Goal: Task Accomplishment & Management: Complete application form

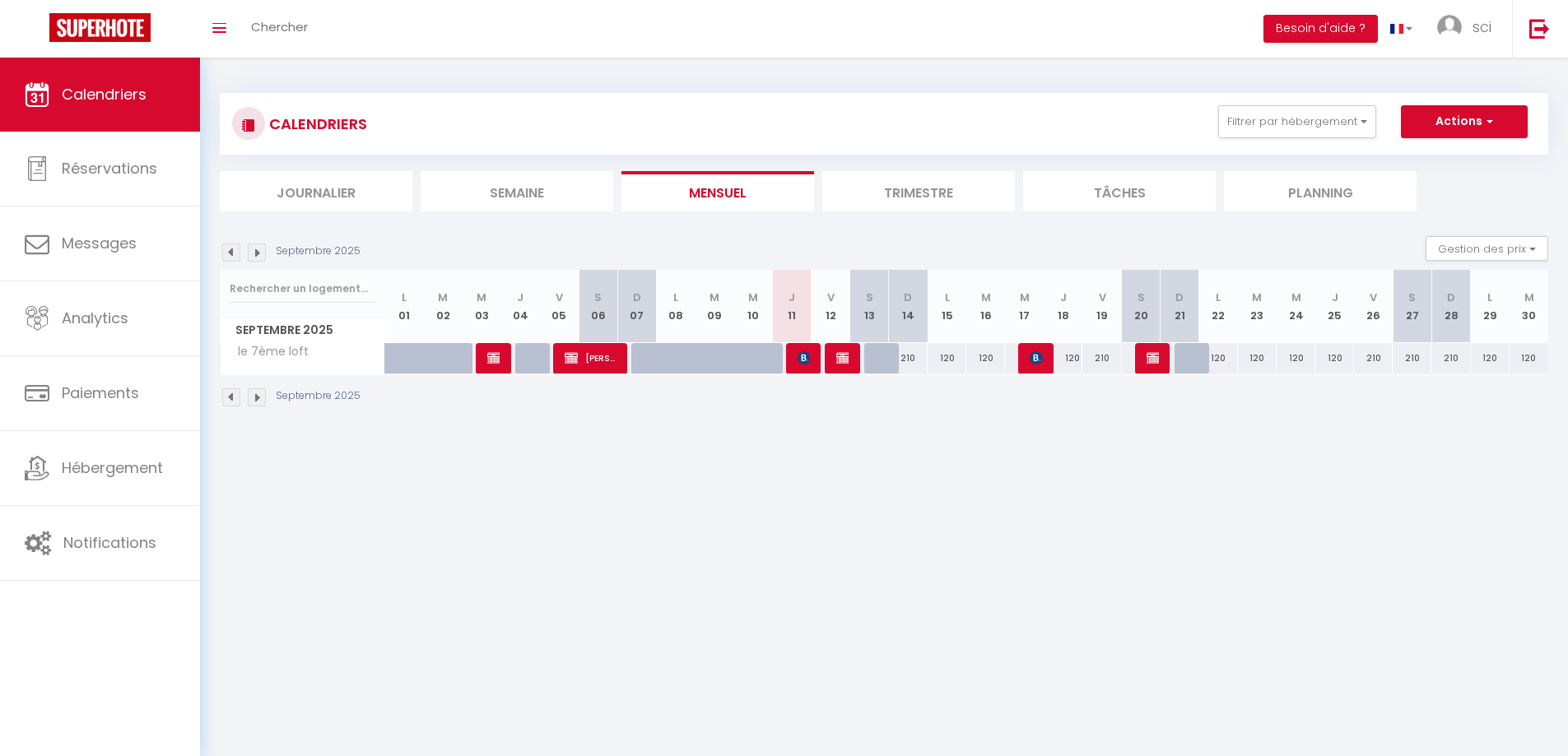
click at [256, 255] on img at bounding box center [257, 252] width 18 height 18
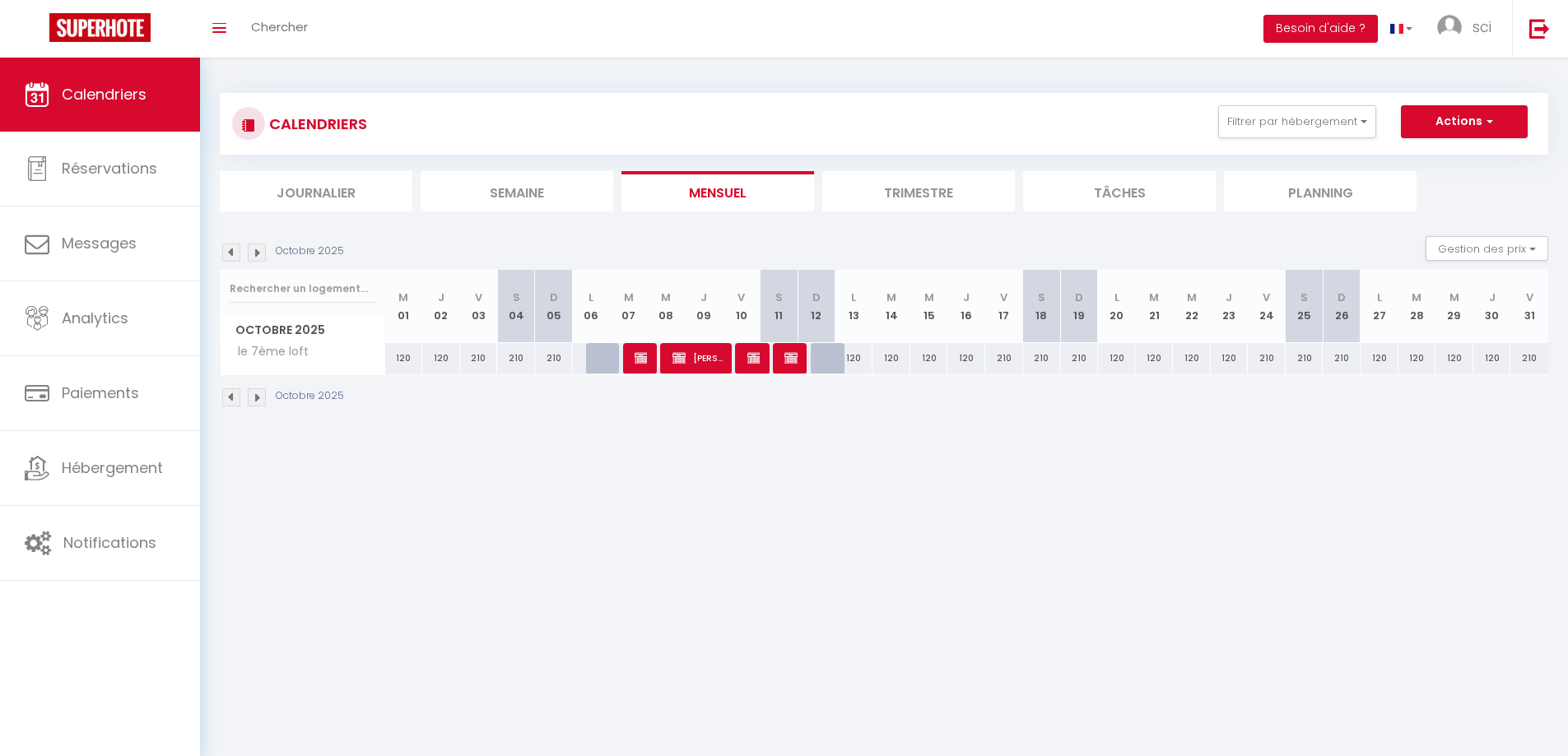
click at [256, 255] on img at bounding box center [257, 252] width 18 height 18
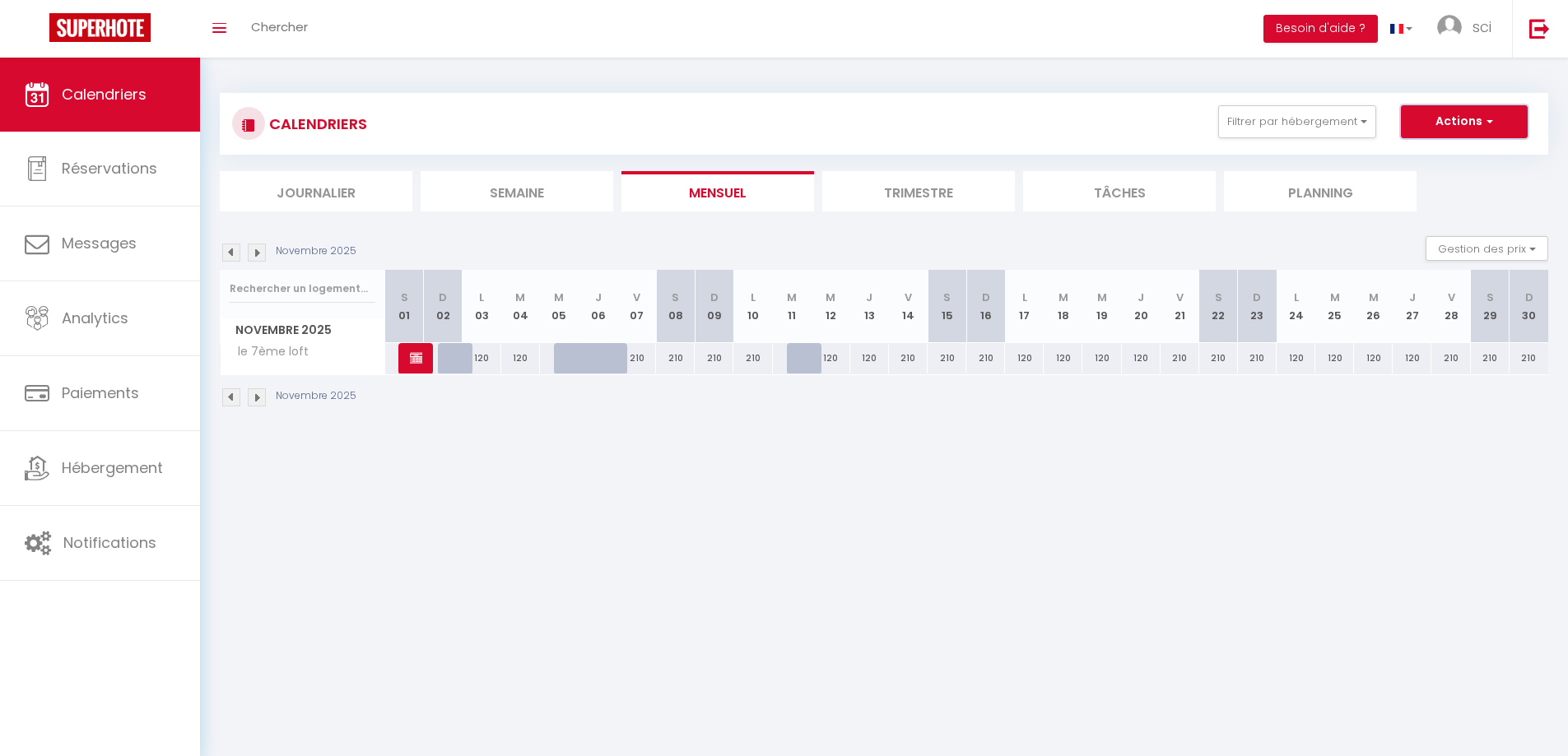
click at [1457, 119] on button "Actions" at bounding box center [1464, 121] width 127 height 33
click at [1451, 165] on link "Nouvelle réservation" at bounding box center [1447, 160] width 143 height 25
select select
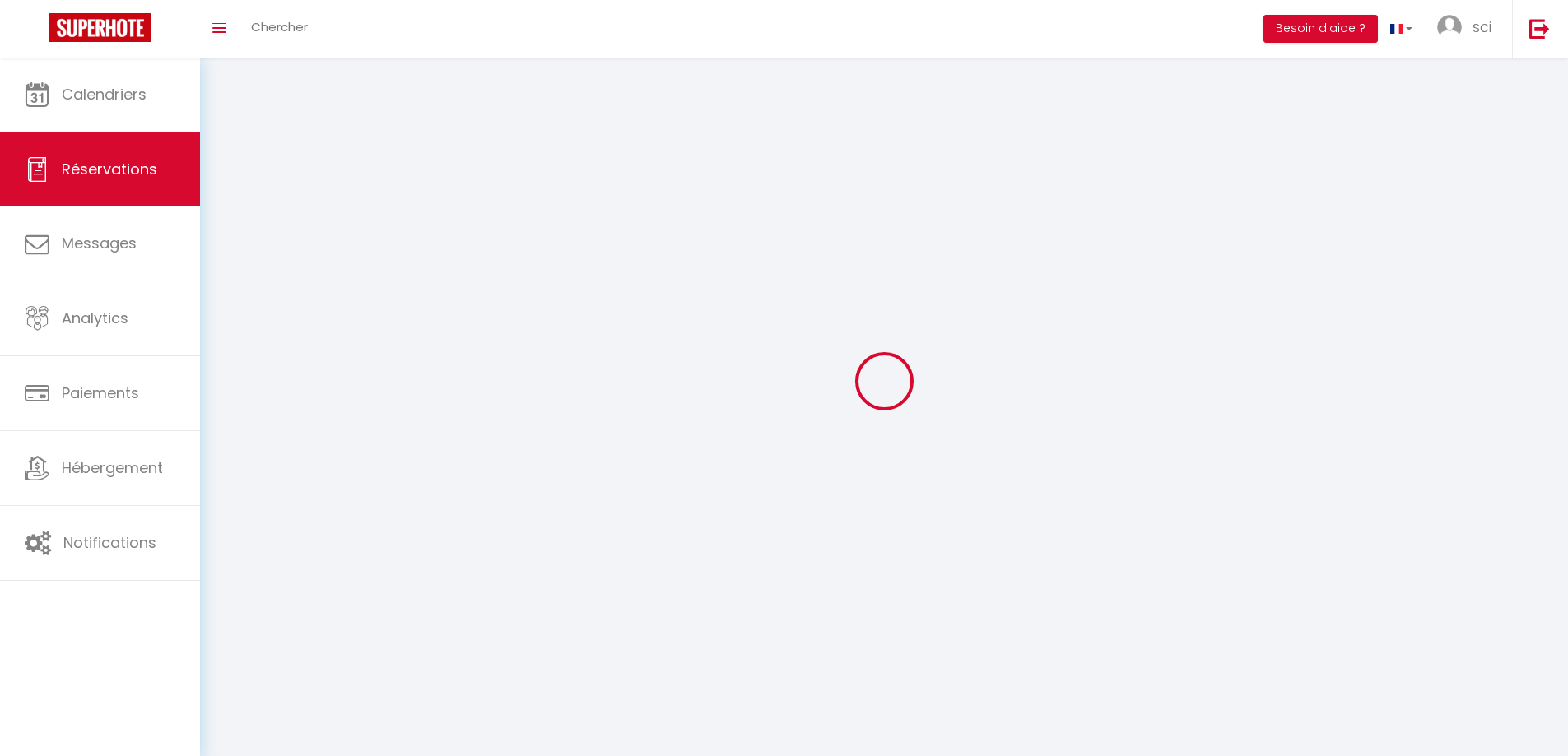
select select
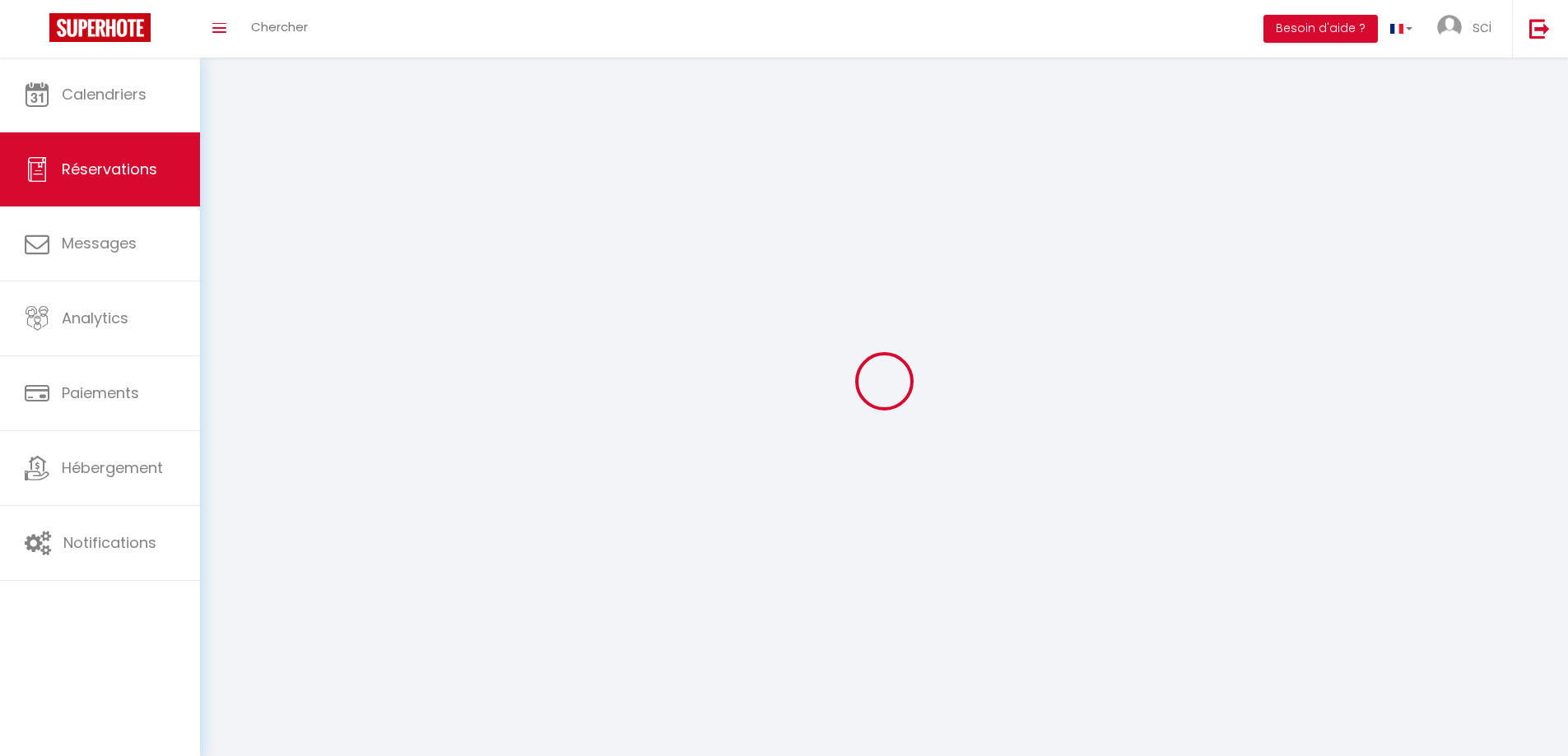
select select
checkbox input "false"
select select
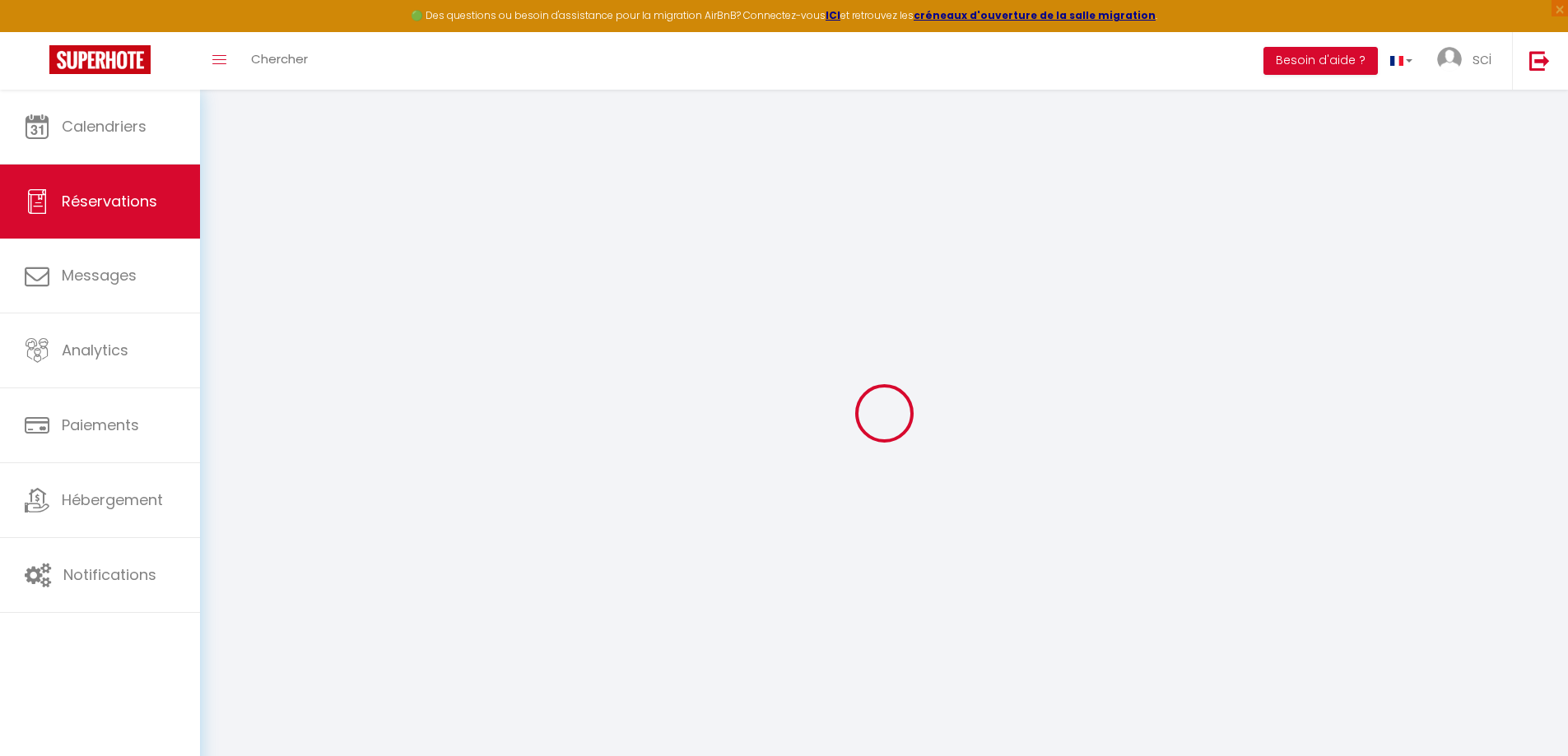
select select
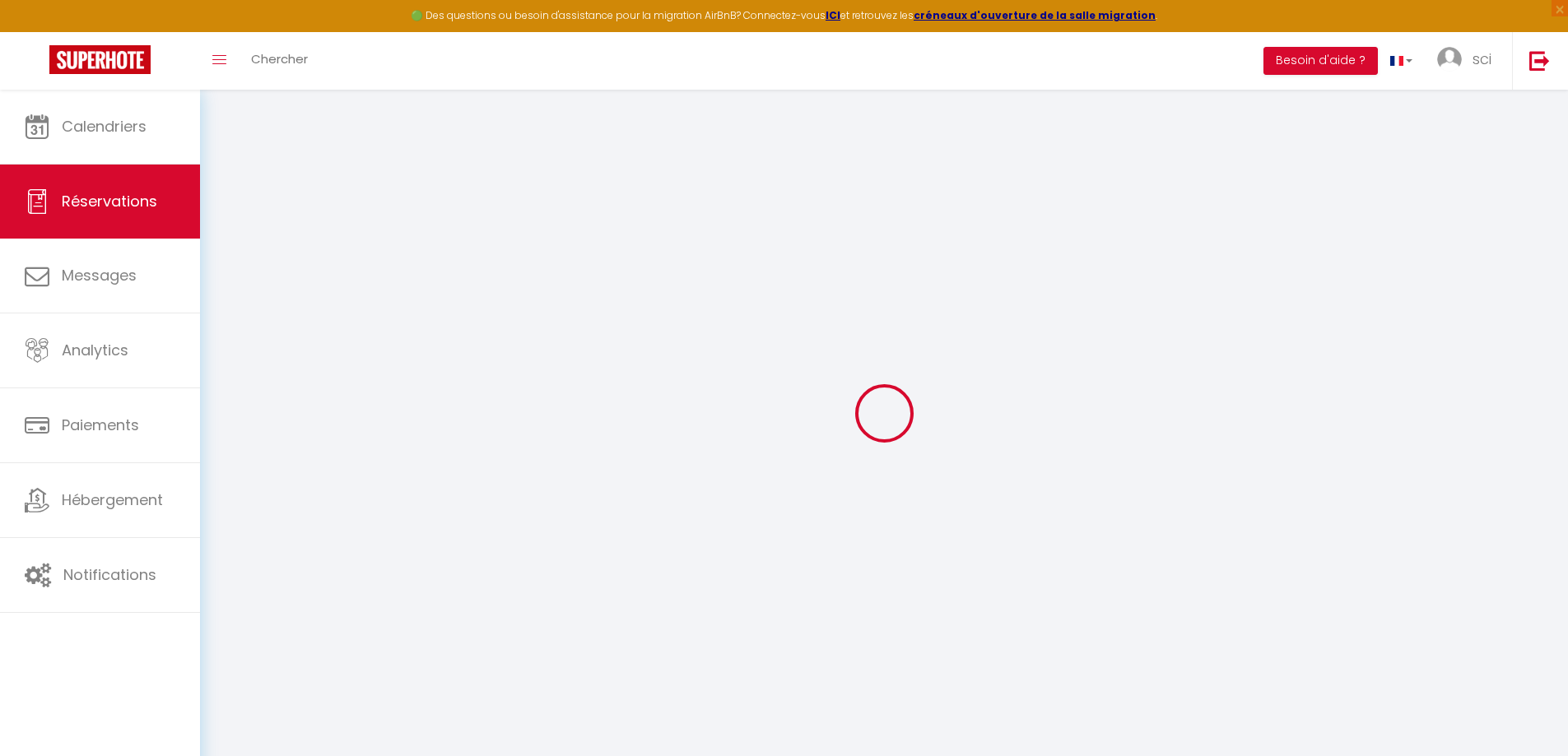
select select
checkbox input "false"
select select
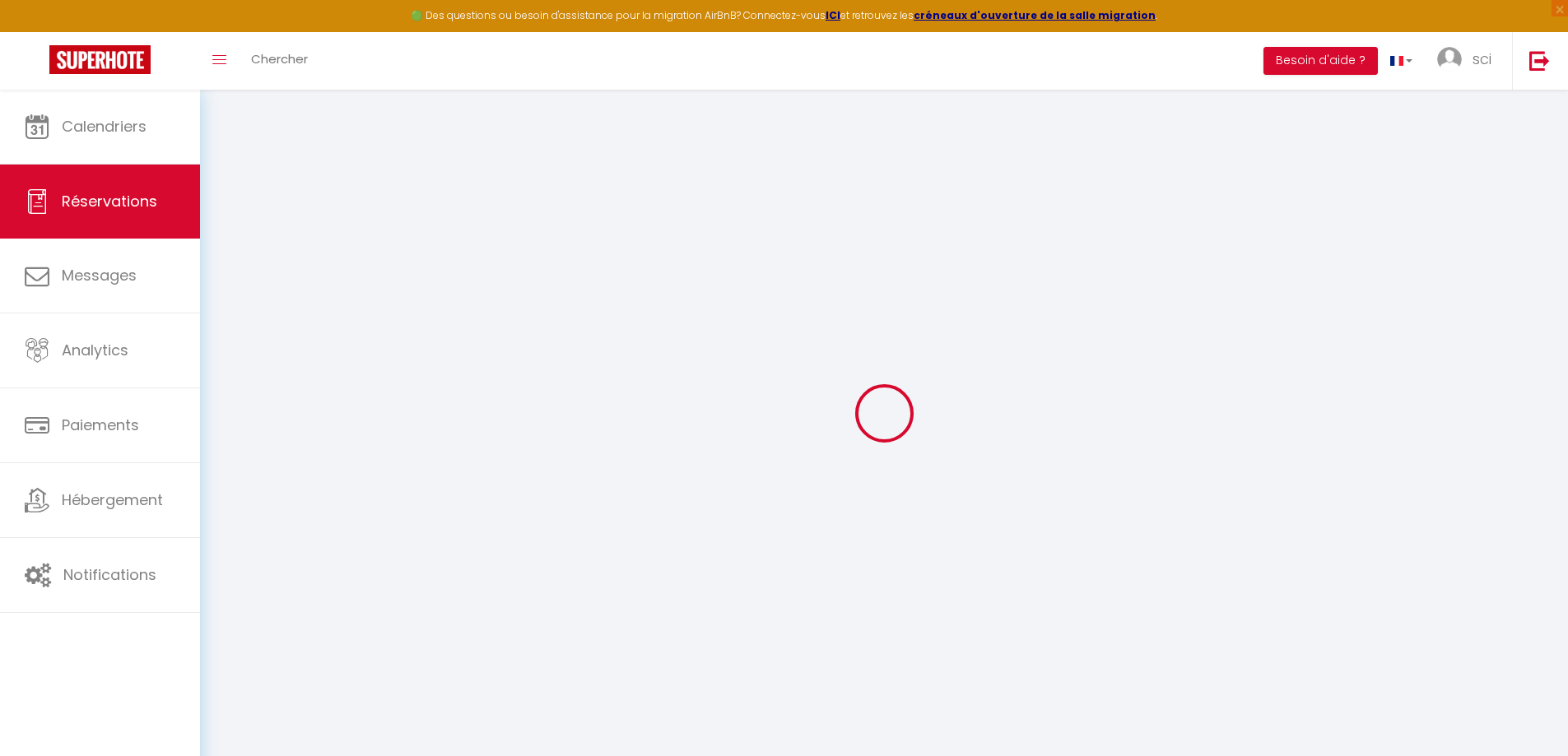
select select
checkbox input "false"
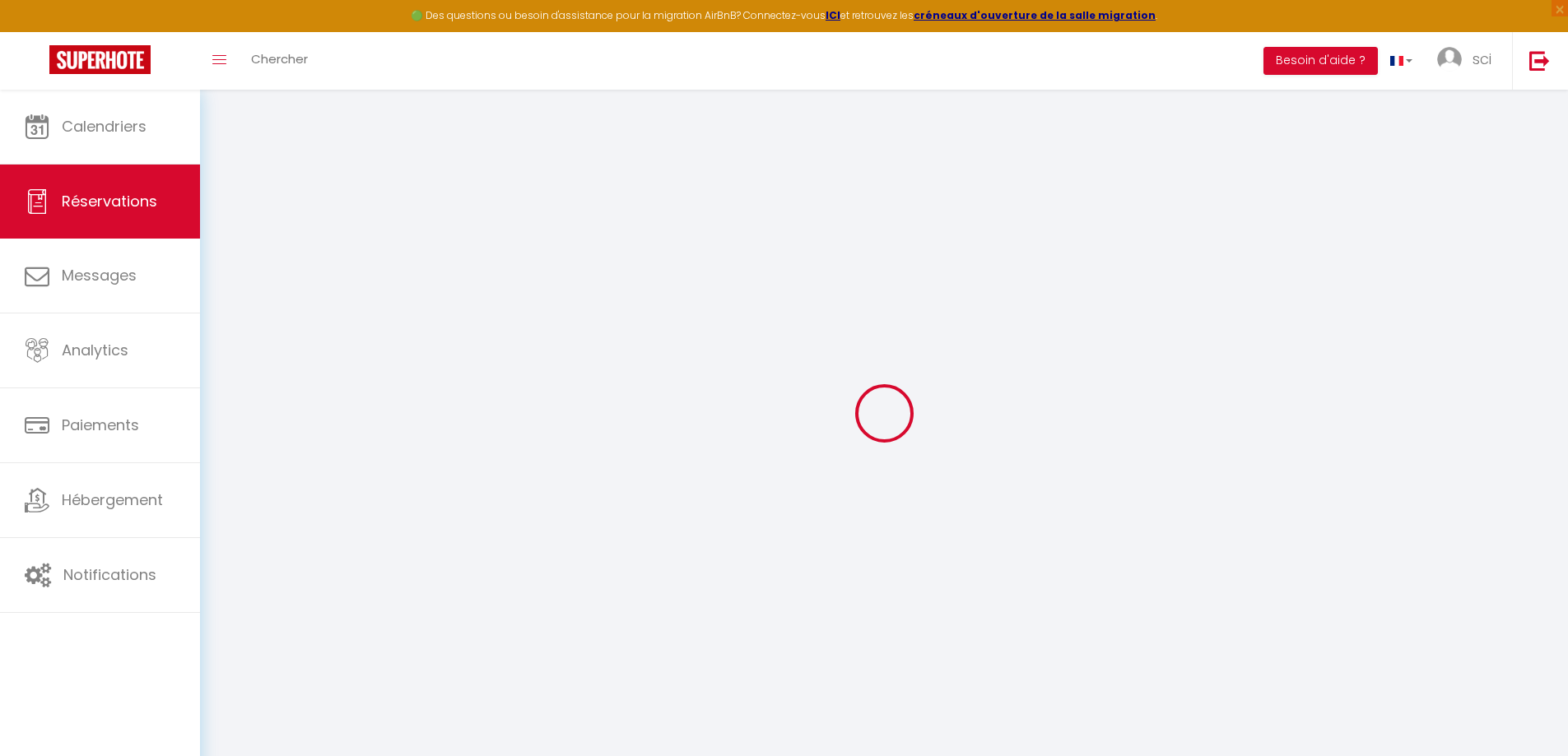
select select
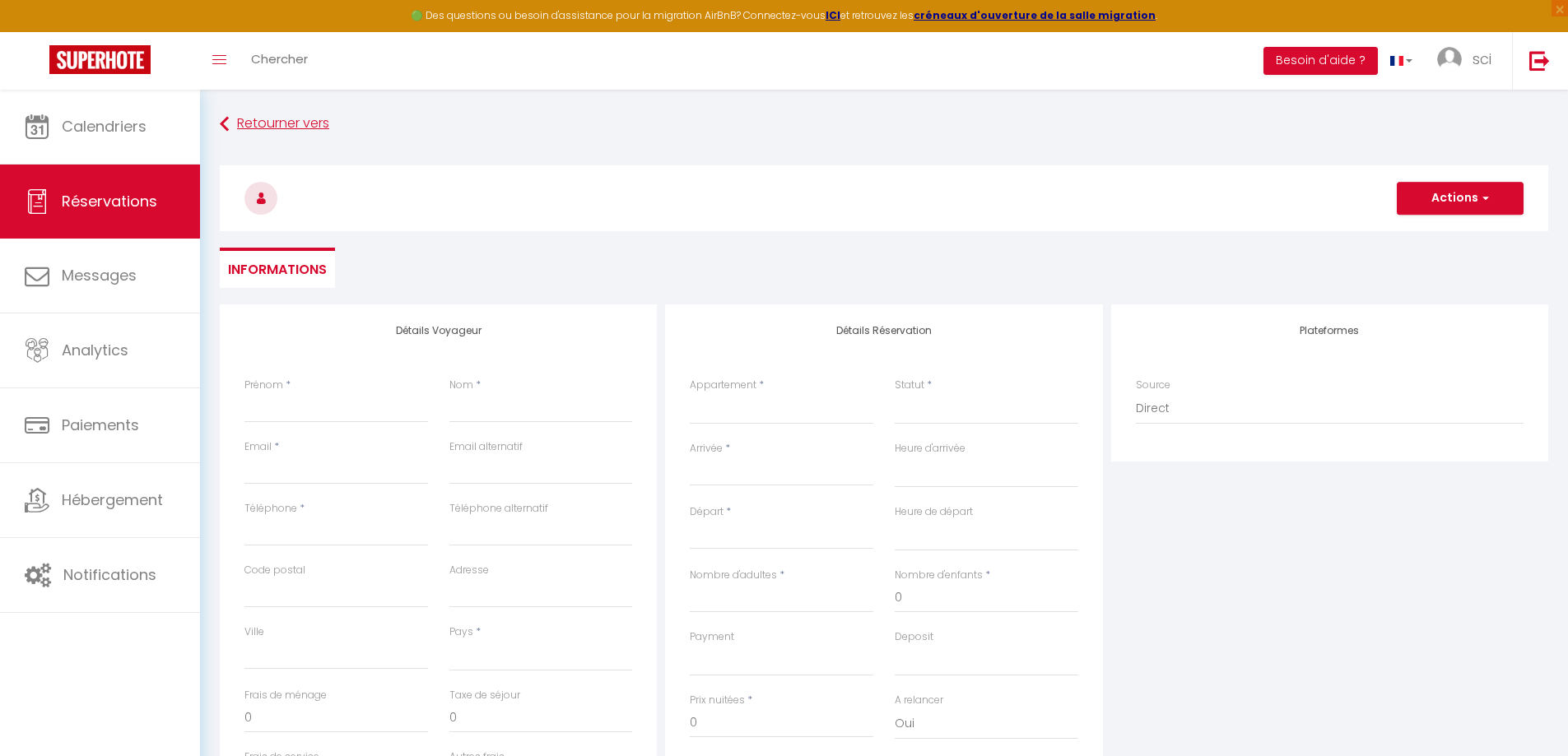
select select
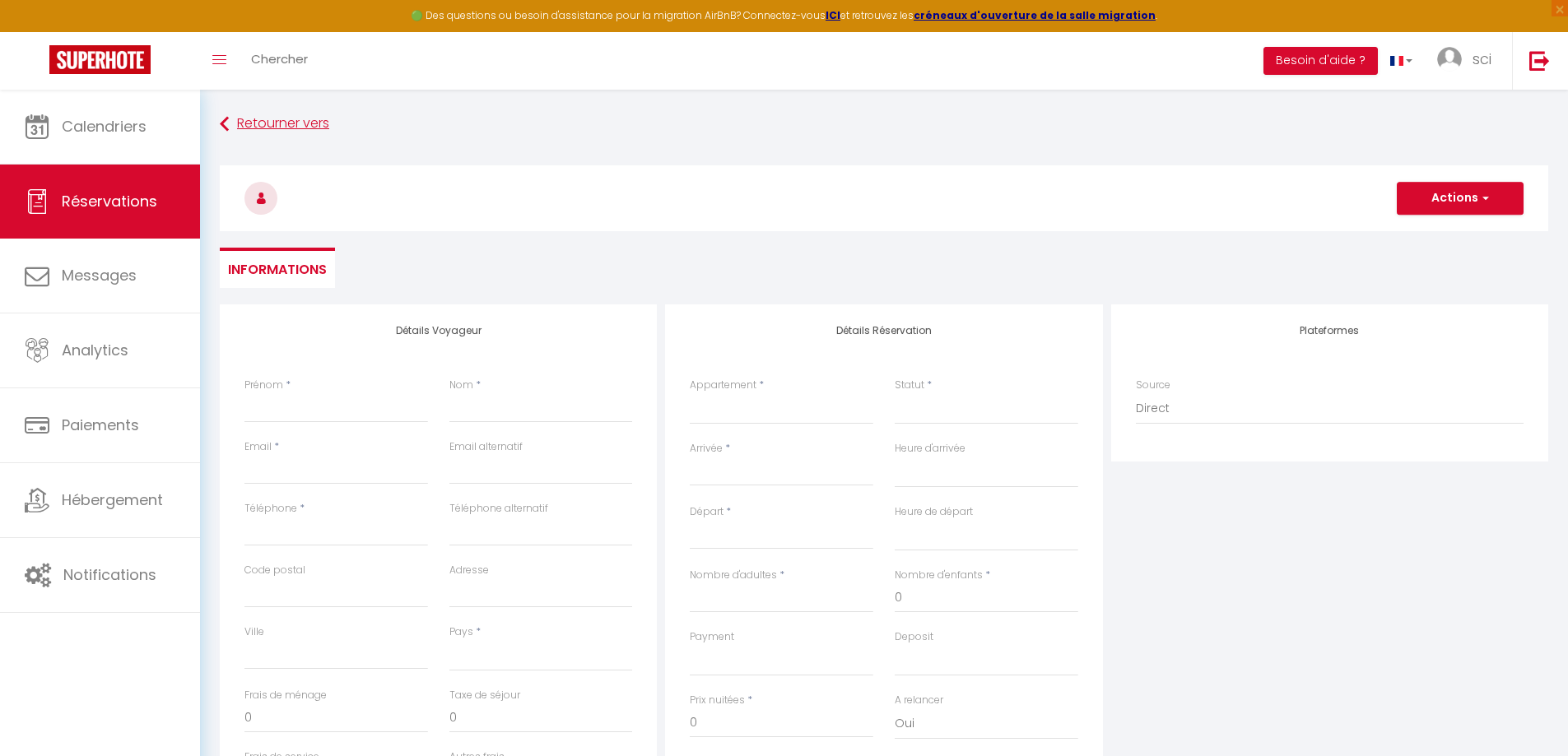
checkbox input "false"
select select
click at [328, 404] on input "Prénom" at bounding box center [336, 408] width 183 height 30
type input "j"
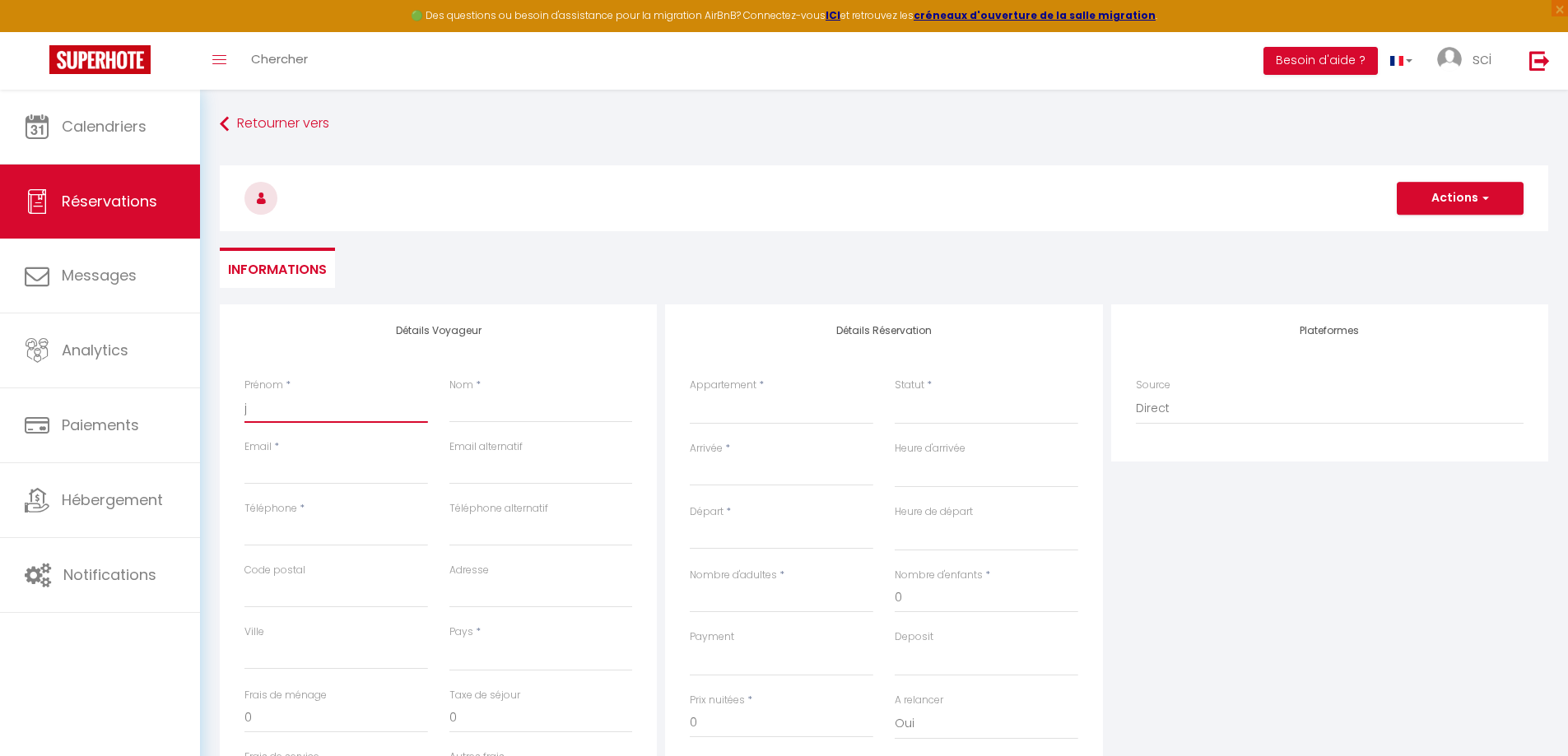
select select
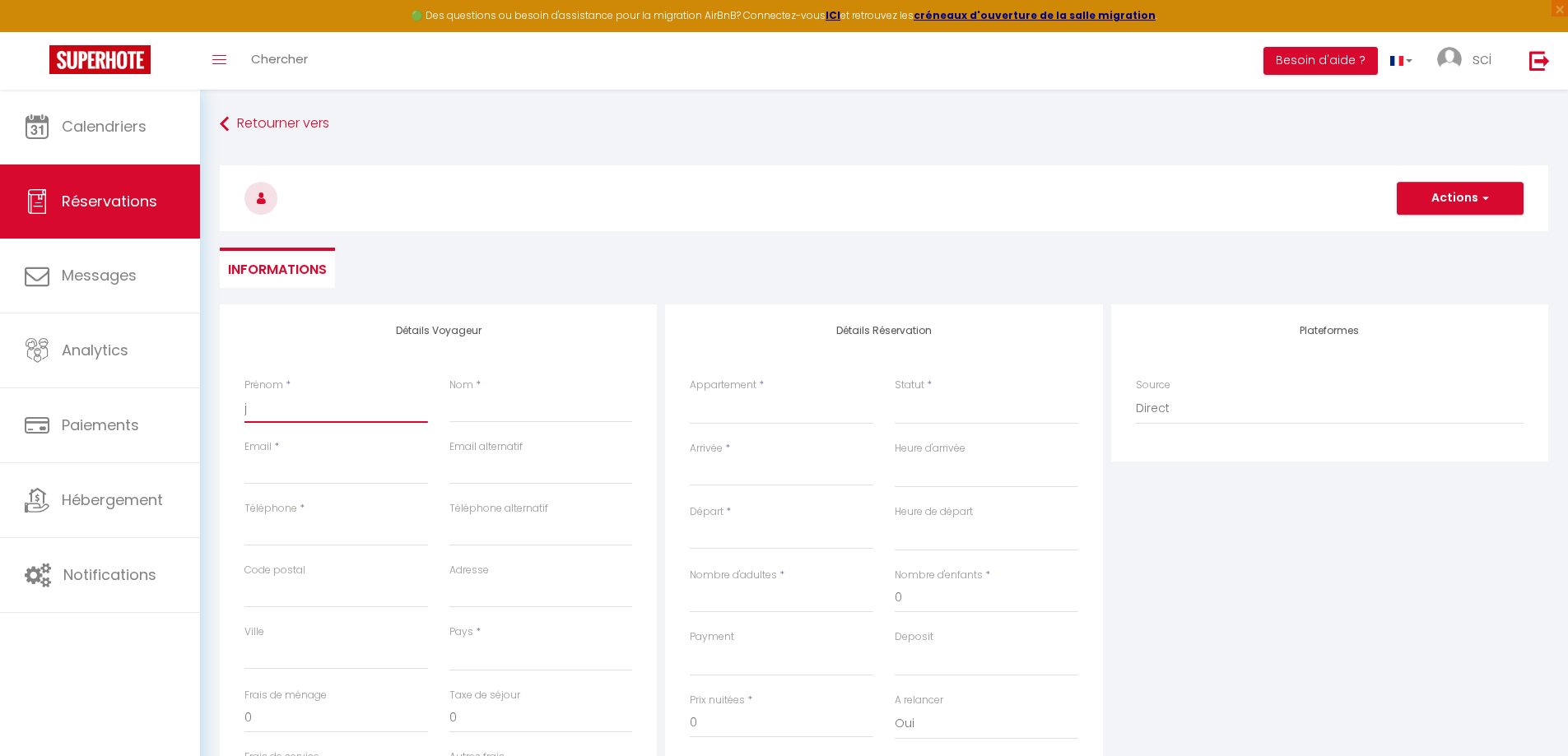
select select
checkbox input "false"
type input "ju"
select select
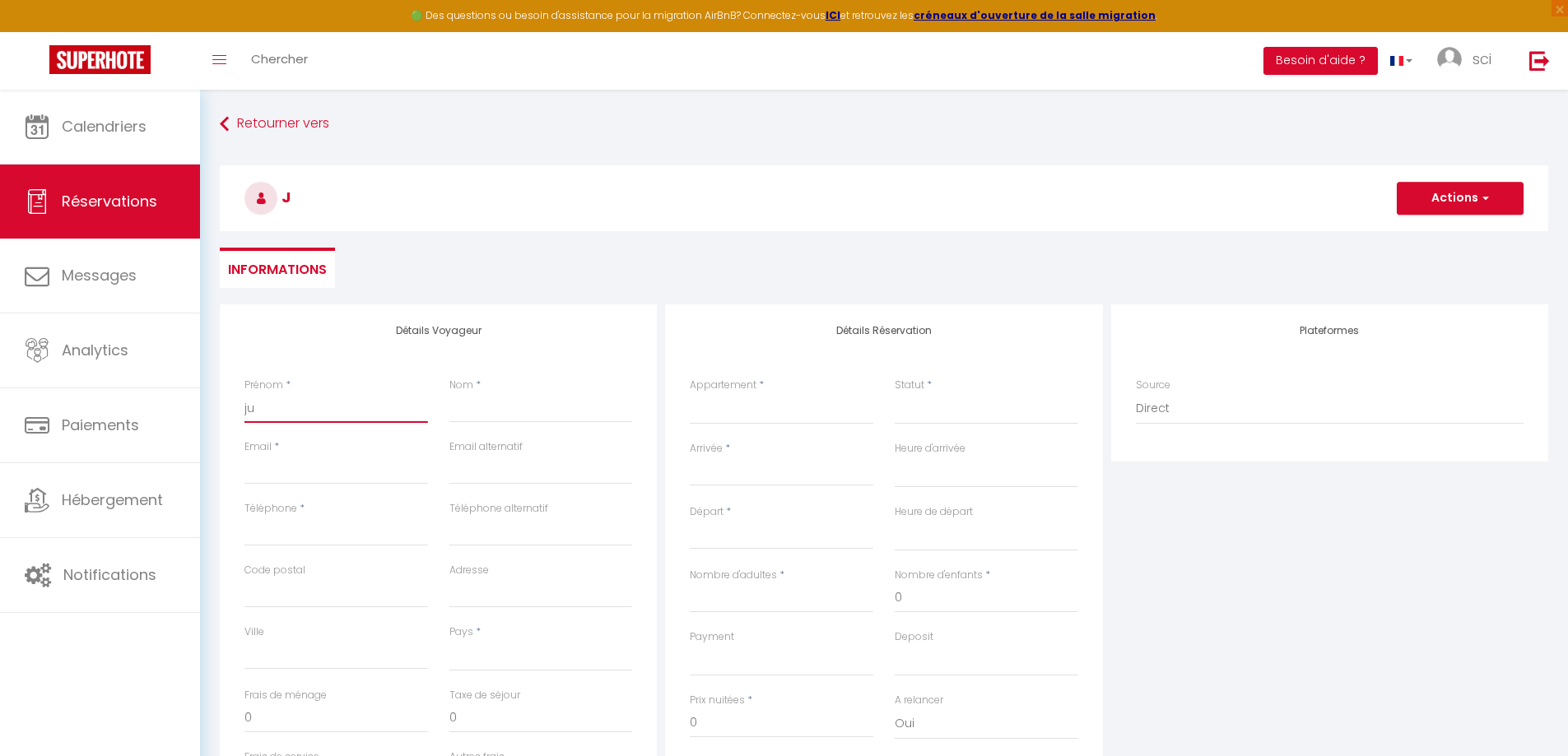
select select
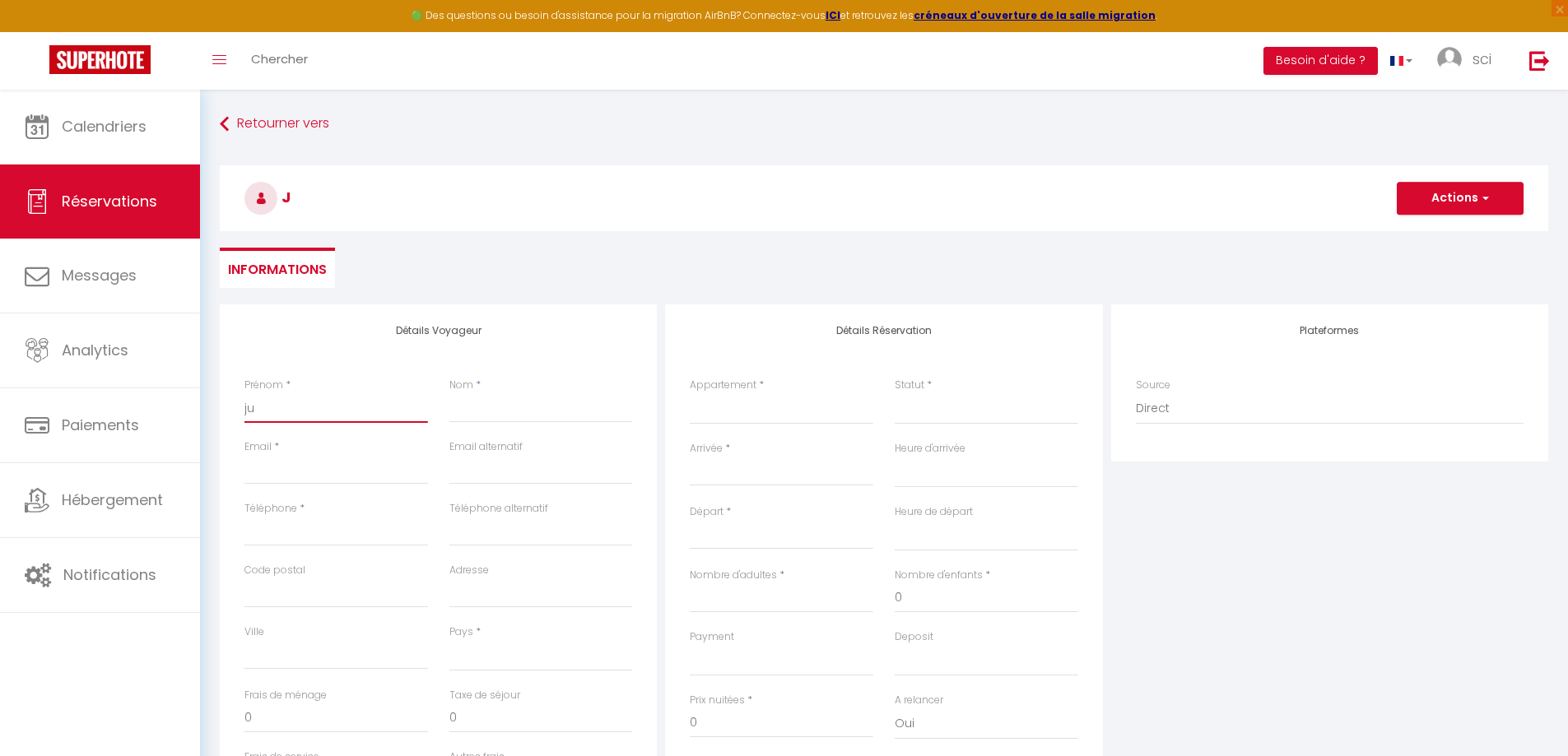
select select
checkbox input "false"
type input "[DATE]"
select select
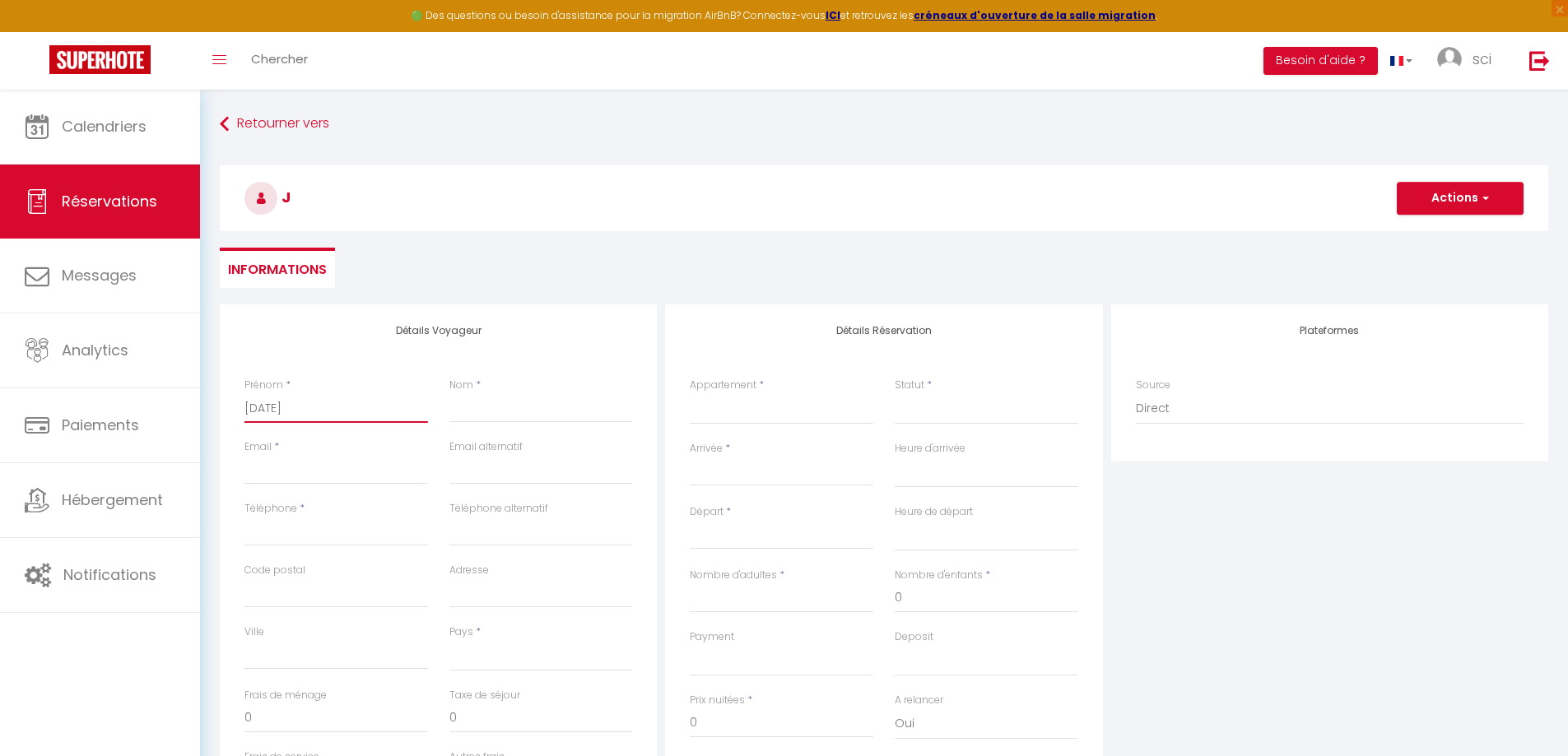
select select
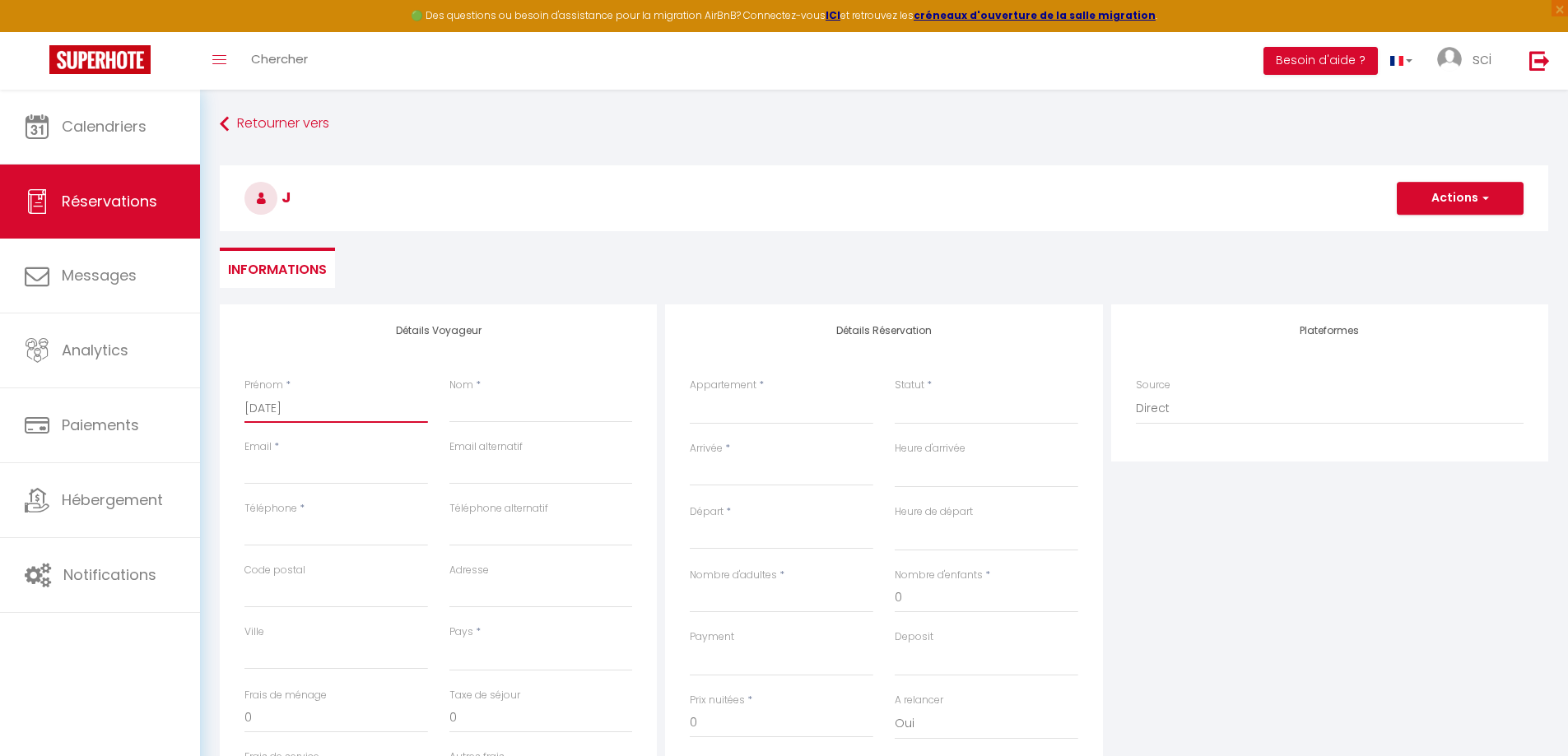
checkbox input "false"
type input "juli"
select select
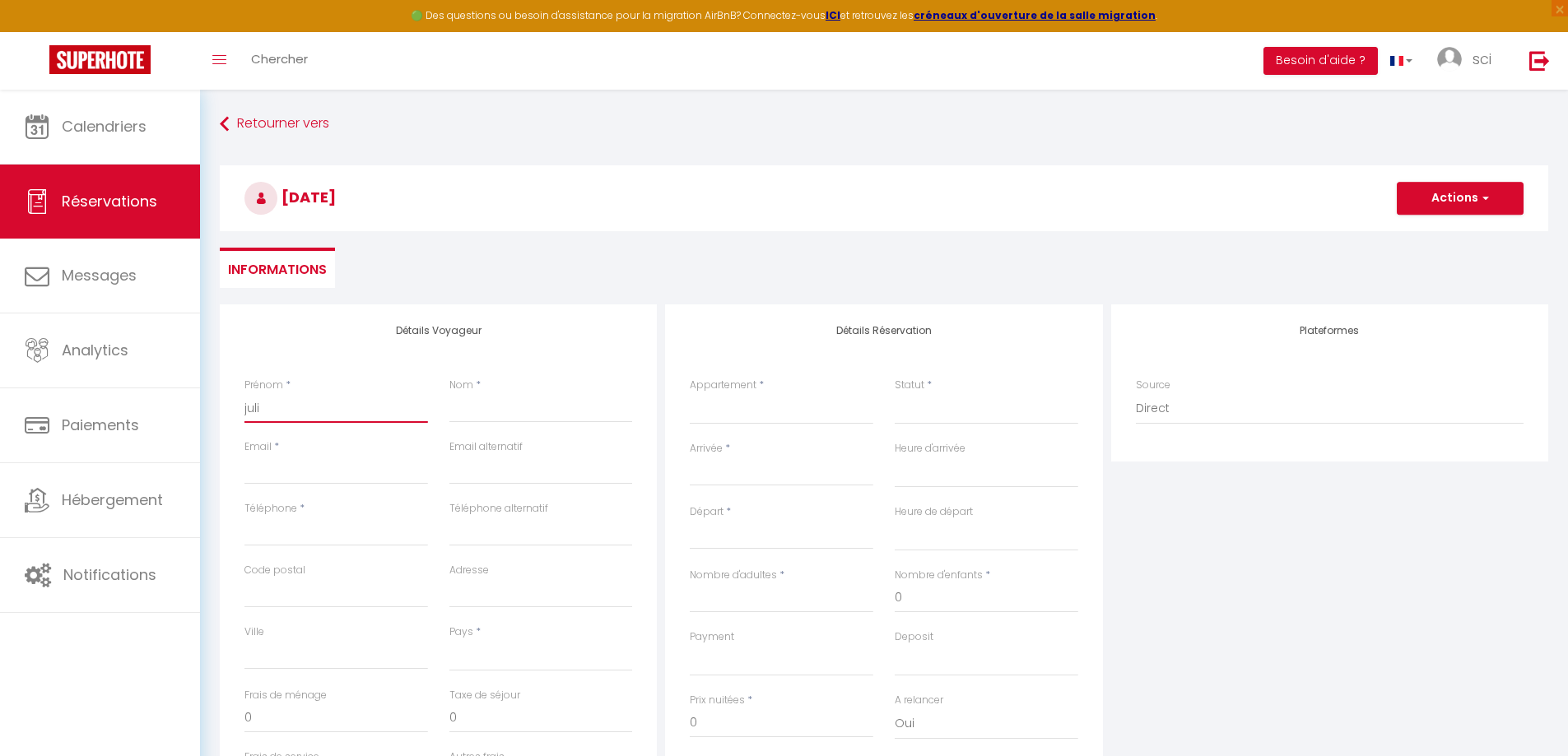
select select
checkbox input "false"
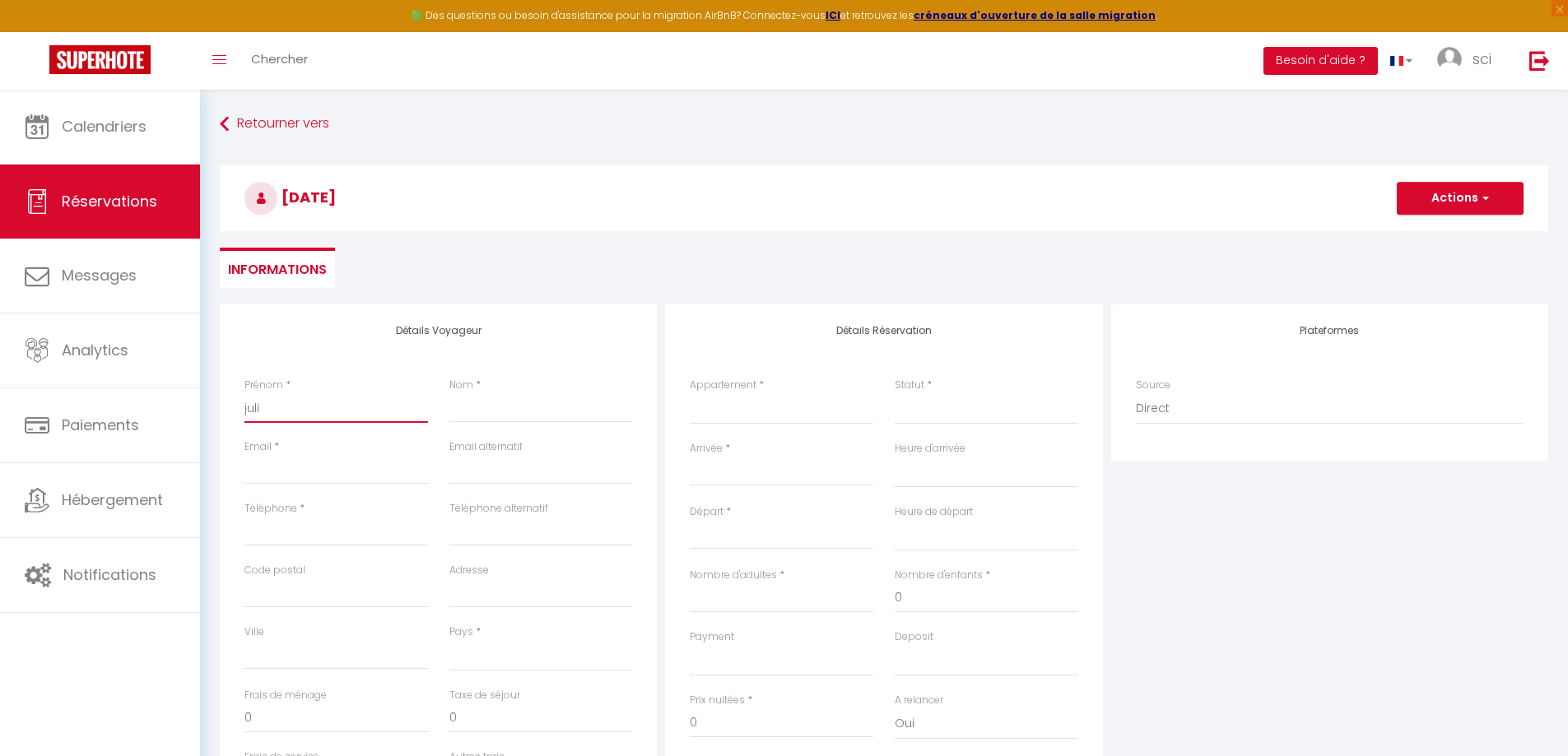
type input "[PERSON_NAME]"
select select
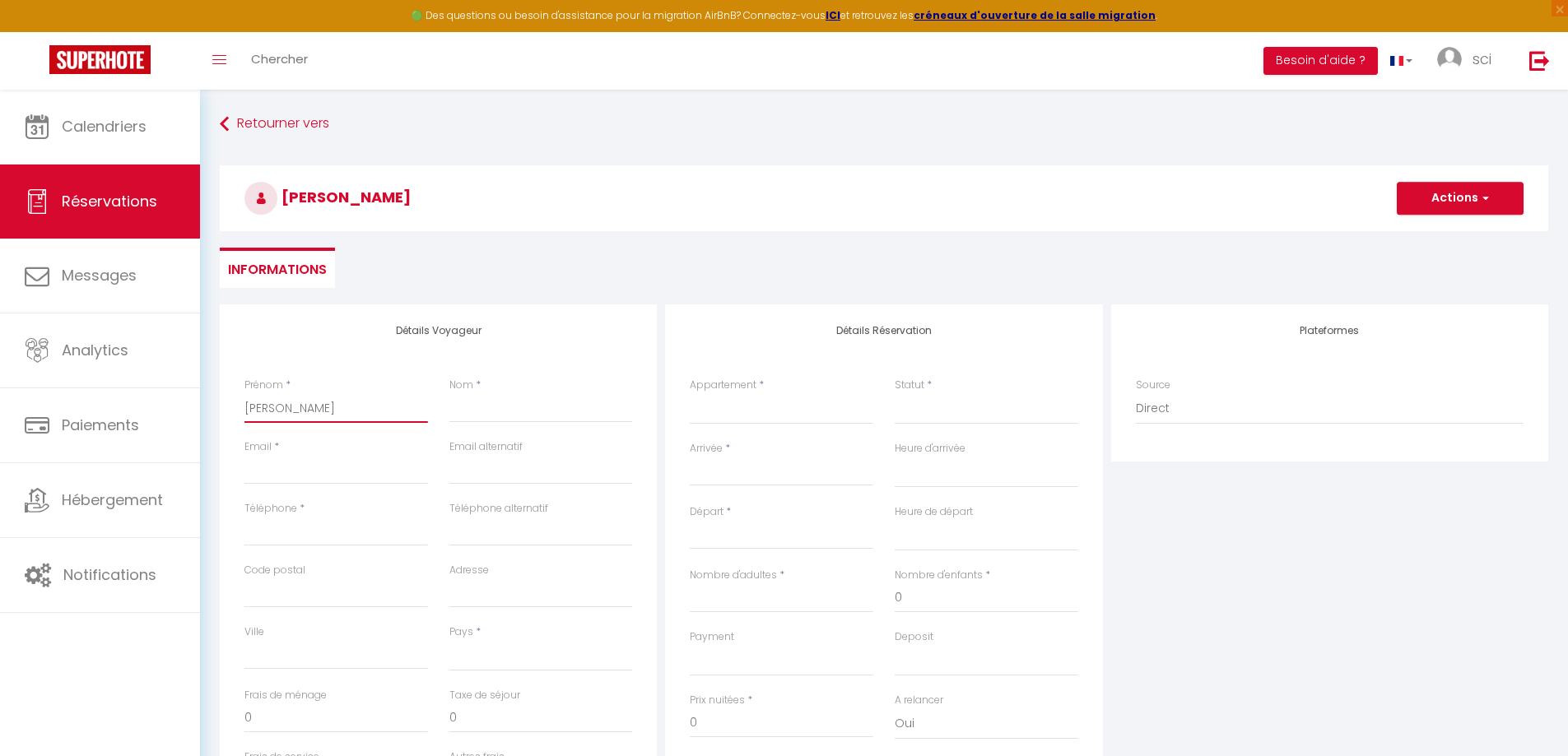
select select
checkbox input "false"
type input "[PERSON_NAME]"
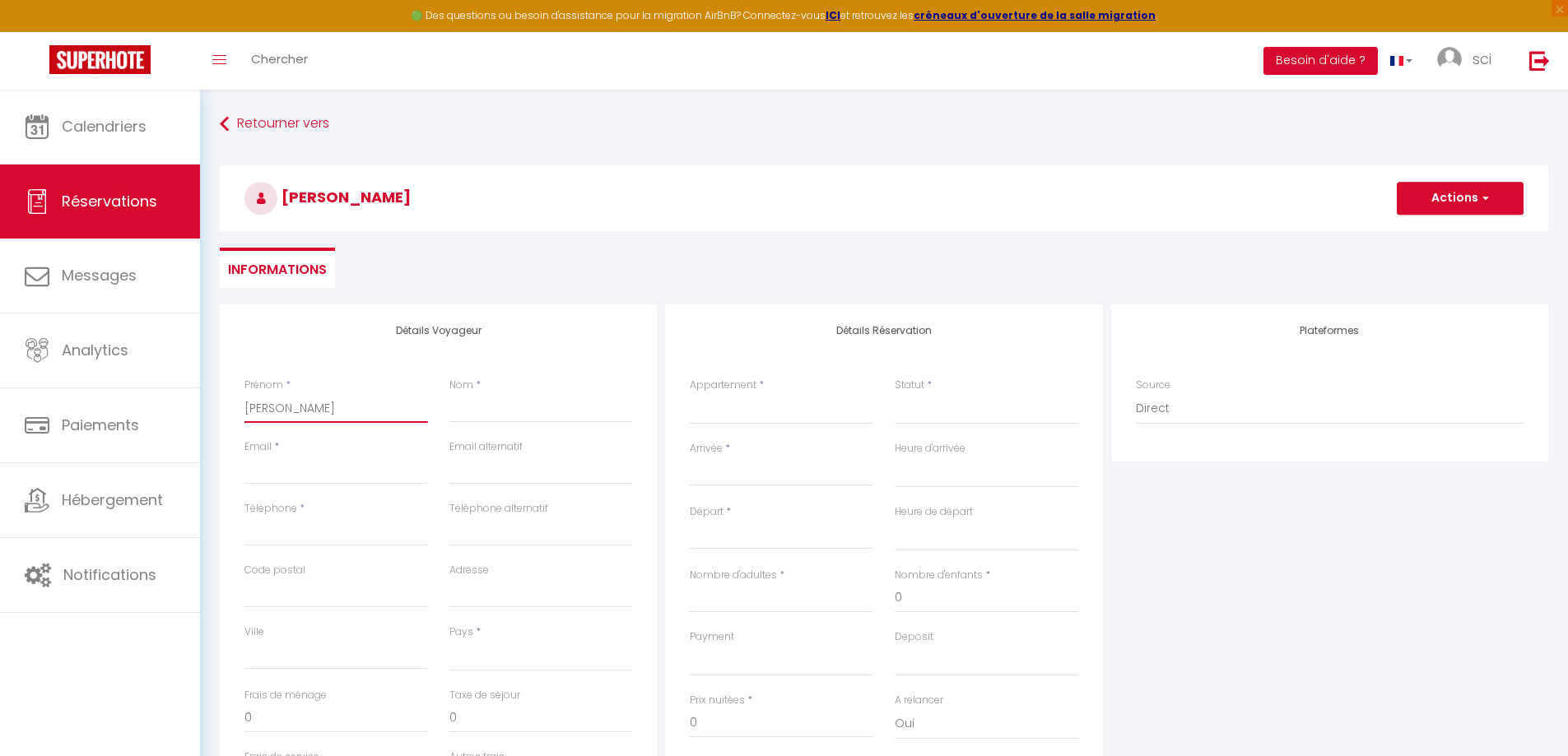
select select
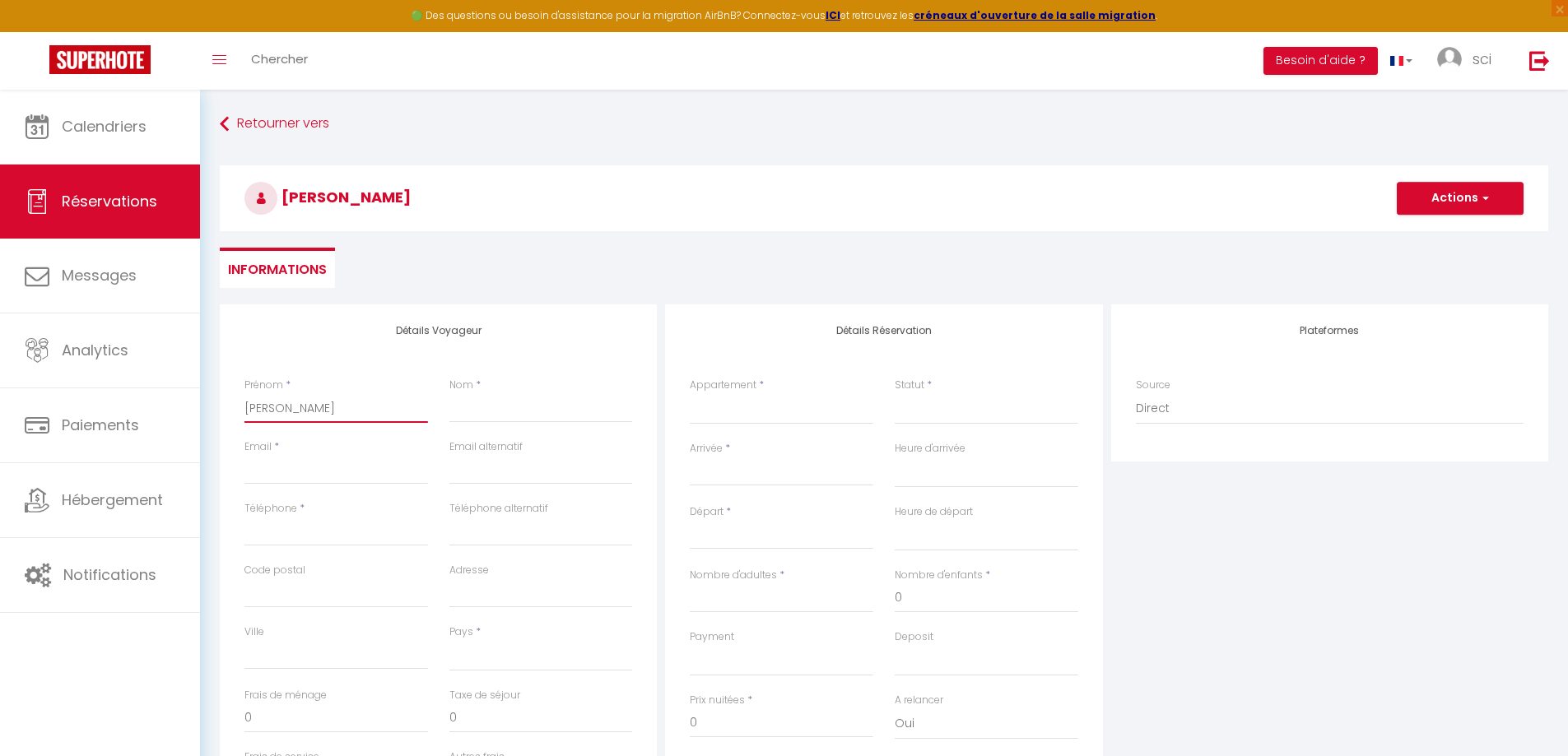
select select
checkbox input "false"
type input "[PERSON_NAME]"
select select
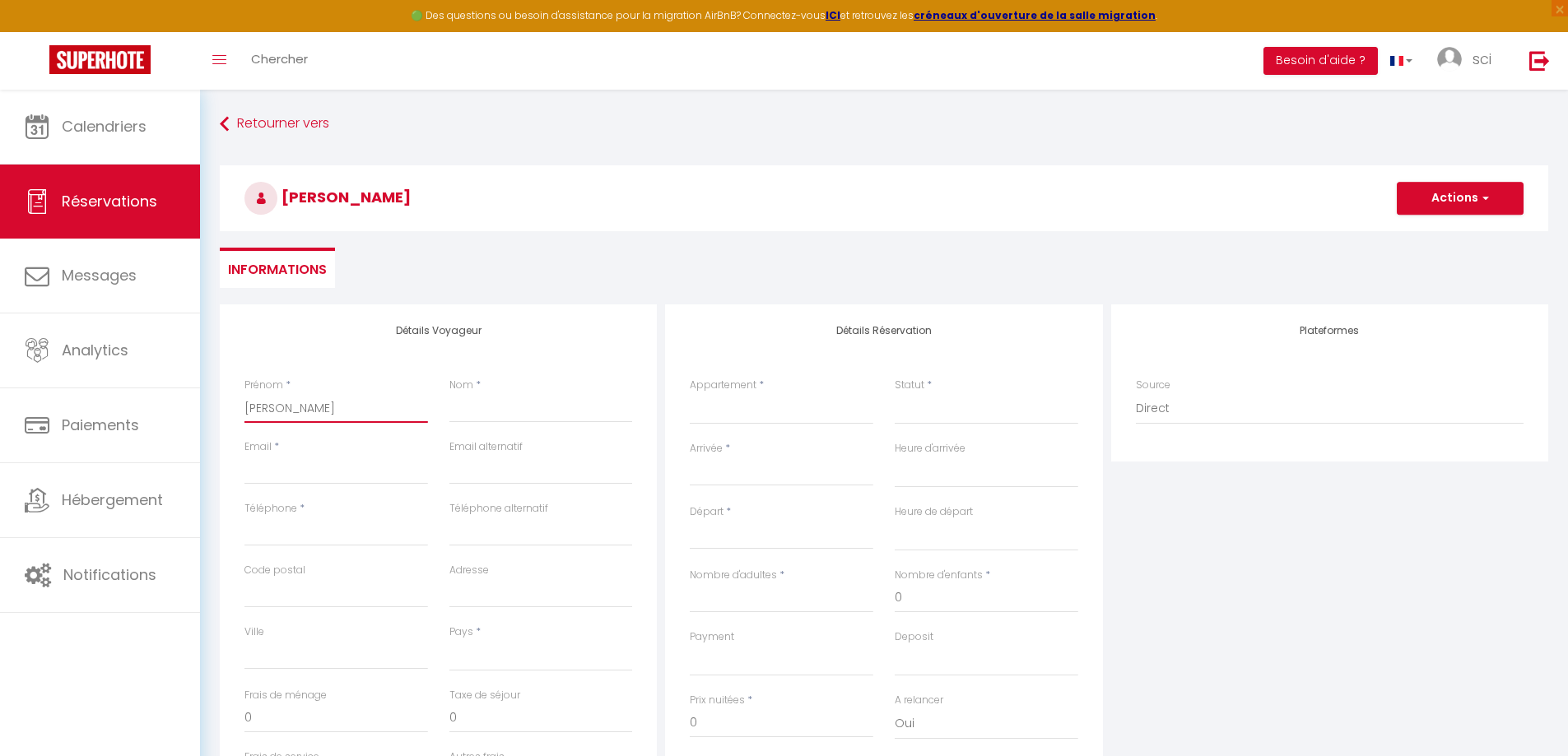
select select
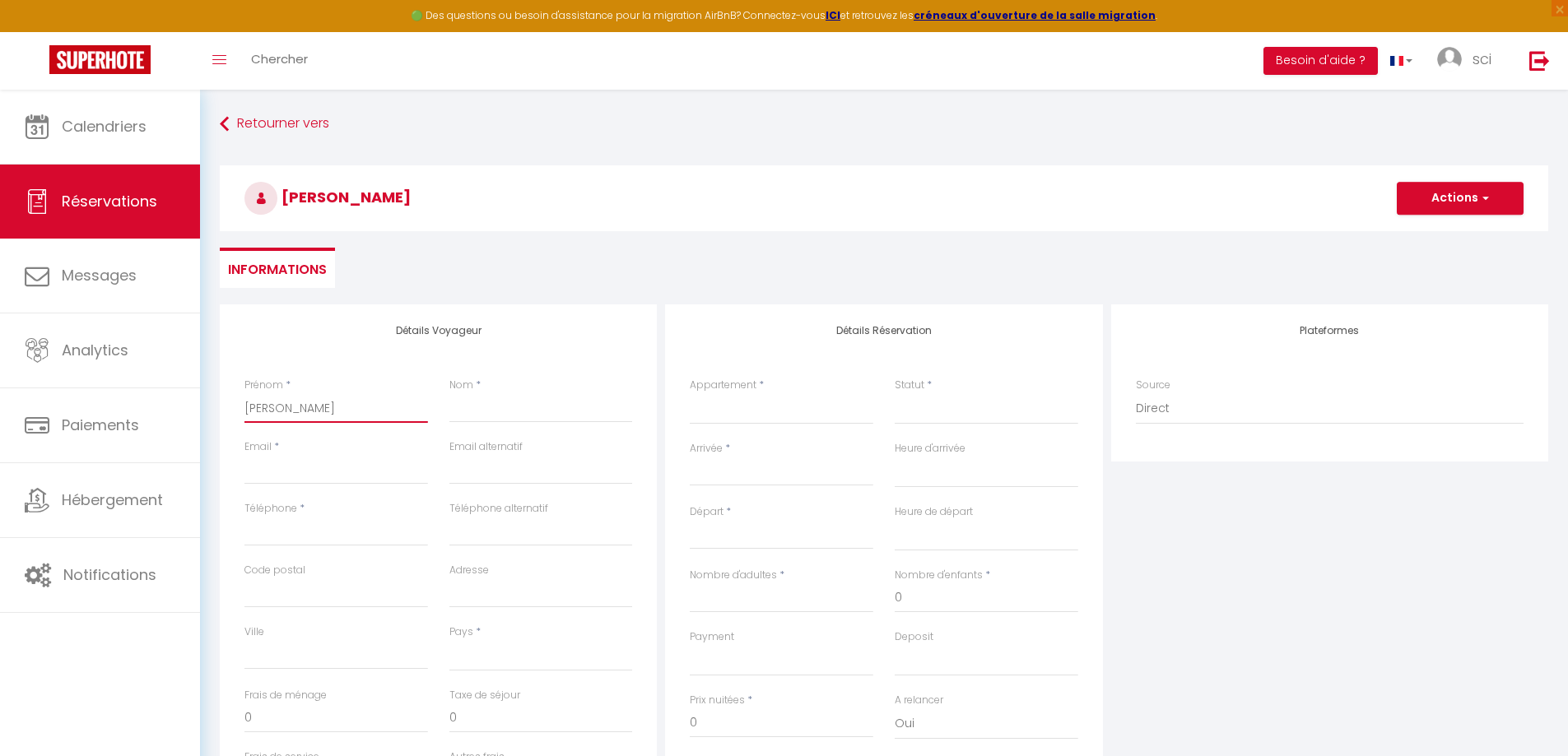
select select
checkbox input "false"
type input "[PERSON_NAME]"
type input "d"
select select
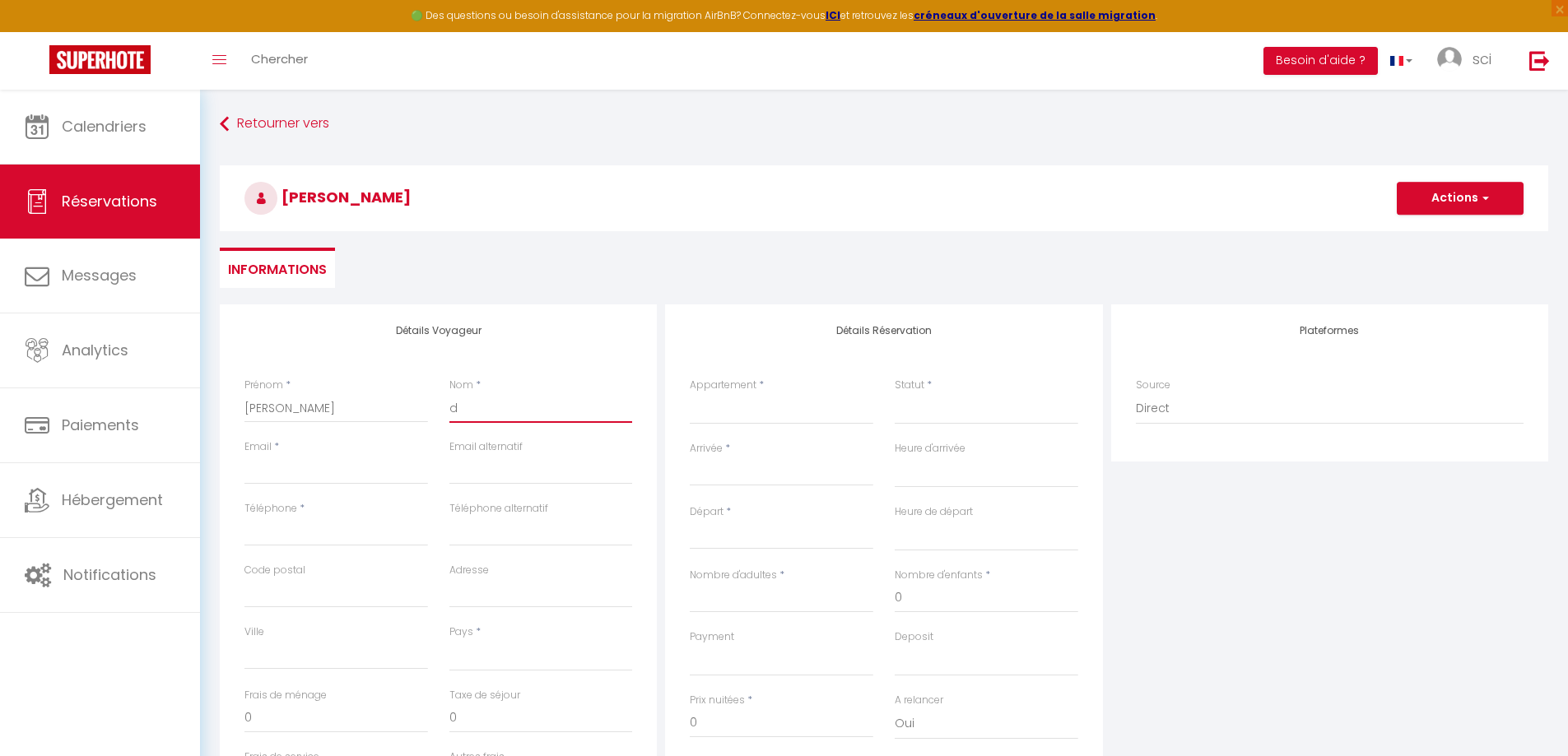
select select
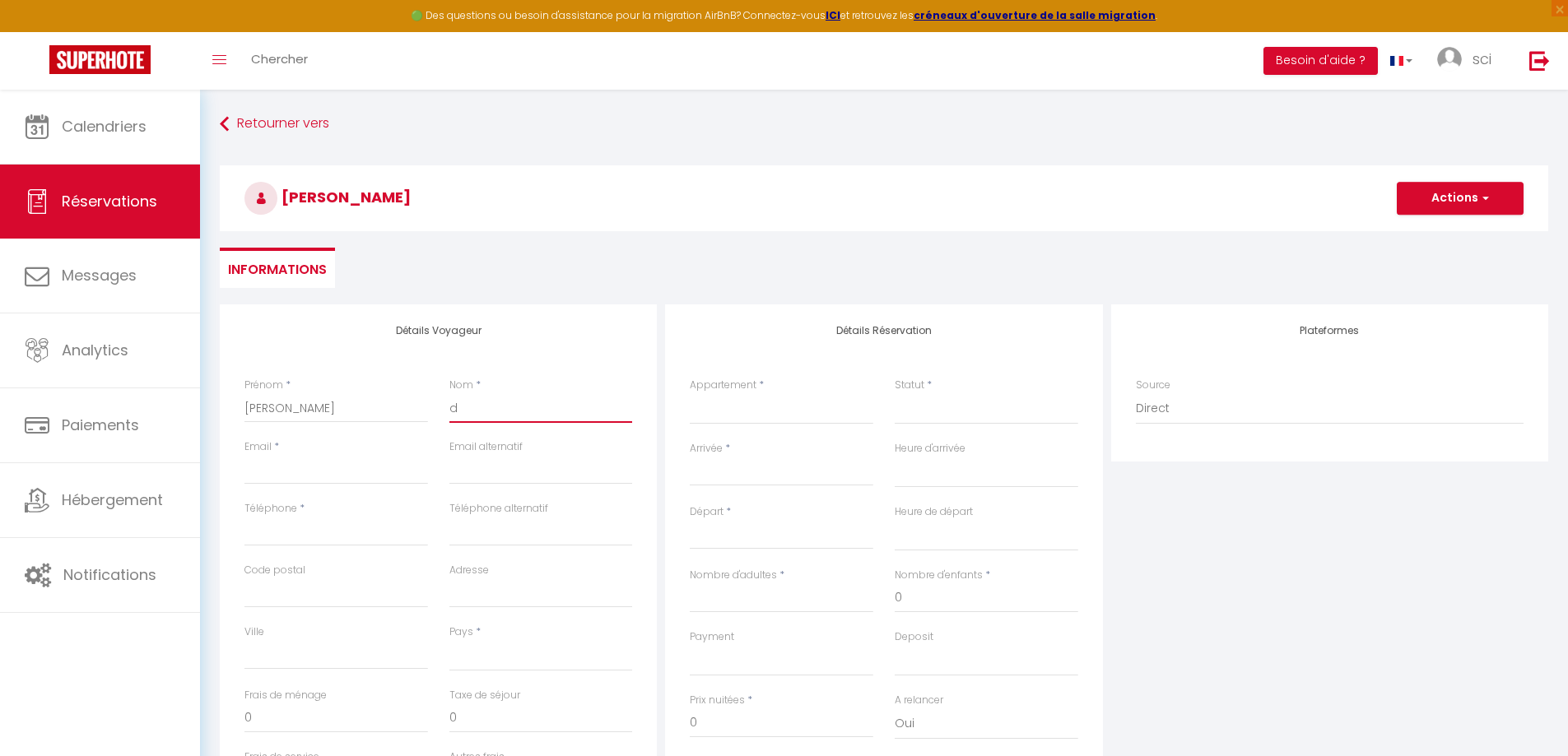
select select
checkbox input "false"
type input "di"
select select
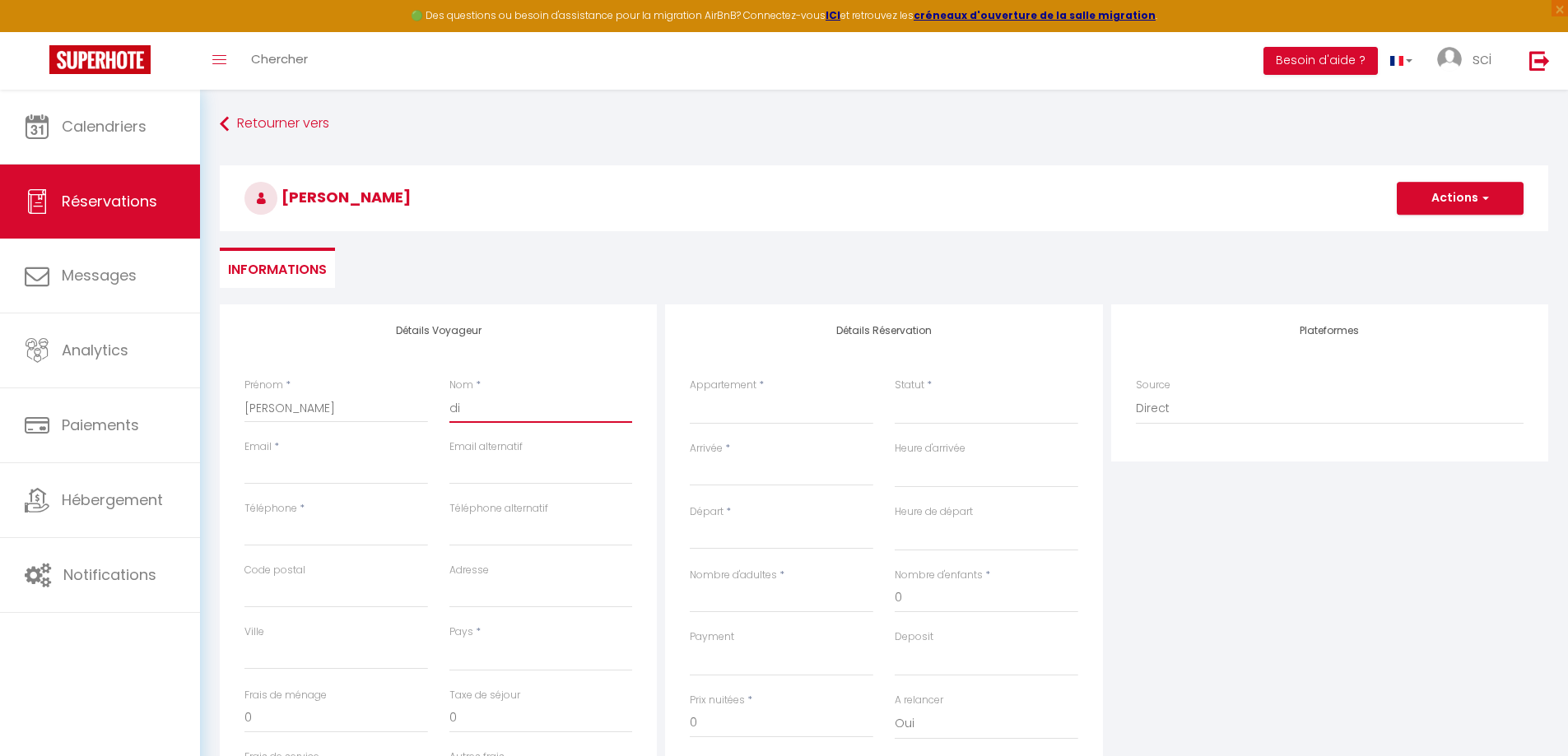
select select
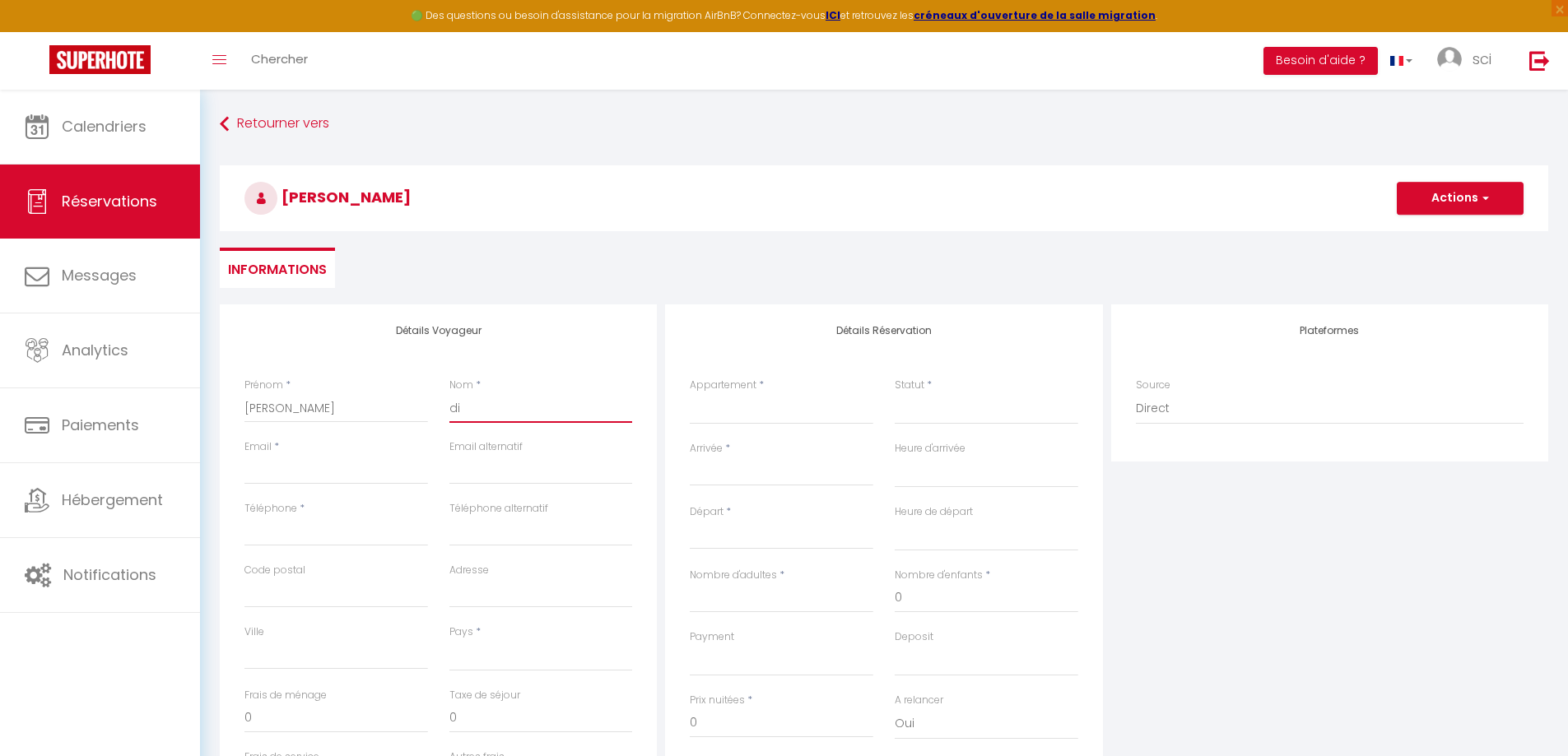
checkbox input "false"
type input "did"
select select
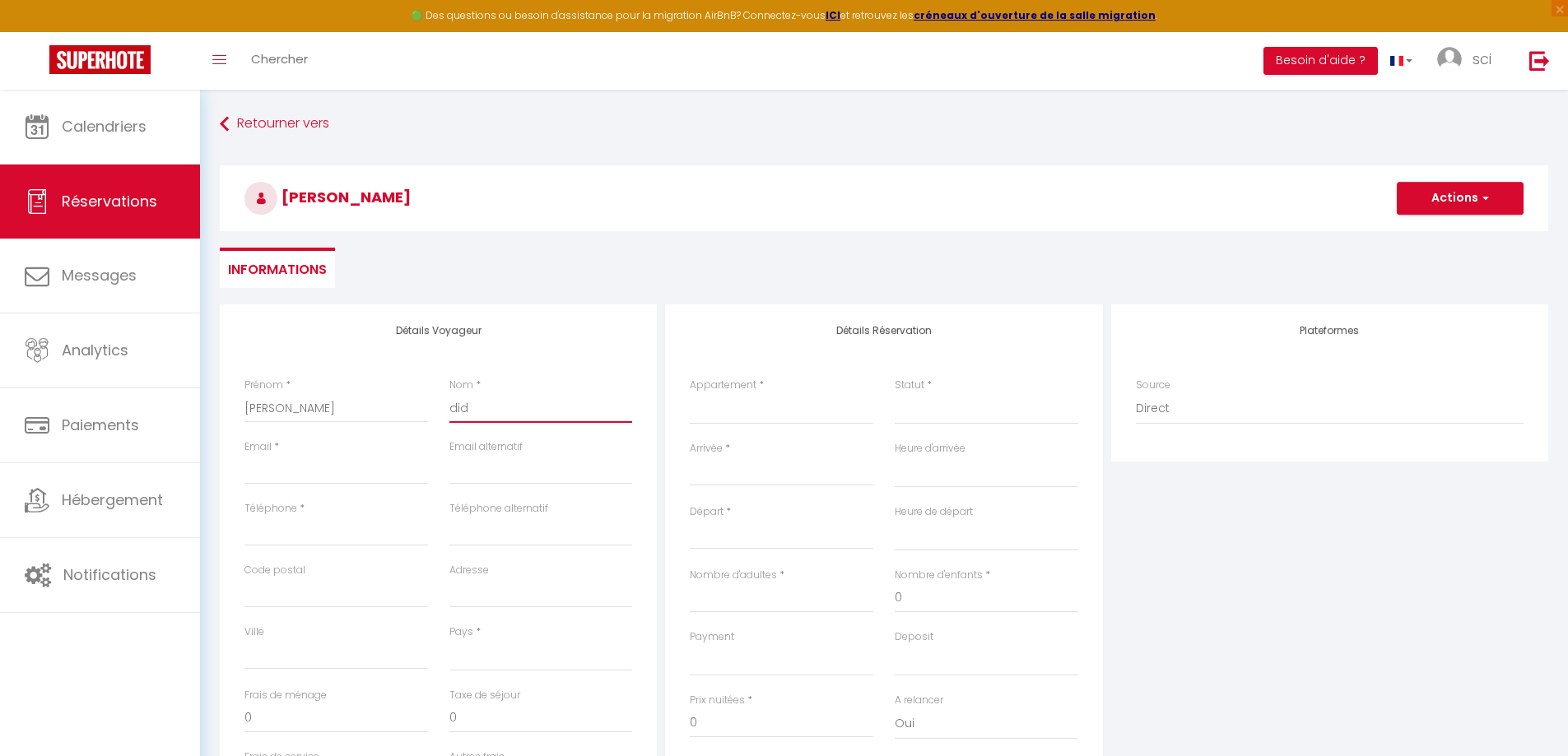
select select
checkbox input "false"
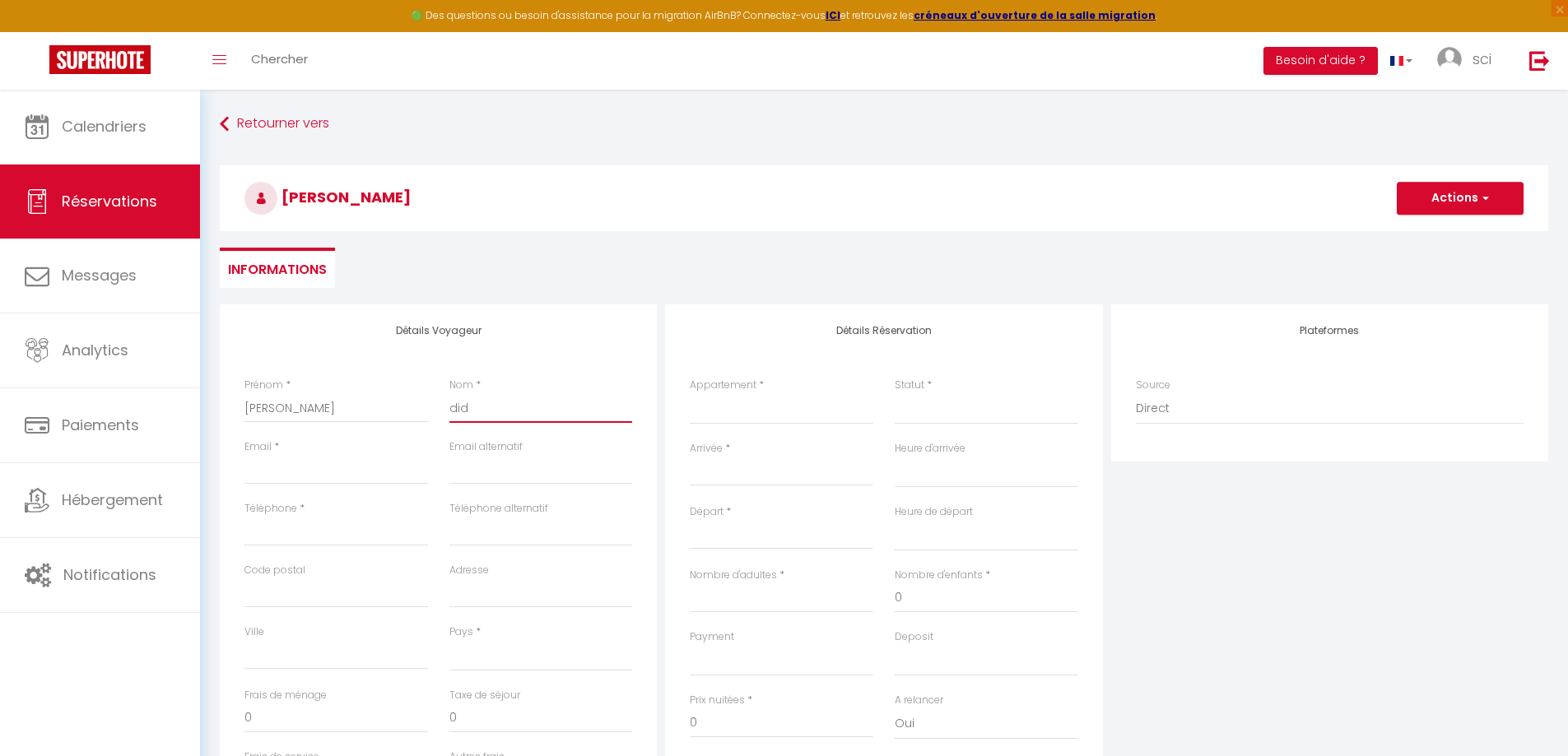
type input "dido"
select select
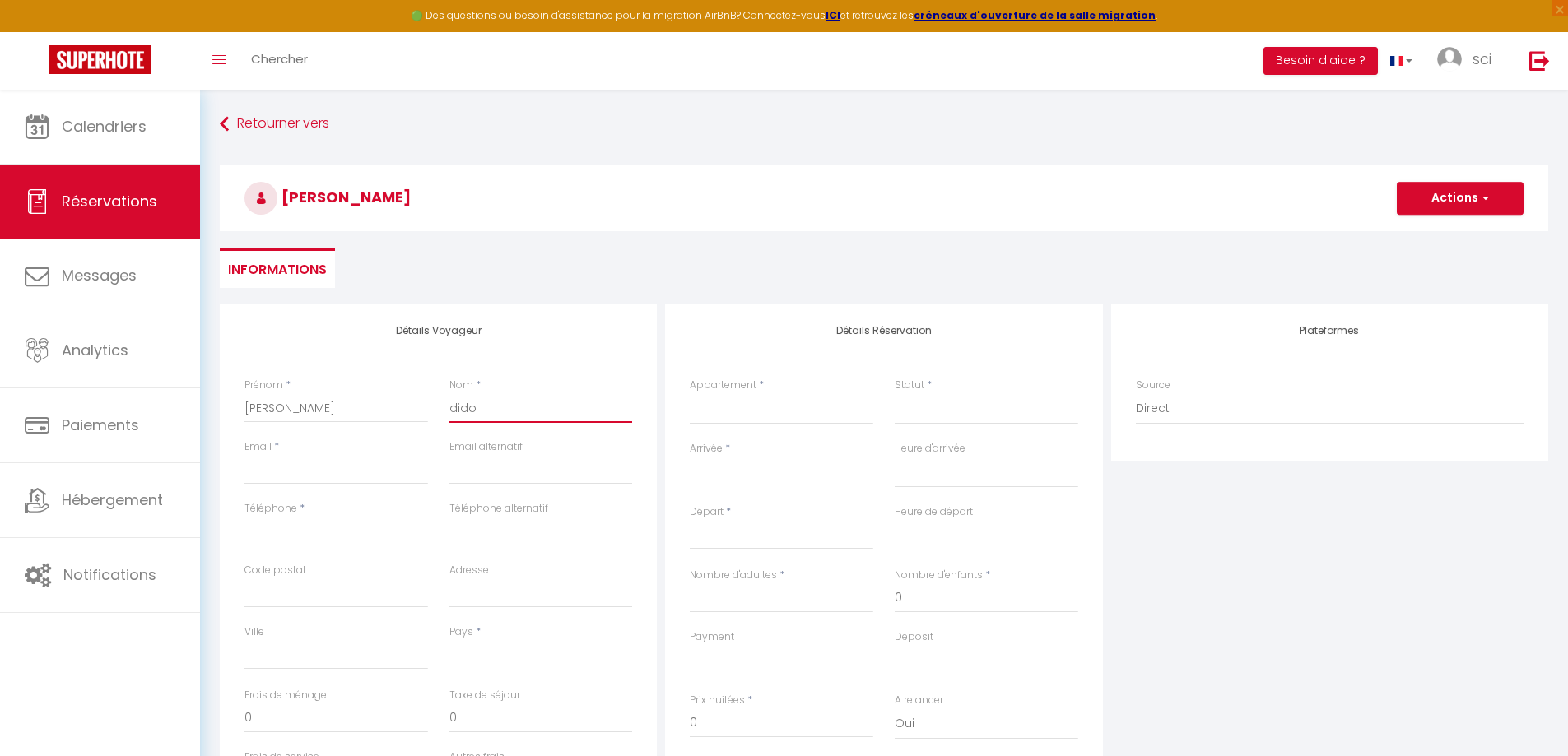
select select
checkbox input "false"
type input "didon"
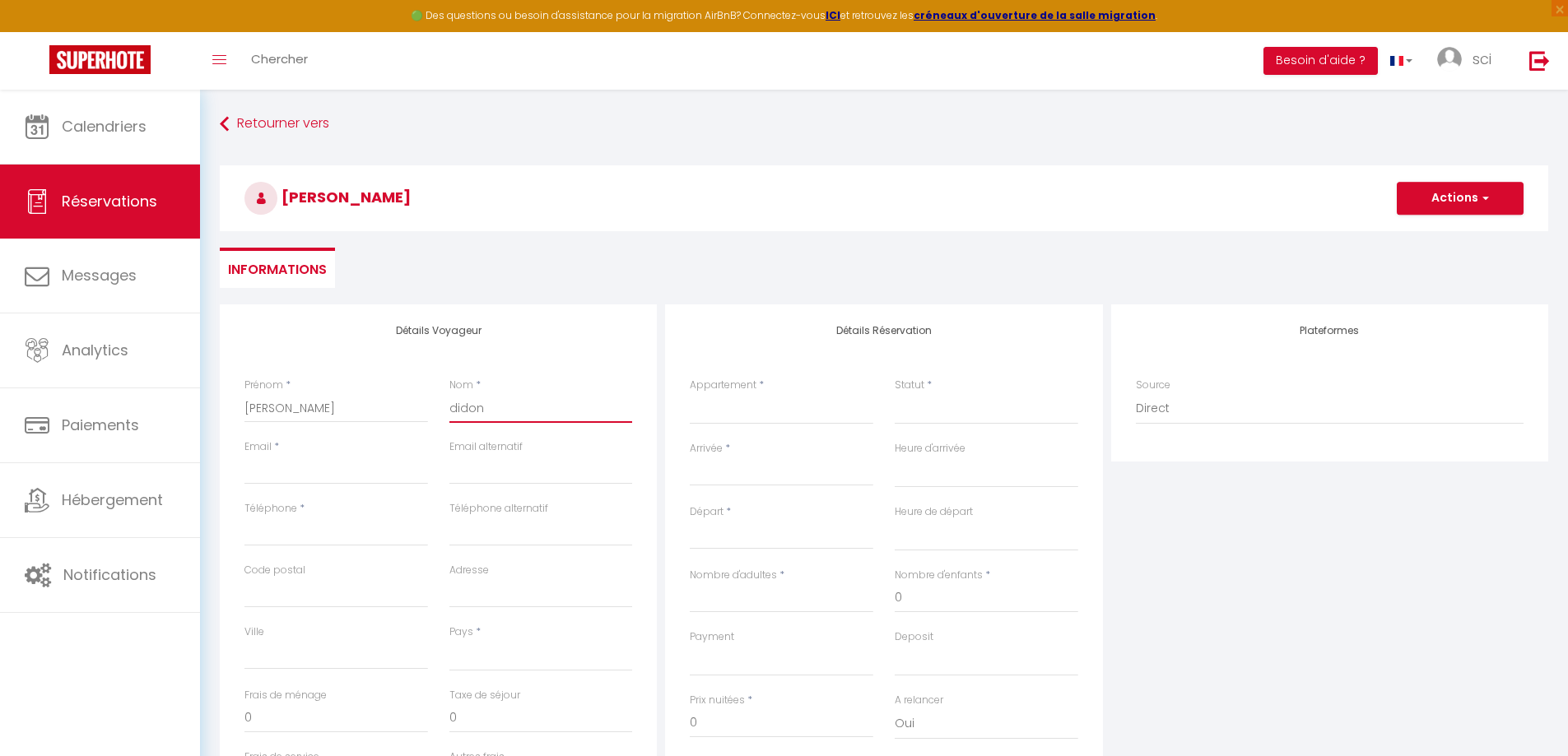
select select
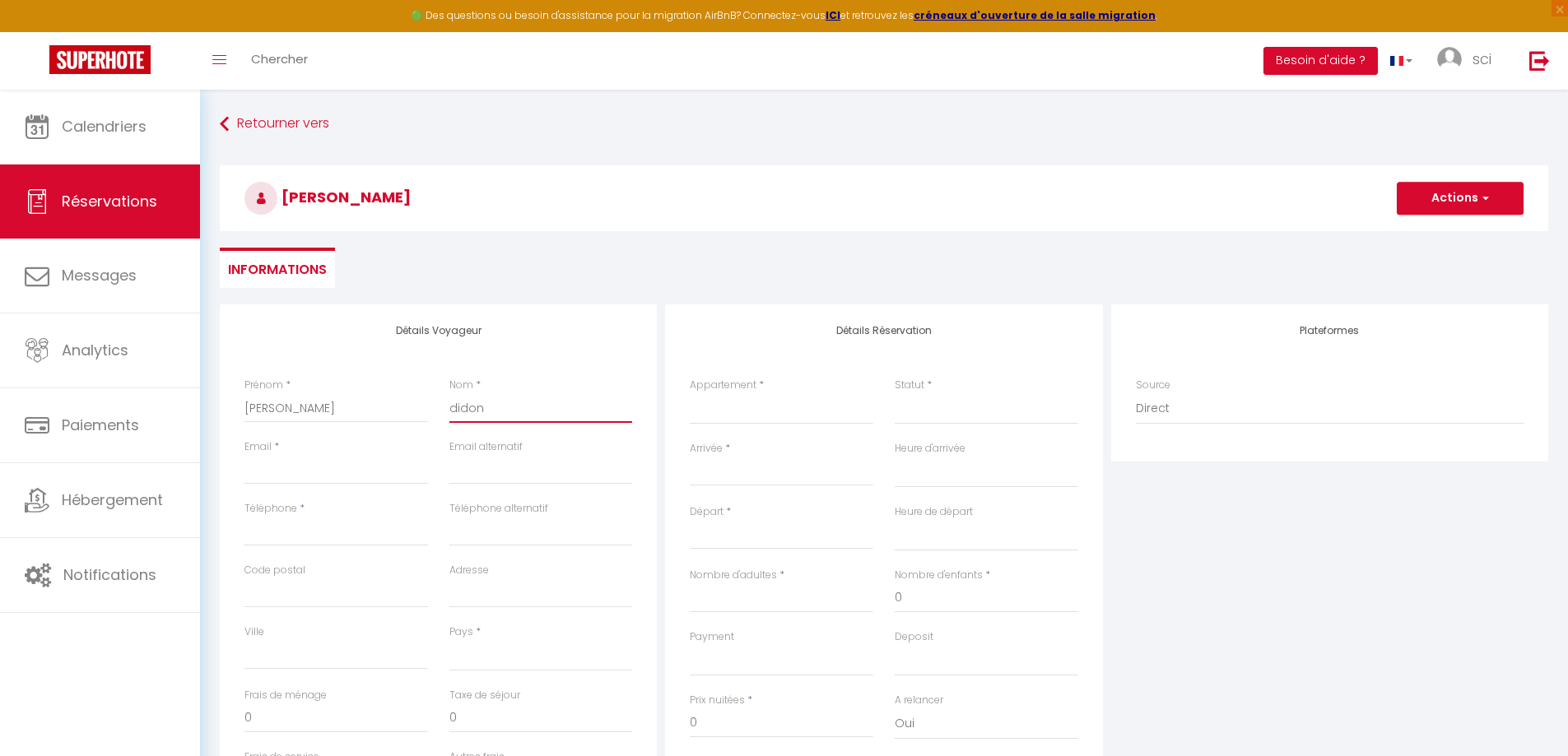
select select
checkbox input "false"
type input "didon"
click at [352, 473] on input "Email client" at bounding box center [336, 469] width 183 height 30
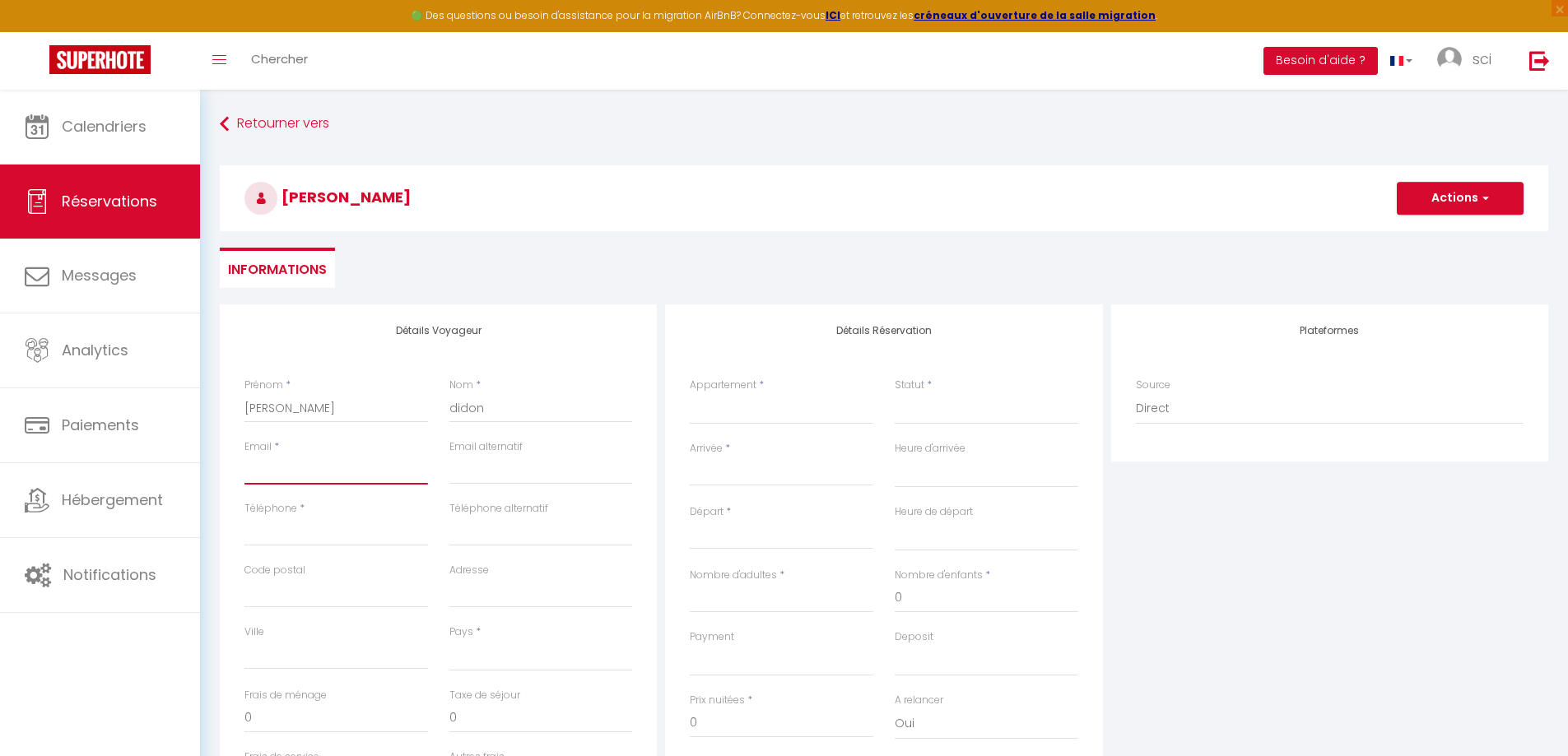
type input "j"
select select
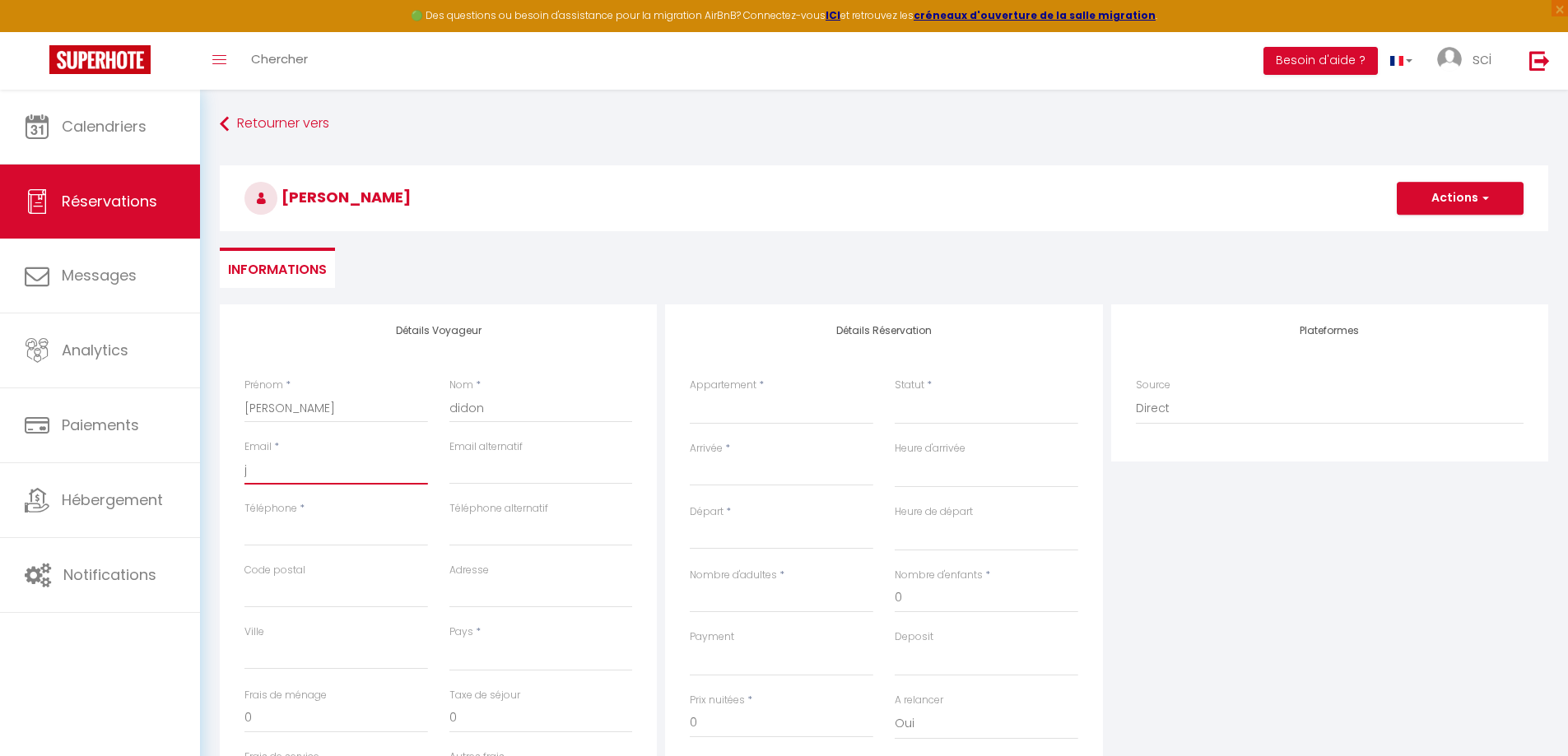
select select
checkbox input "false"
type input "ju"
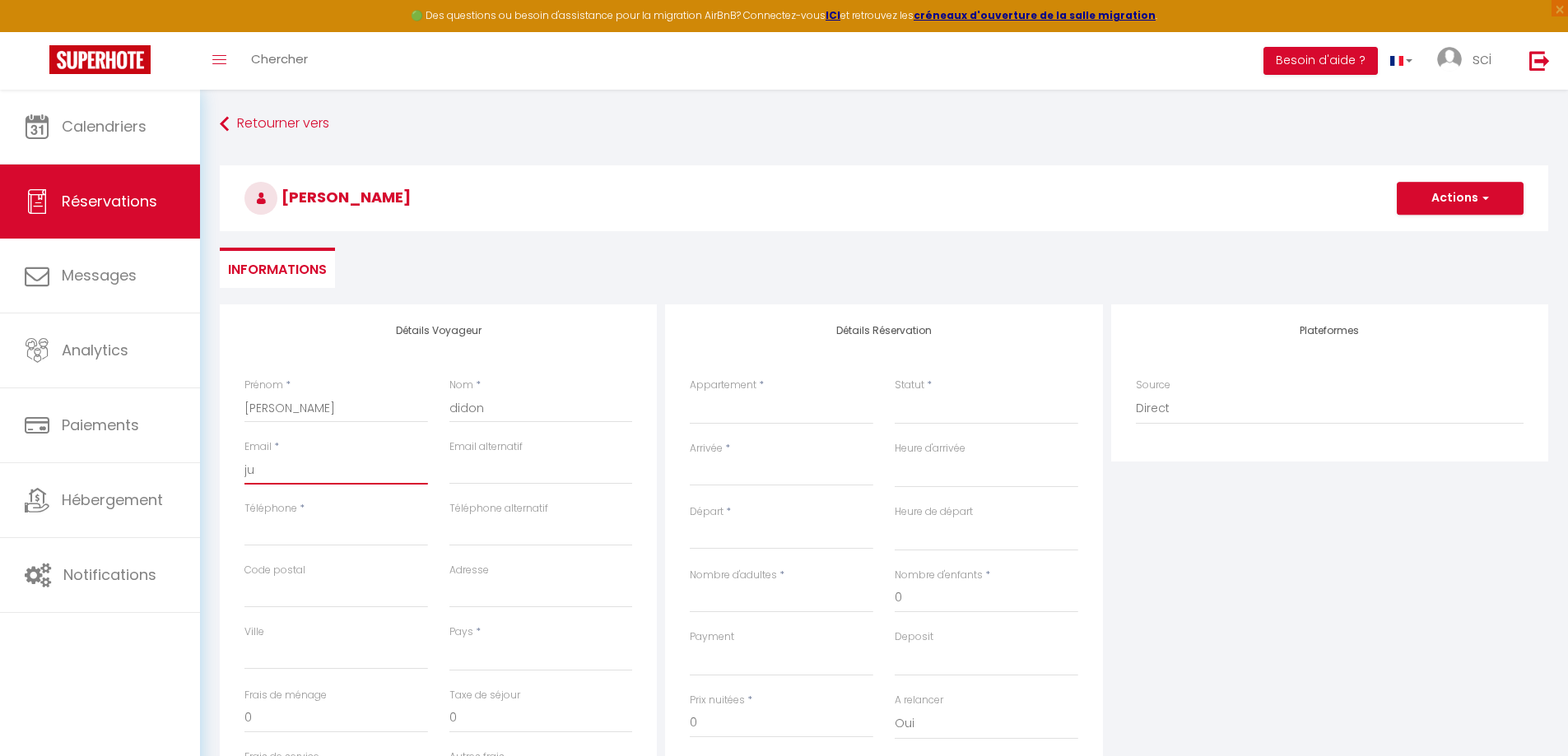
select select
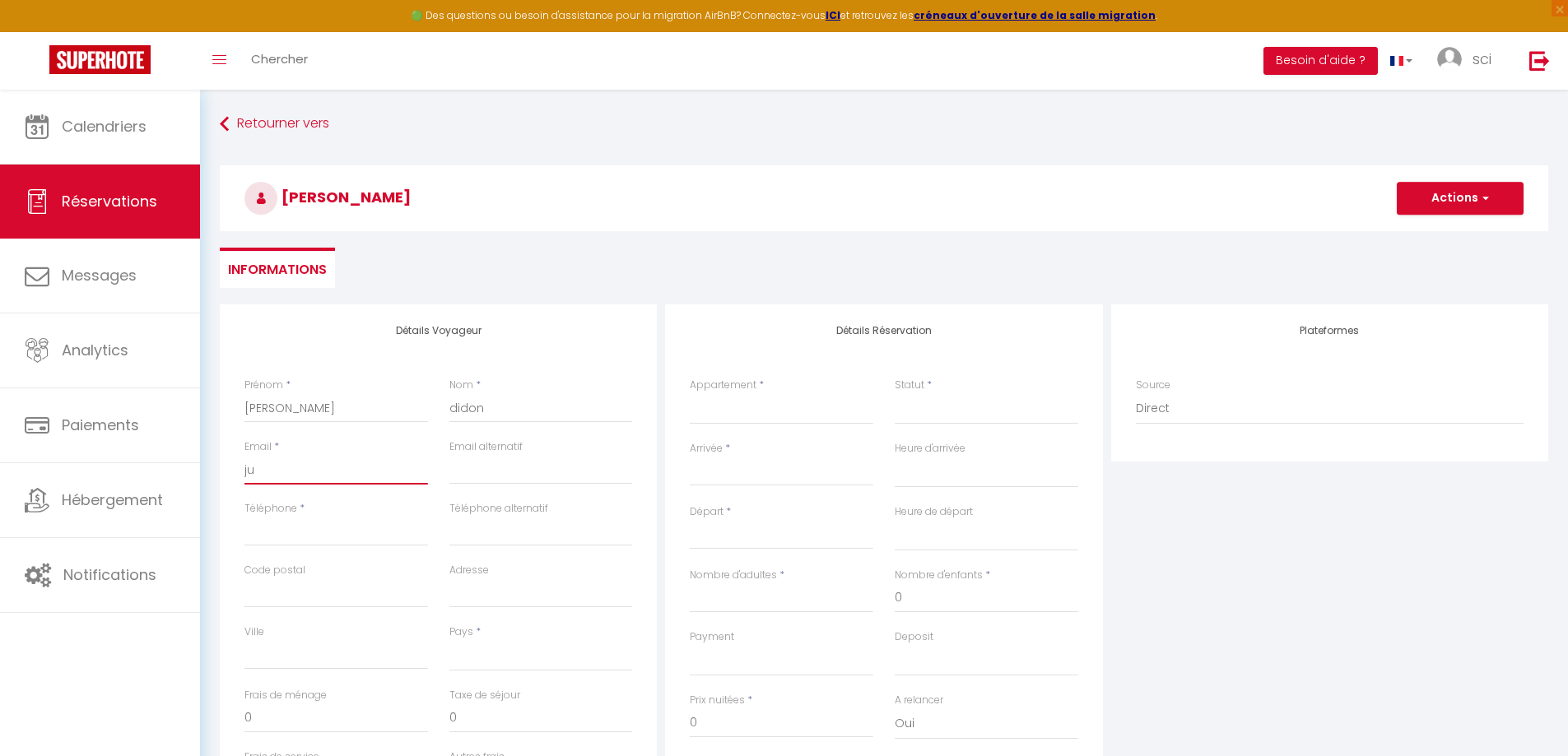
select select
checkbox input "false"
type input "juj"
select select
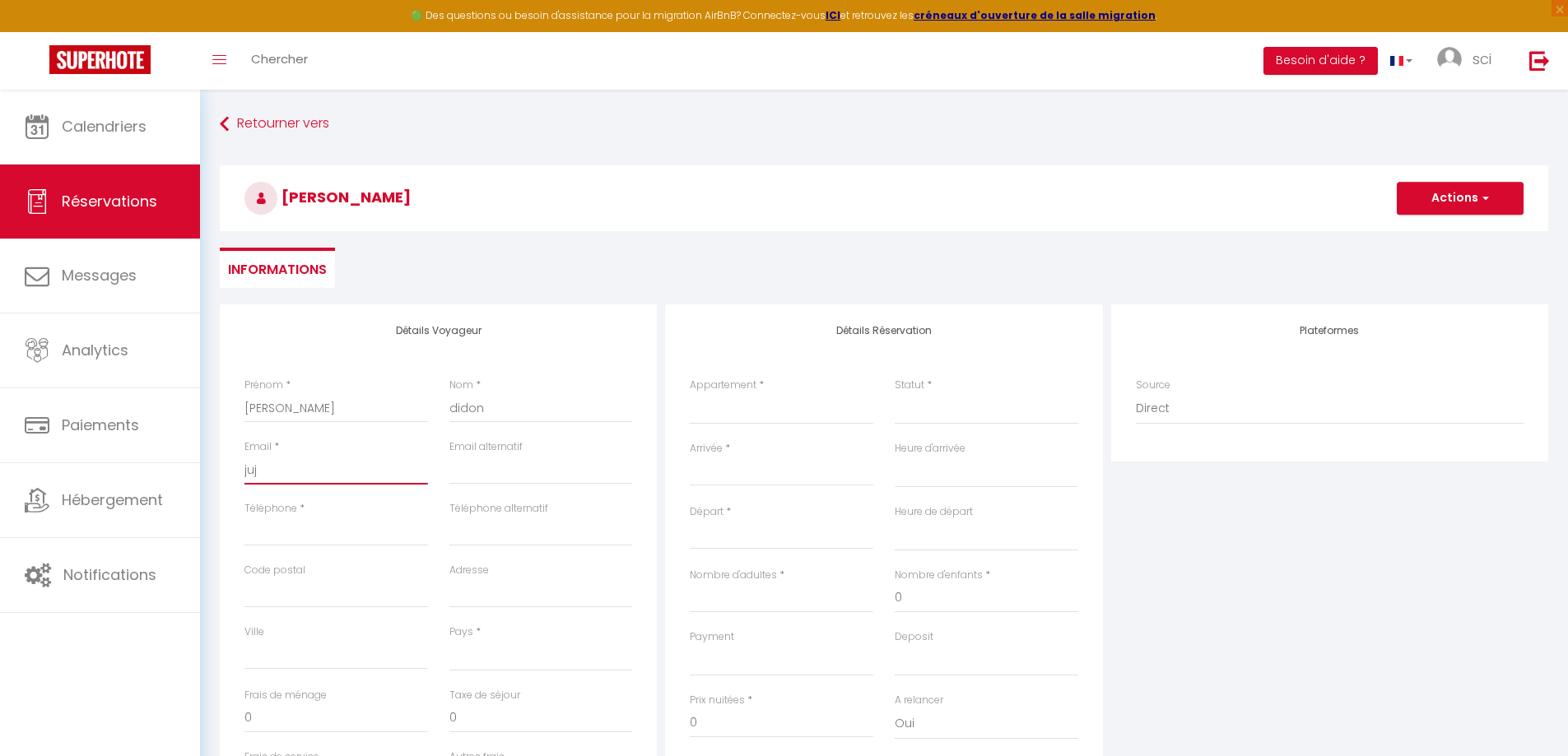
select select
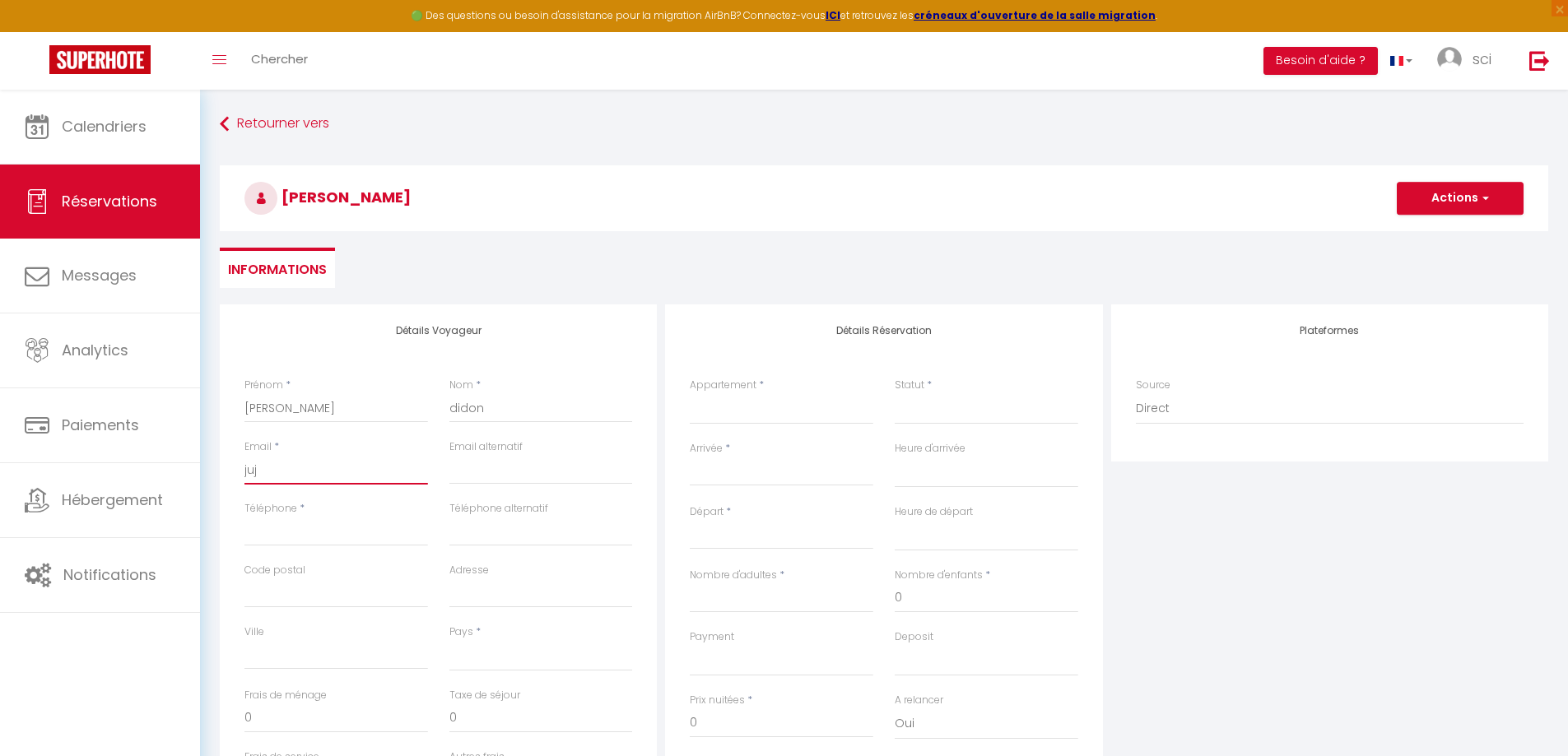
select select
checkbox input "false"
type input "juju"
select select
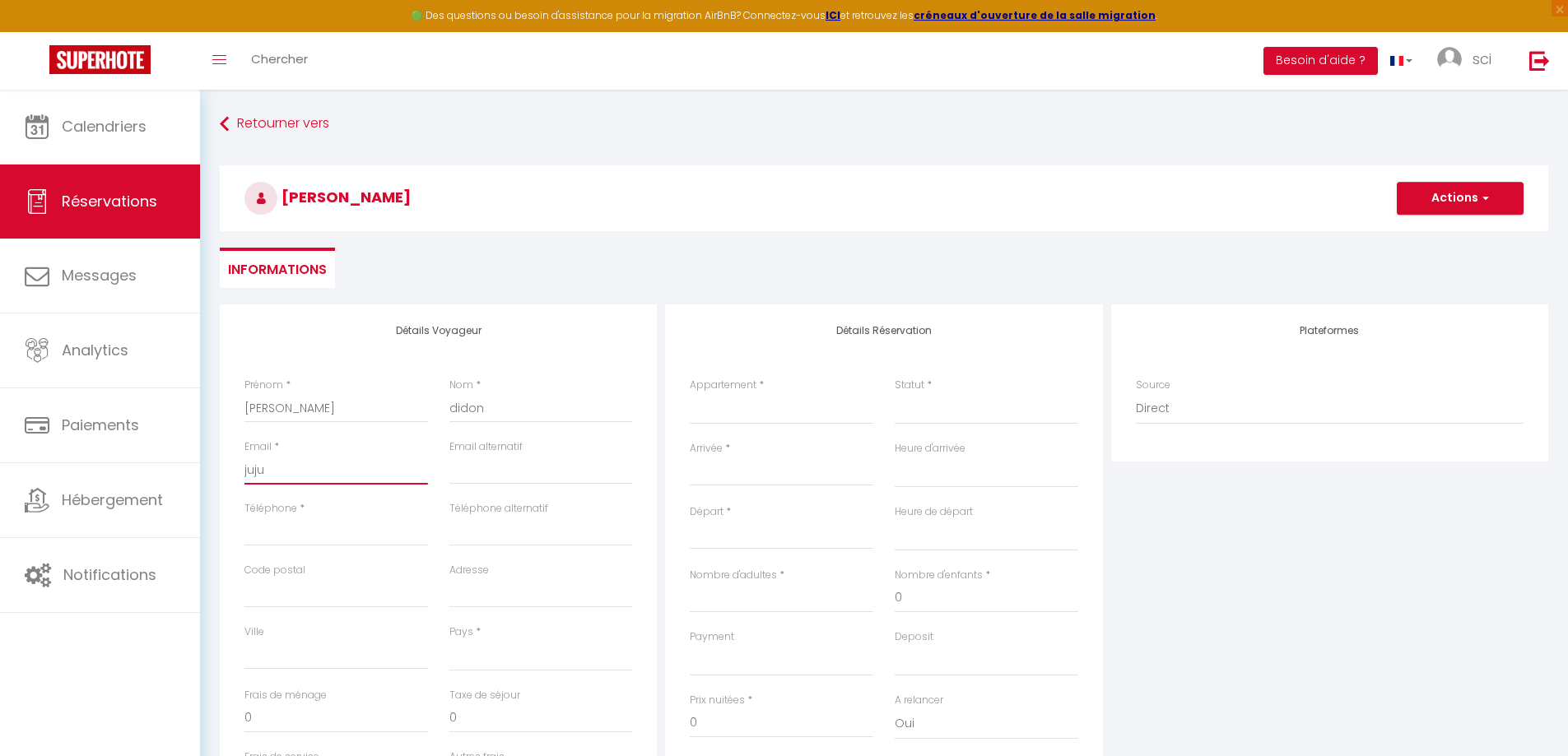
select select
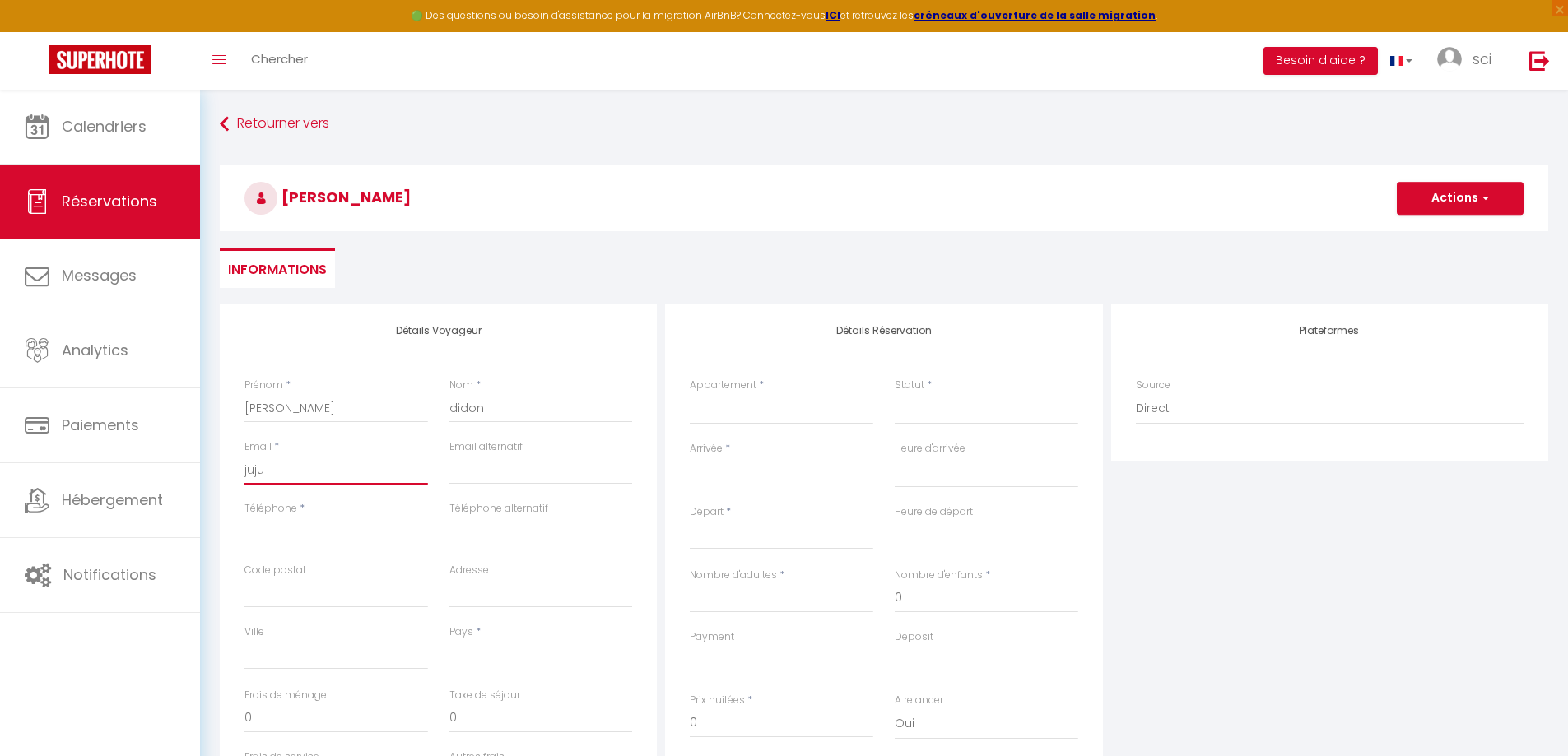
checkbox input "false"
type input "jujuk"
select select
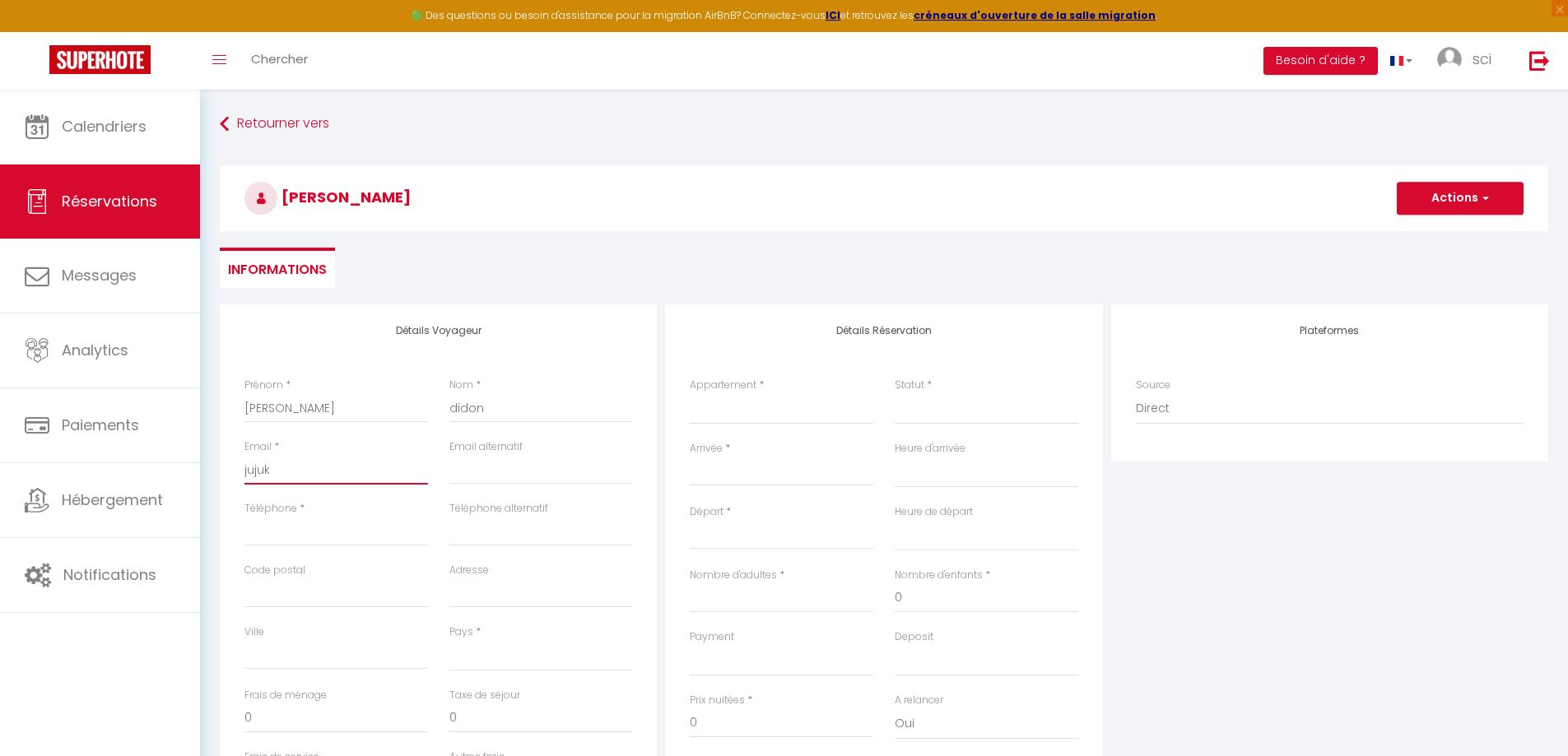
select select
checkbox input "false"
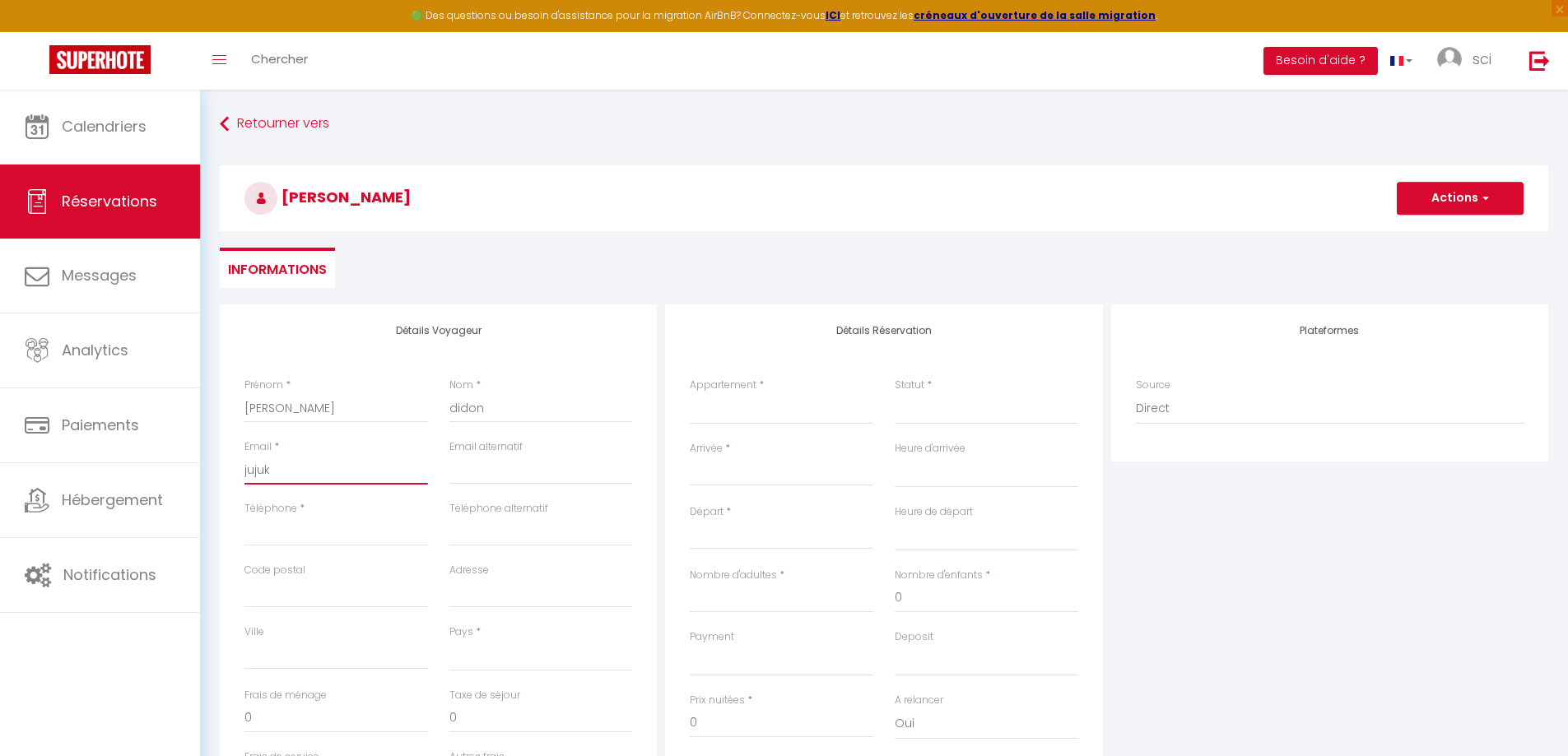
type input "jujukp"
select select
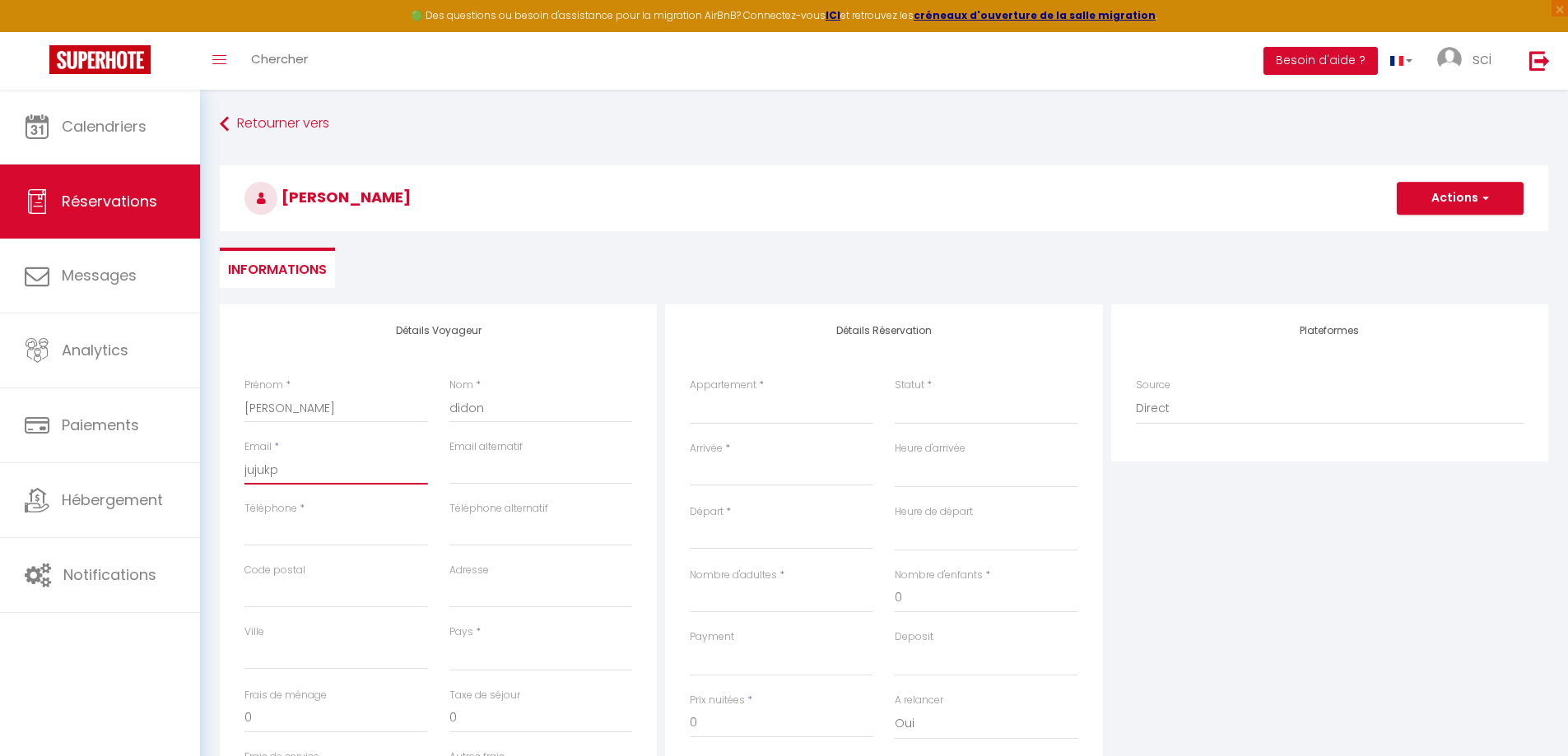
select select
checkbox input "false"
click at [321, 536] on input "Téléphone" at bounding box center [336, 531] width 183 height 30
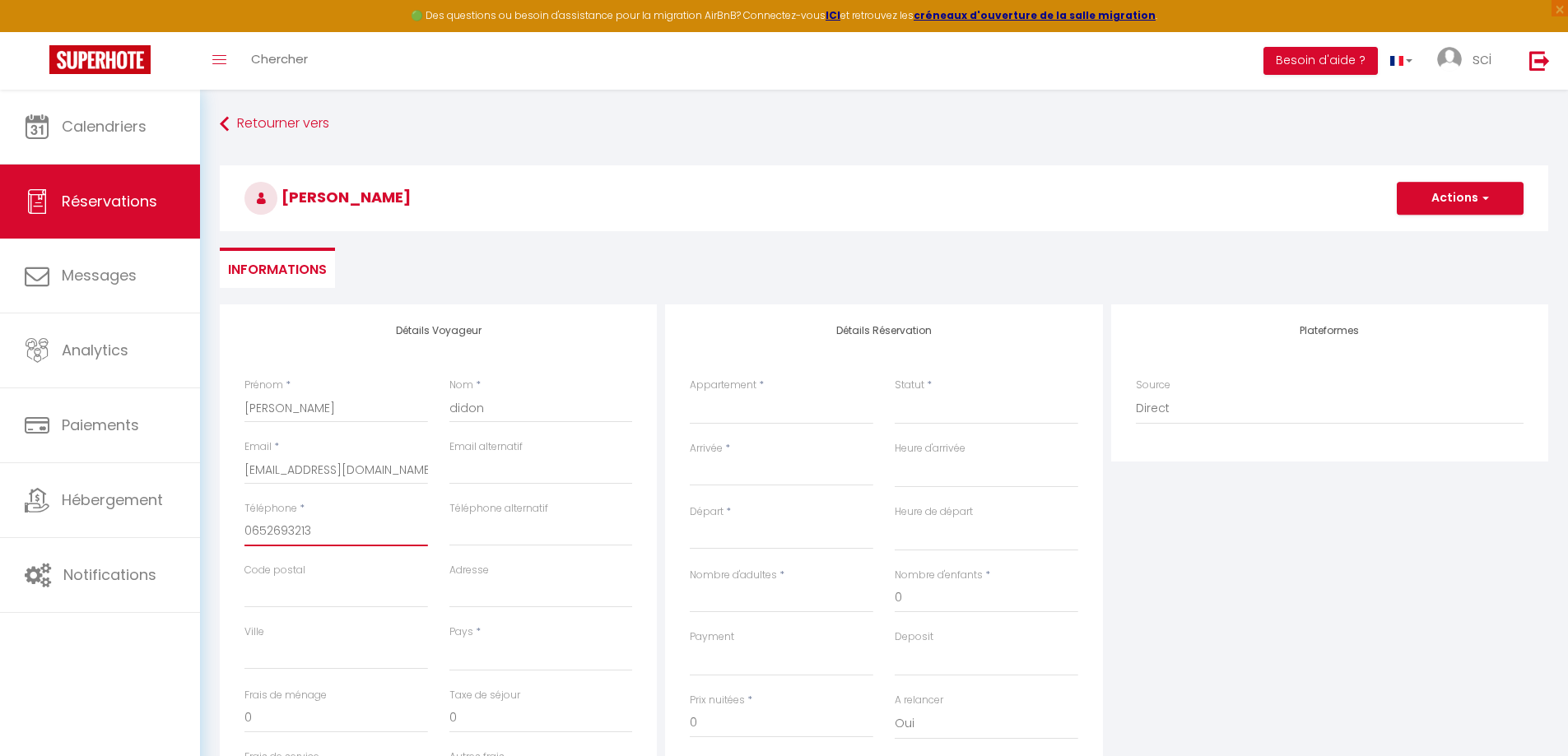
scroll to position [219, 0]
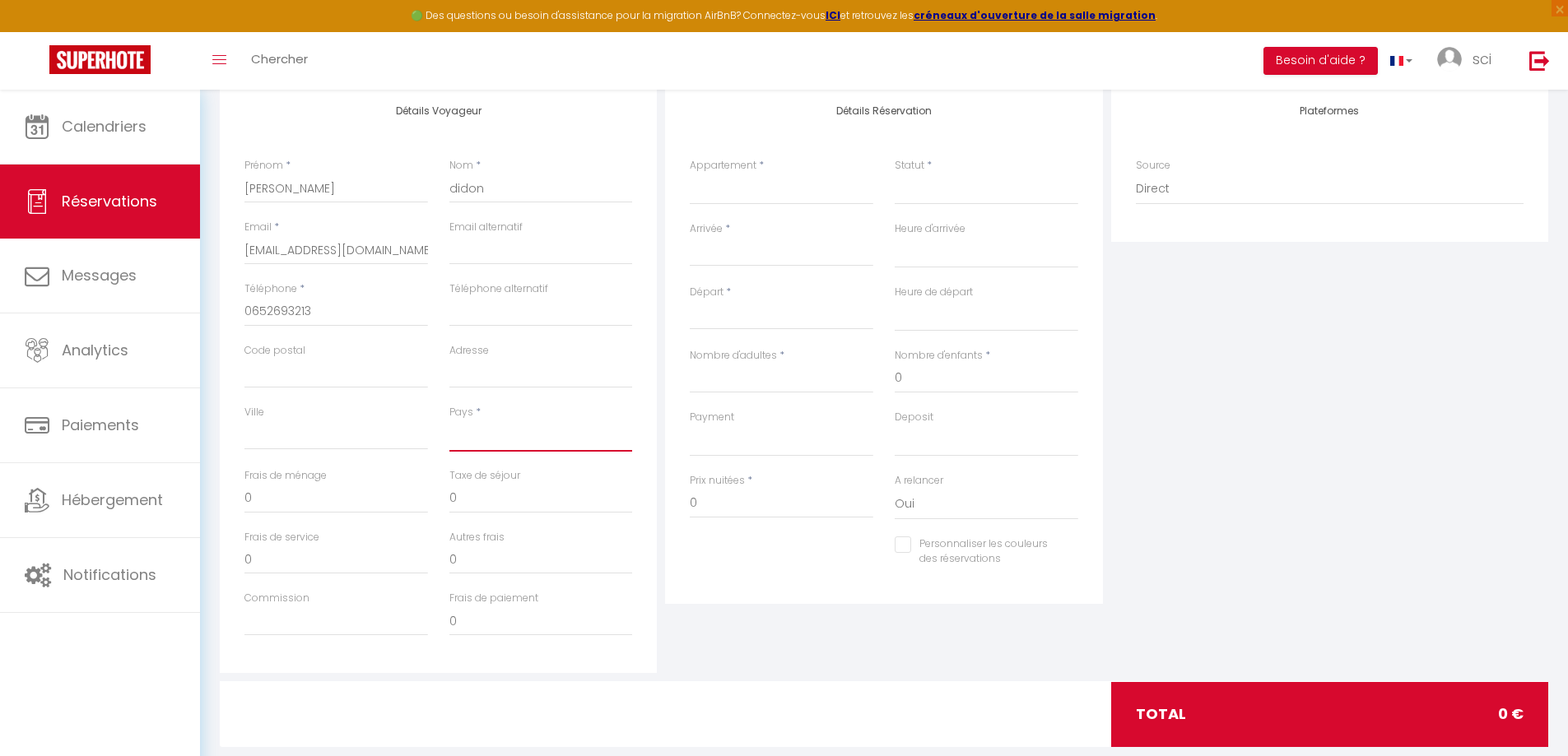
click at [484, 442] on select "[GEOGRAPHIC_DATA] [GEOGRAPHIC_DATA] [GEOGRAPHIC_DATA] [GEOGRAPHIC_DATA] [GEOGRA…" at bounding box center [541, 436] width 183 height 31
click at [449, 420] on select "[GEOGRAPHIC_DATA] [GEOGRAPHIC_DATA] [GEOGRAPHIC_DATA] [GEOGRAPHIC_DATA] [GEOGRA…" at bounding box center [541, 436] width 183 height 31
click at [352, 375] on input "Code postal" at bounding box center [336, 373] width 183 height 30
click at [331, 440] on input "Ville" at bounding box center [336, 435] width 183 height 30
click at [746, 250] on input "Arrivée" at bounding box center [781, 254] width 183 height 21
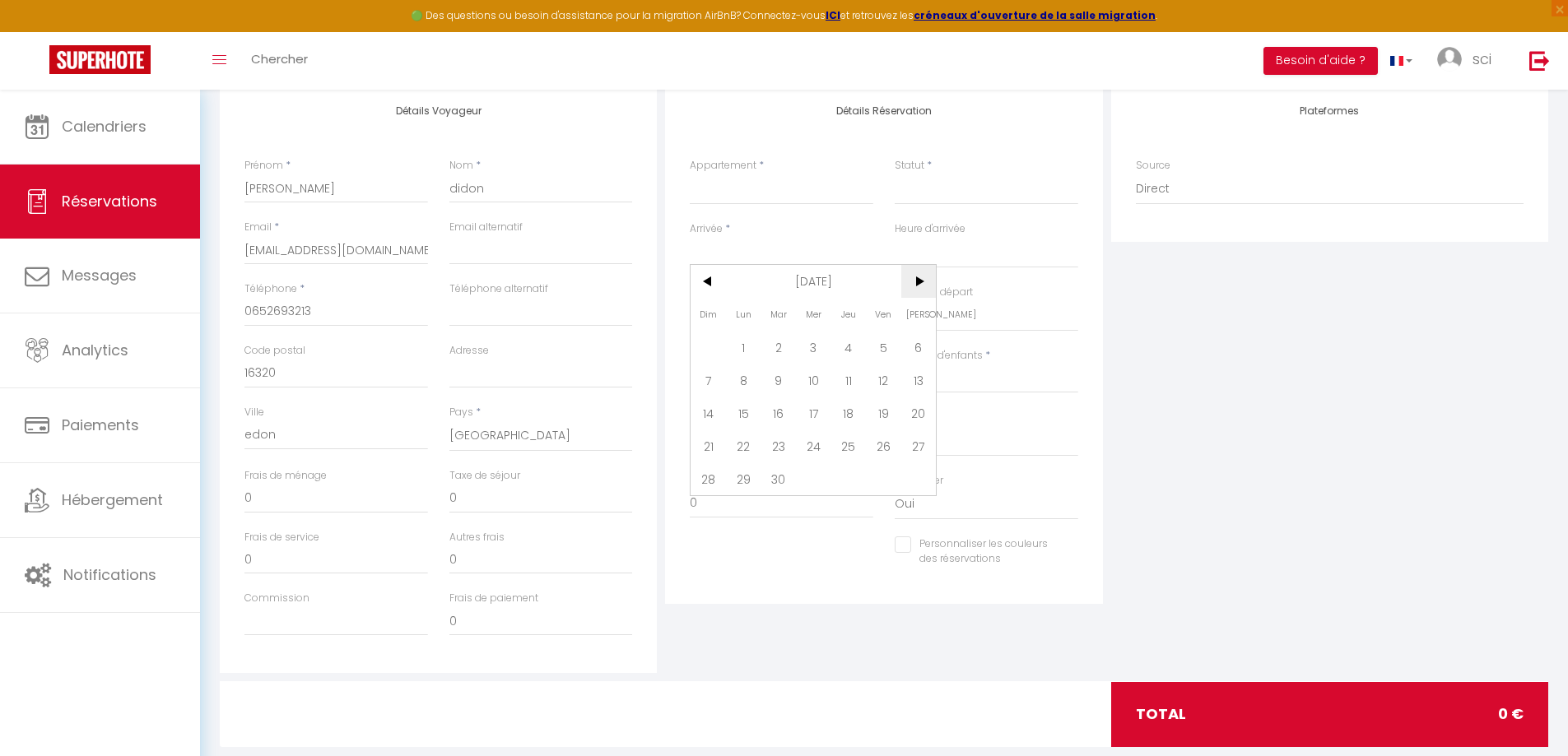
click at [912, 283] on span ">" at bounding box center [918, 281] width 35 height 33
click at [910, 280] on span ">" at bounding box center [918, 281] width 35 height 33
click at [846, 376] on span "6" at bounding box center [849, 380] width 35 height 33
click at [921, 195] on select "Confirmé Non Confirmé [PERSON_NAME] par le voyageur No Show Request" at bounding box center [986, 189] width 183 height 31
click at [895, 174] on select "Confirmé Non Confirmé [PERSON_NAME] par le voyageur No Show Request" at bounding box center [986, 189] width 183 height 31
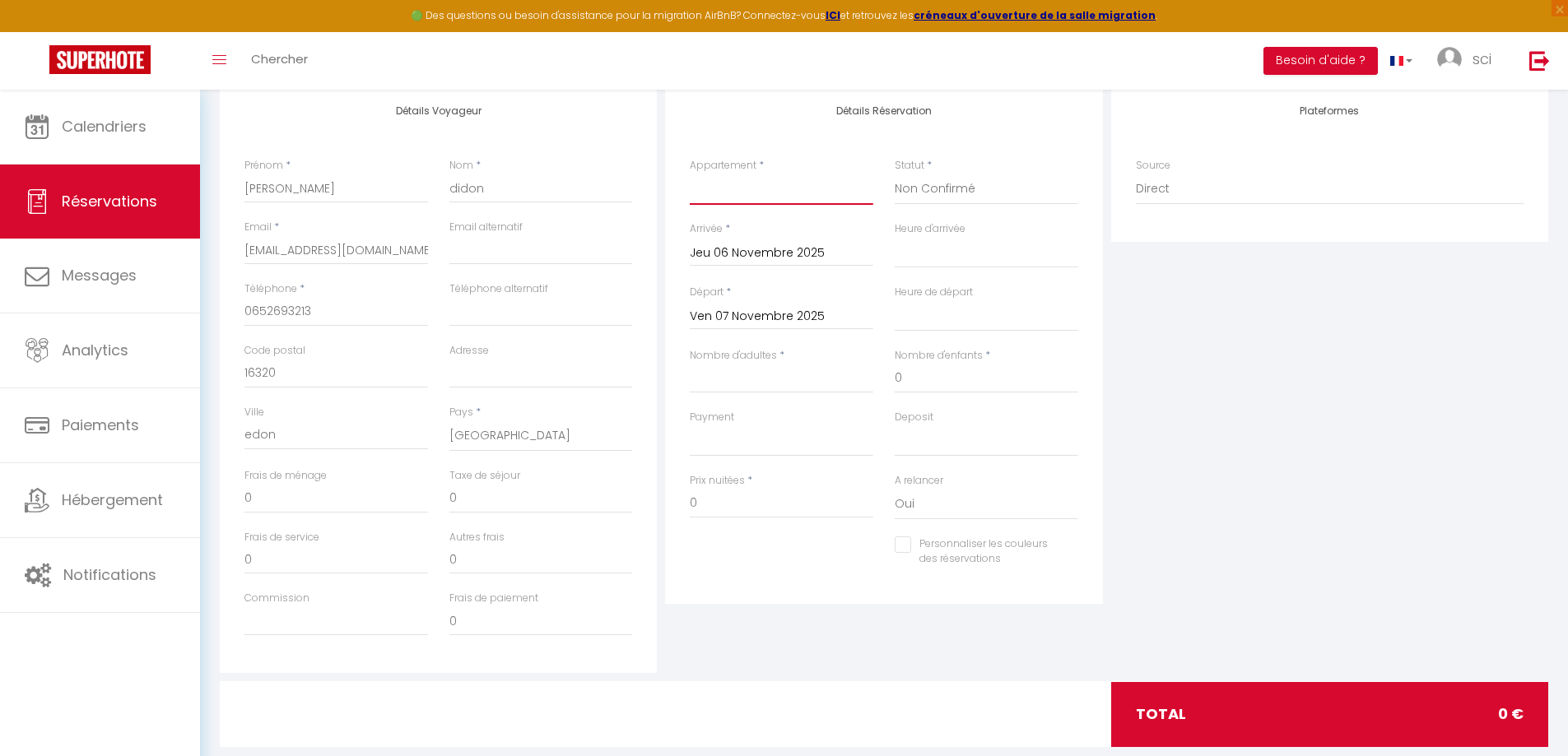
click at [856, 190] on select "le 7ème loft" at bounding box center [781, 189] width 183 height 31
click at [690, 174] on select "le 7ème loft" at bounding box center [781, 189] width 183 height 31
click at [723, 510] on input "0" at bounding box center [781, 503] width 183 height 30
click at [713, 503] on div "Prix nuitées * 0" at bounding box center [781, 504] width 205 height 63
click at [711, 500] on input "0" at bounding box center [781, 503] width 183 height 30
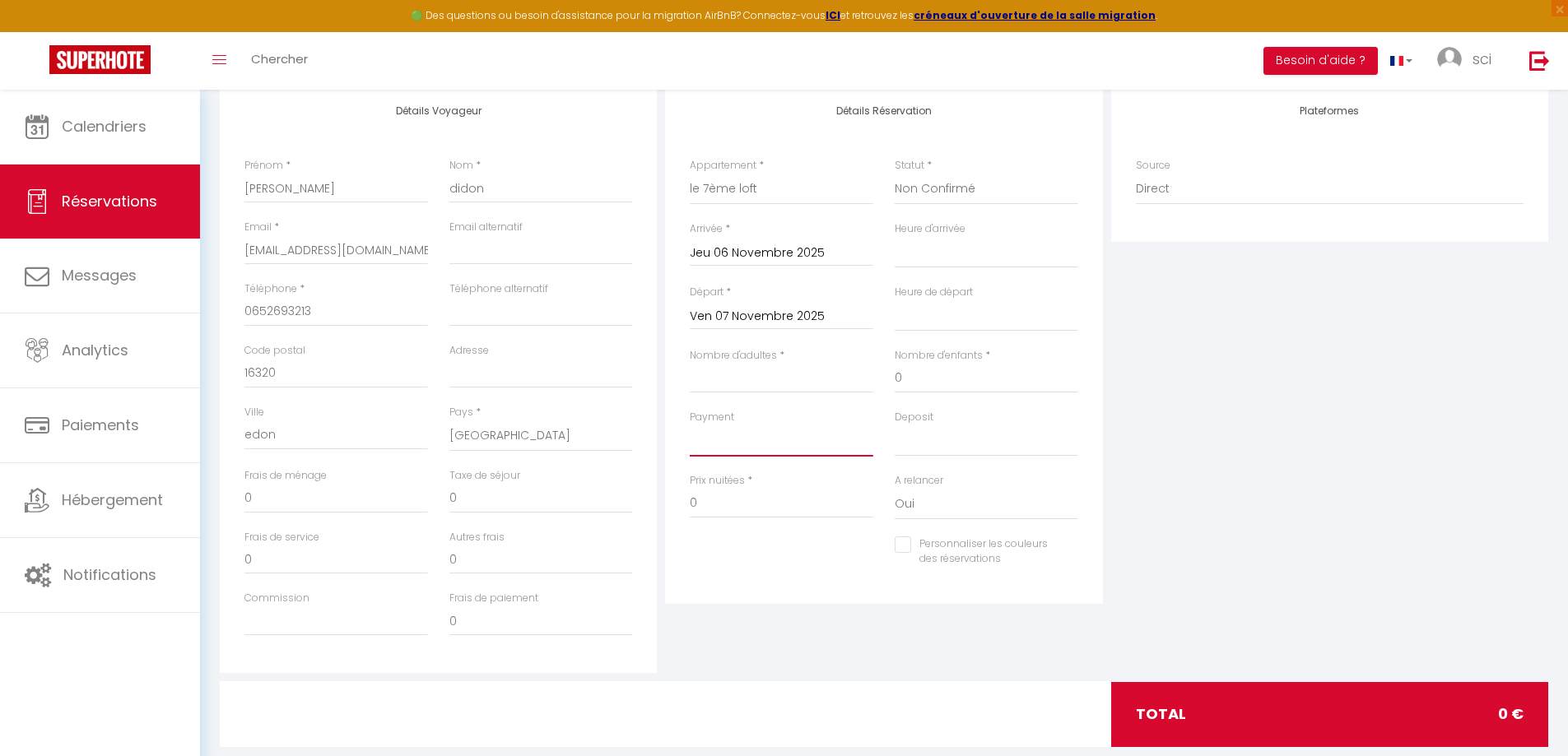
click at [711, 441] on select "OK KO" at bounding box center [781, 440] width 183 height 31
click at [761, 382] on input "Nombre d'adultes" at bounding box center [781, 378] width 183 height 30
click at [749, 505] on input "0" at bounding box center [781, 503] width 183 height 30
click at [341, 564] on input "0" at bounding box center [336, 559] width 183 height 30
click at [321, 508] on input "0" at bounding box center [336, 499] width 183 height 30
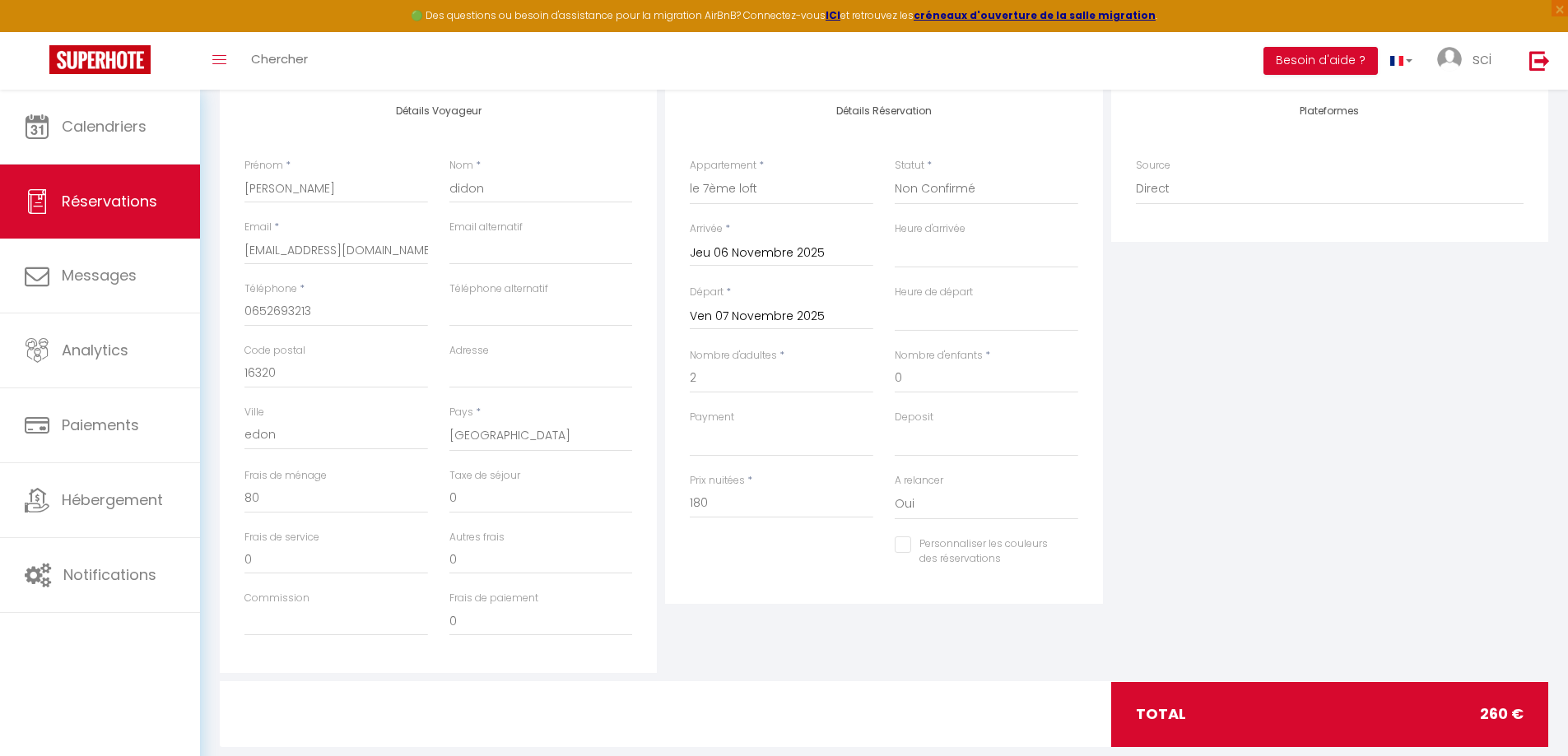
click at [1387, 399] on div "Plateformes Source Direct [DOMAIN_NAME] [DOMAIN_NAME] Chalet montagne Expedia G…" at bounding box center [1330, 378] width 445 height 588
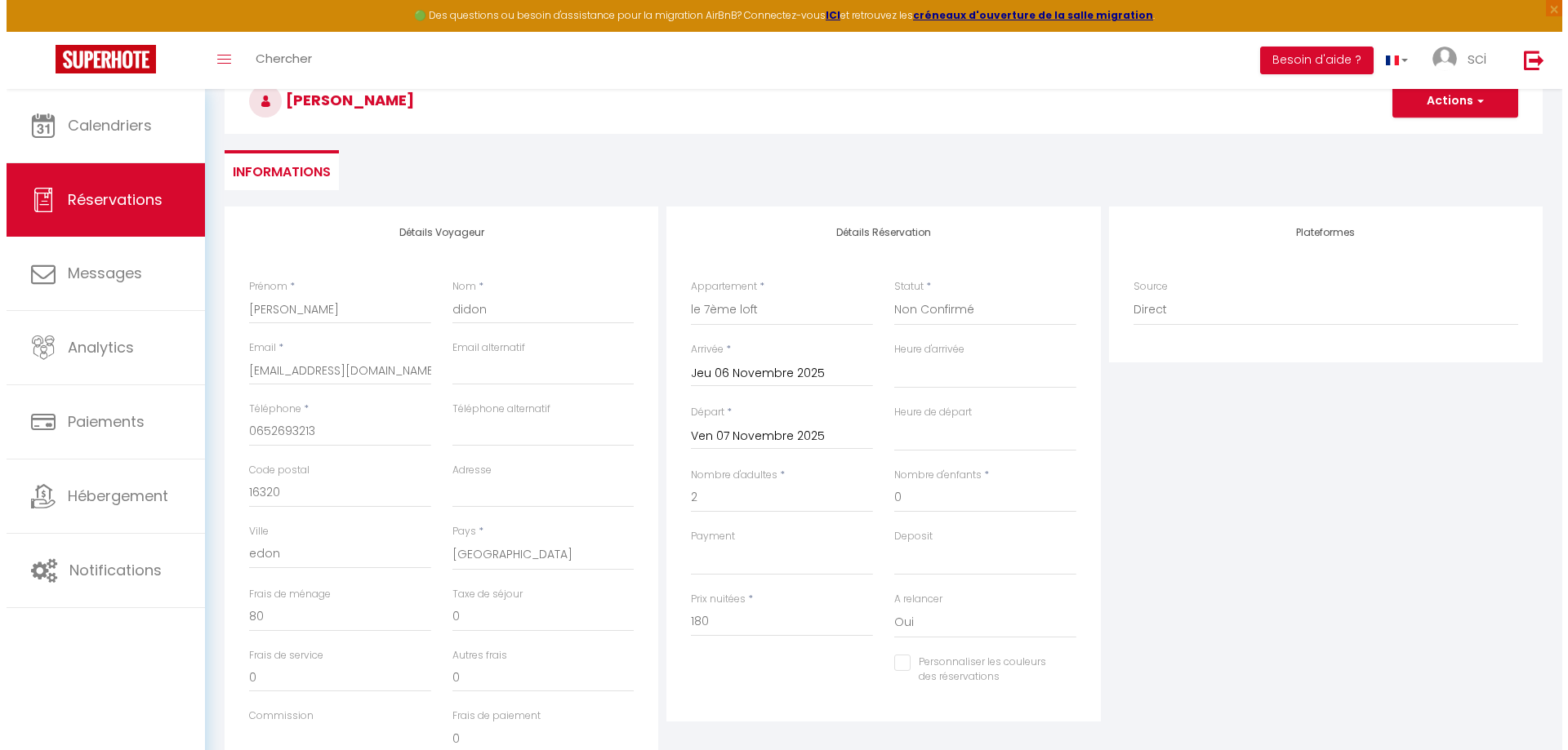
scroll to position [0, 0]
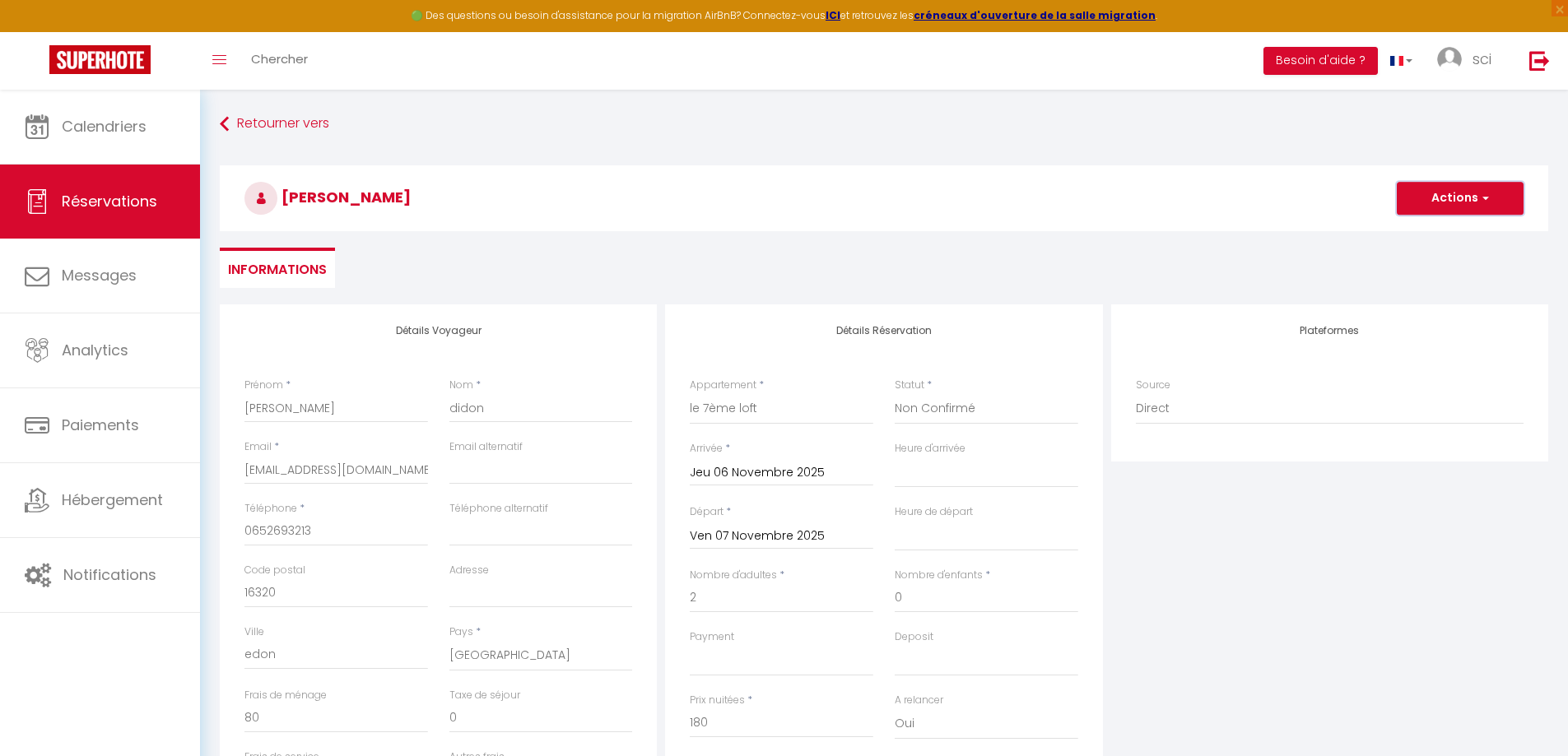
click at [1464, 200] on button "Actions" at bounding box center [1460, 198] width 127 height 33
click at [1458, 231] on link "Enregistrer" at bounding box center [1444, 235] width 130 height 21
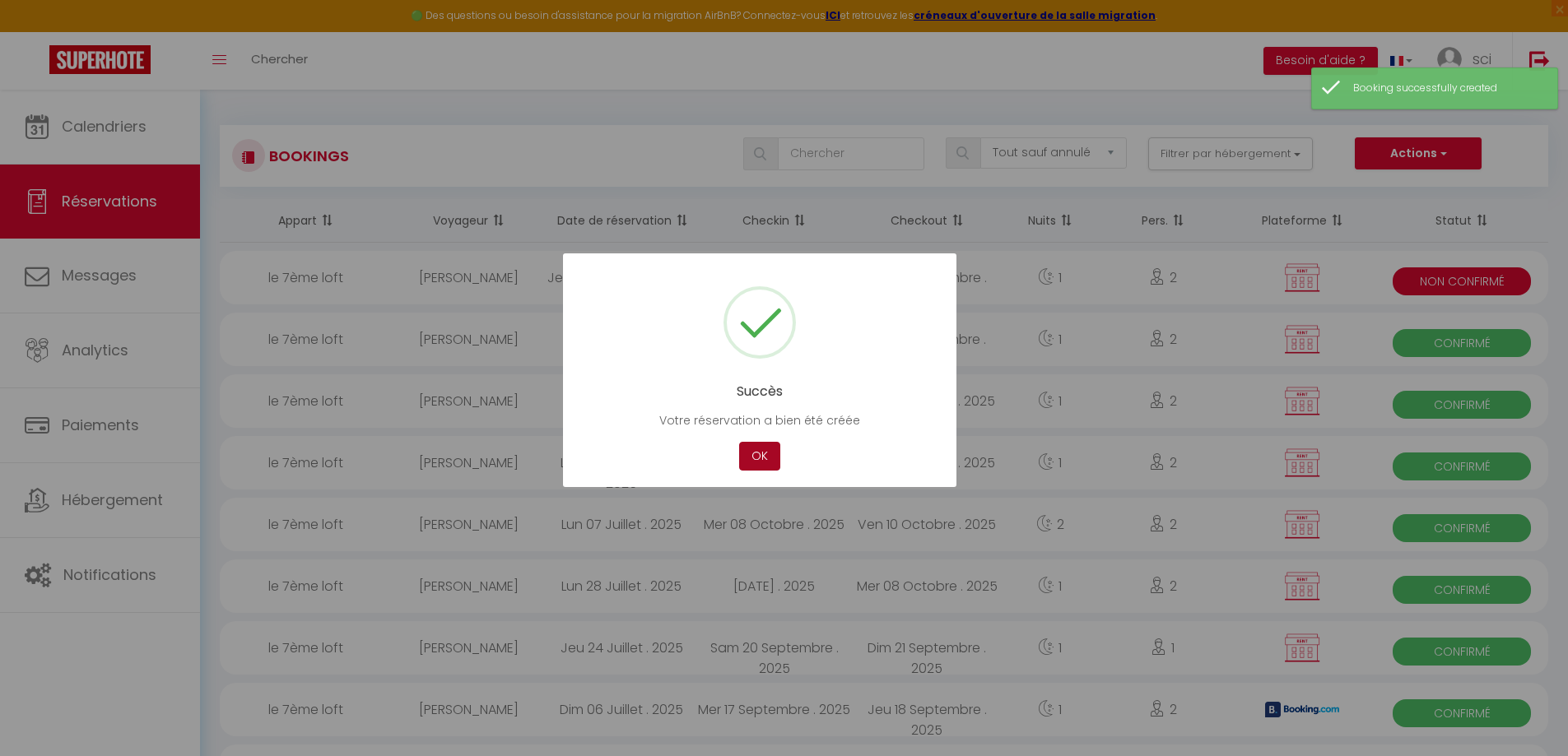
click at [755, 467] on button "OK" at bounding box center [759, 457] width 41 height 29
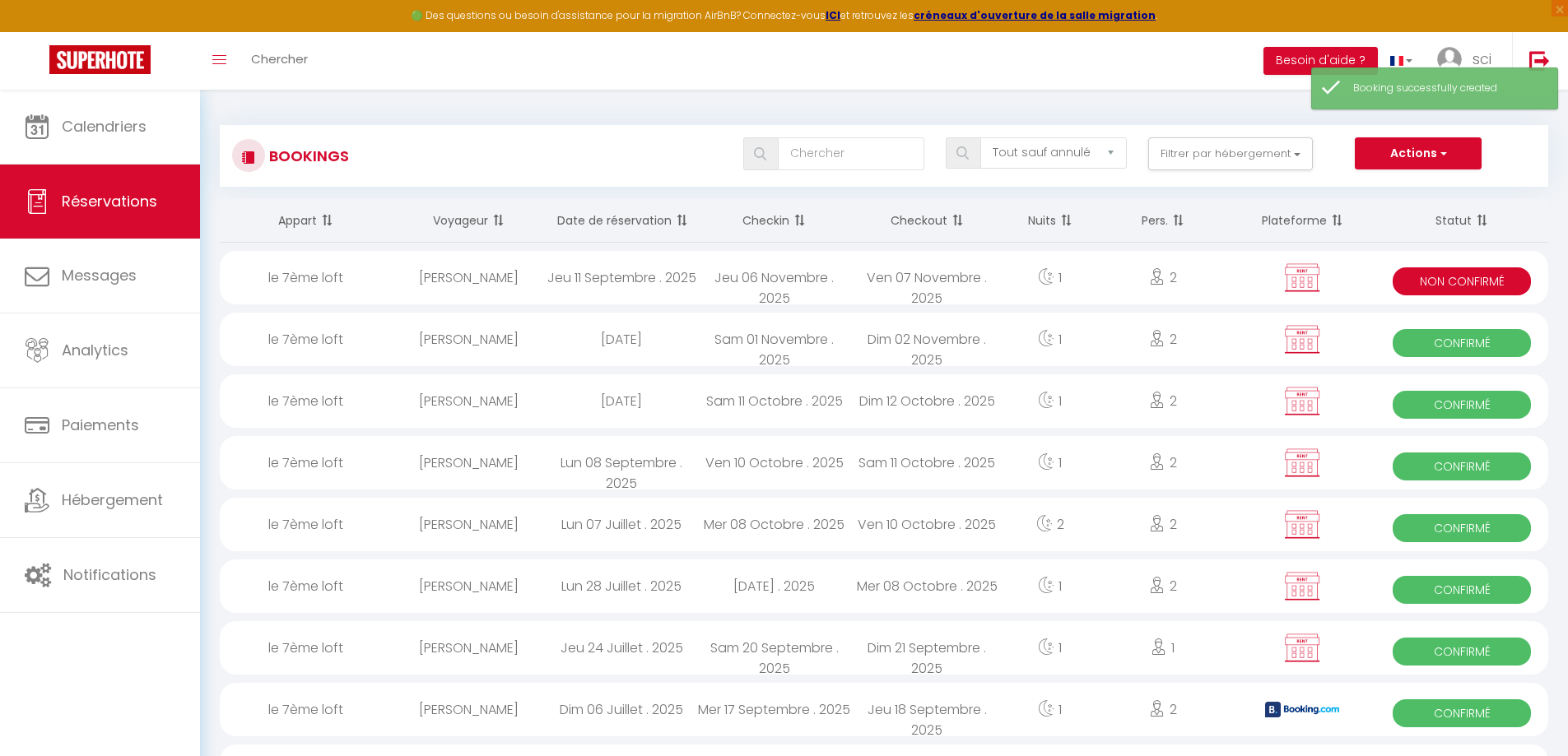
click at [484, 286] on div "[PERSON_NAME]" at bounding box center [469, 277] width 154 height 53
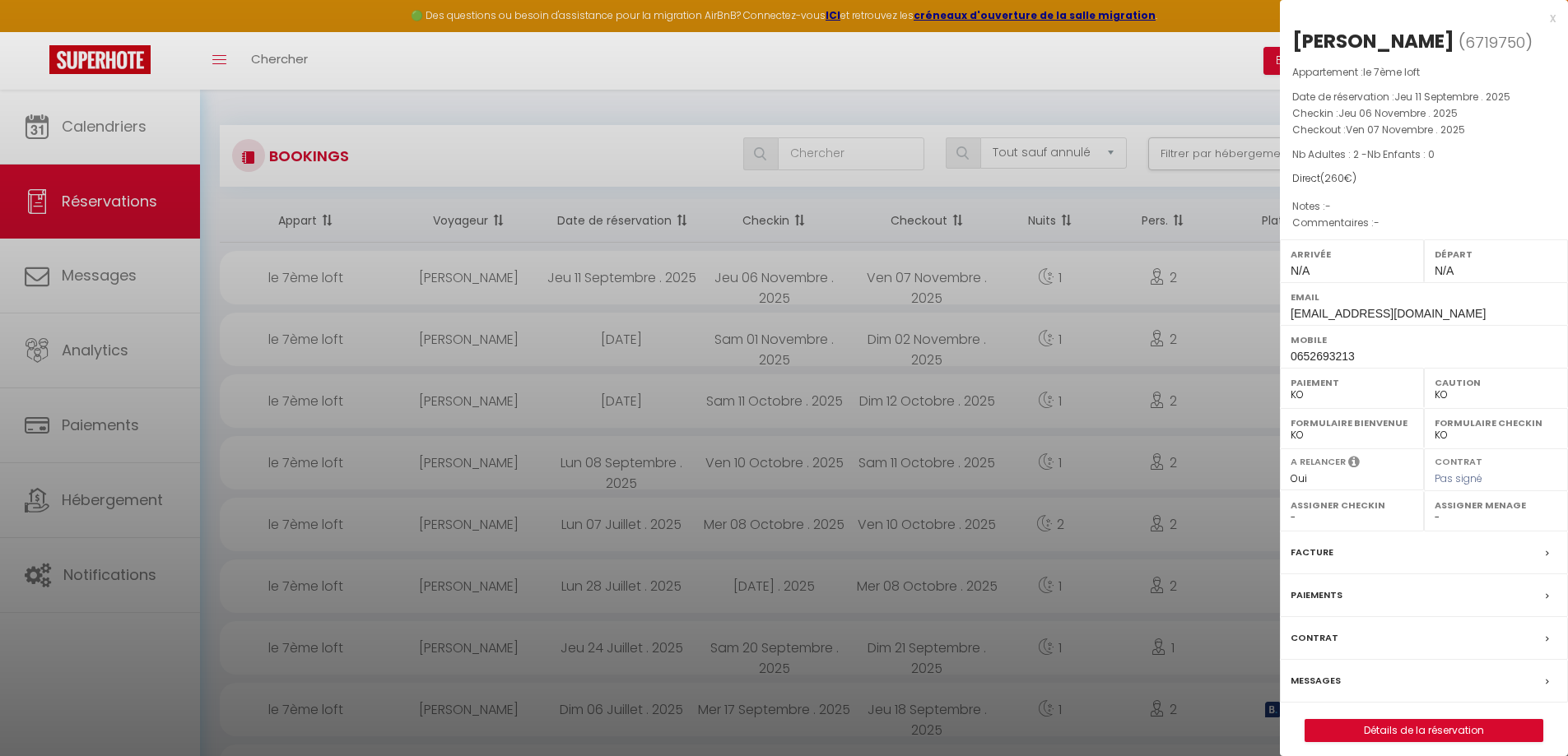
click at [1322, 594] on label "Paiements" at bounding box center [1316, 595] width 52 height 17
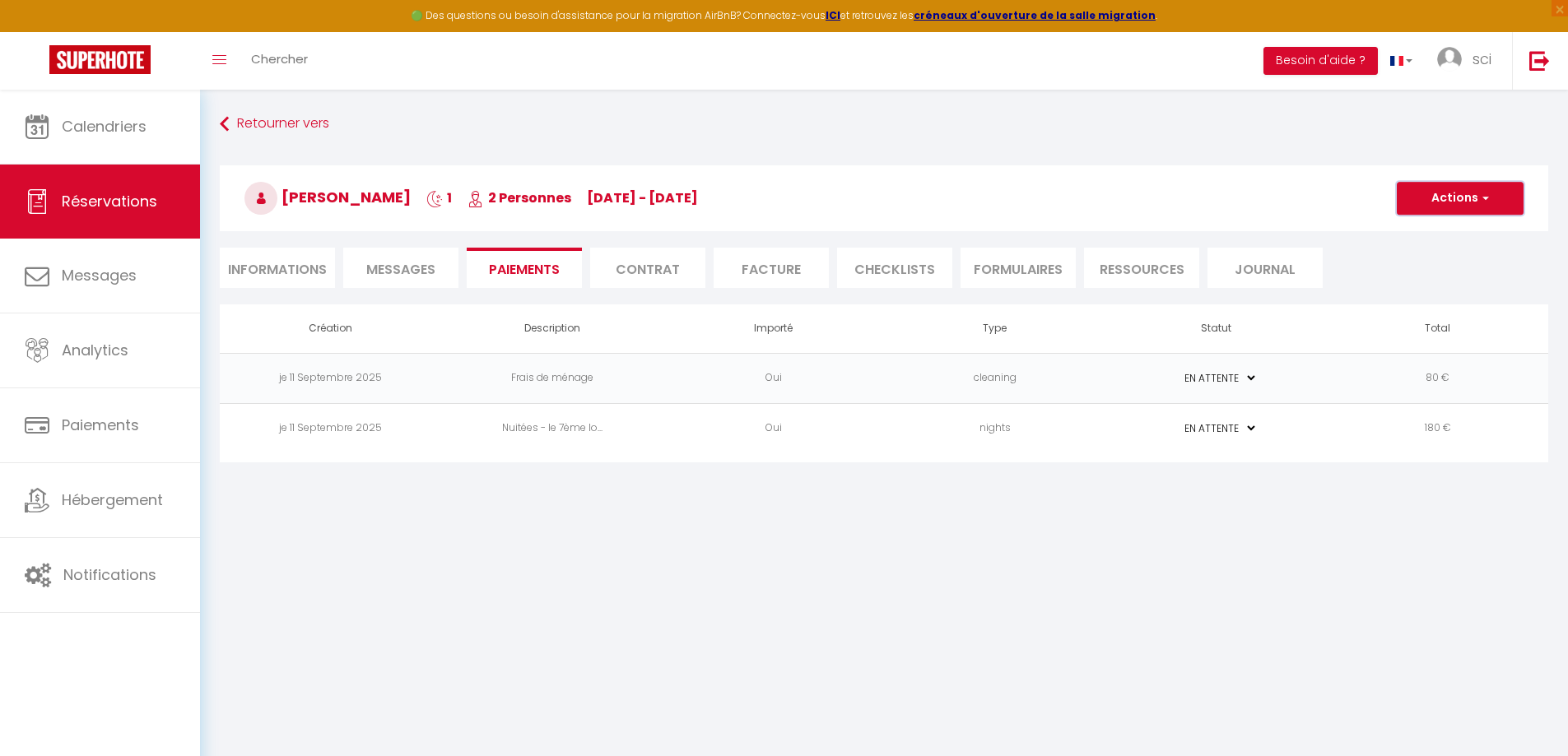
click at [1436, 195] on button "Actions" at bounding box center [1460, 198] width 127 height 33
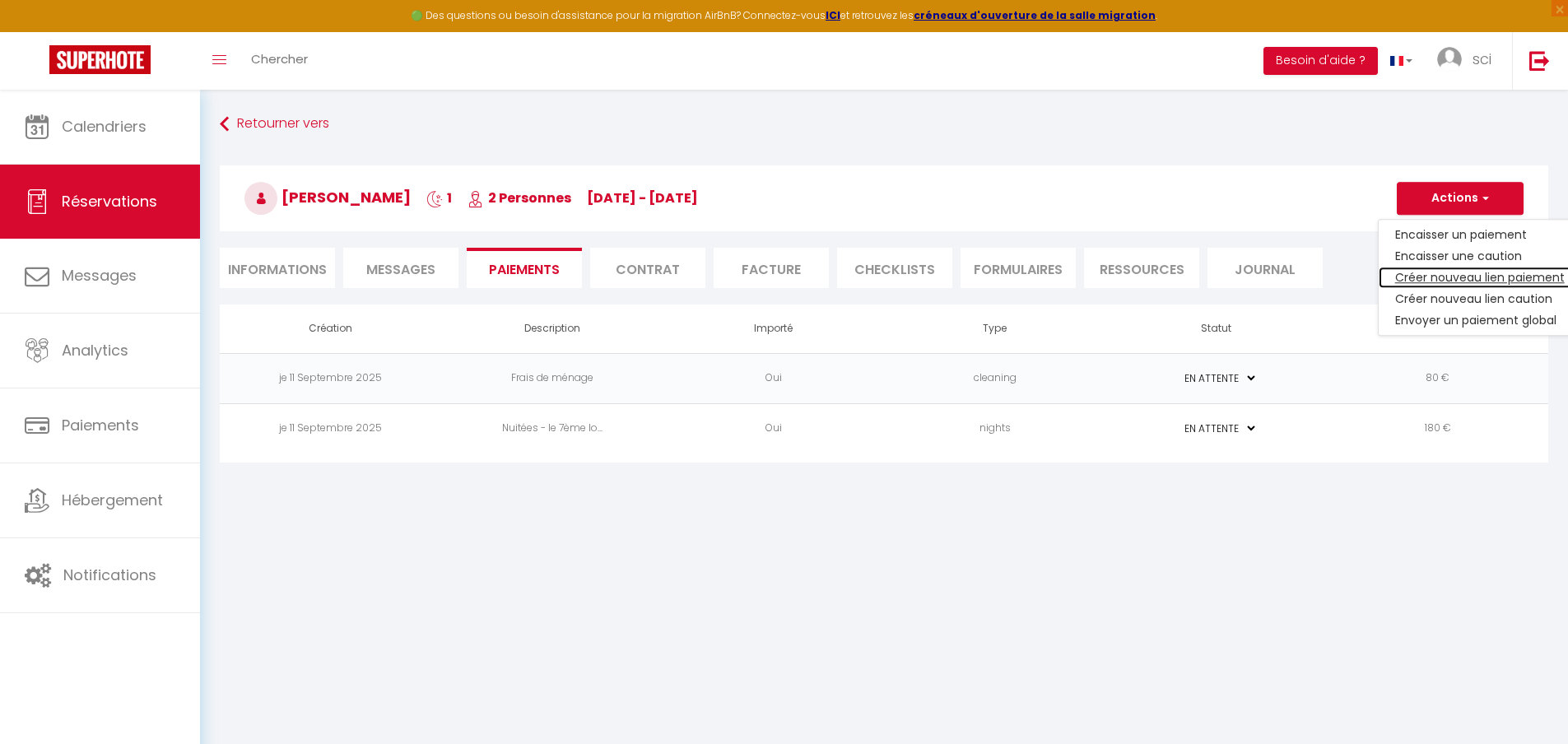
click at [1457, 279] on link "Créer nouveau lien paiement" at bounding box center [1480, 278] width 202 height 21
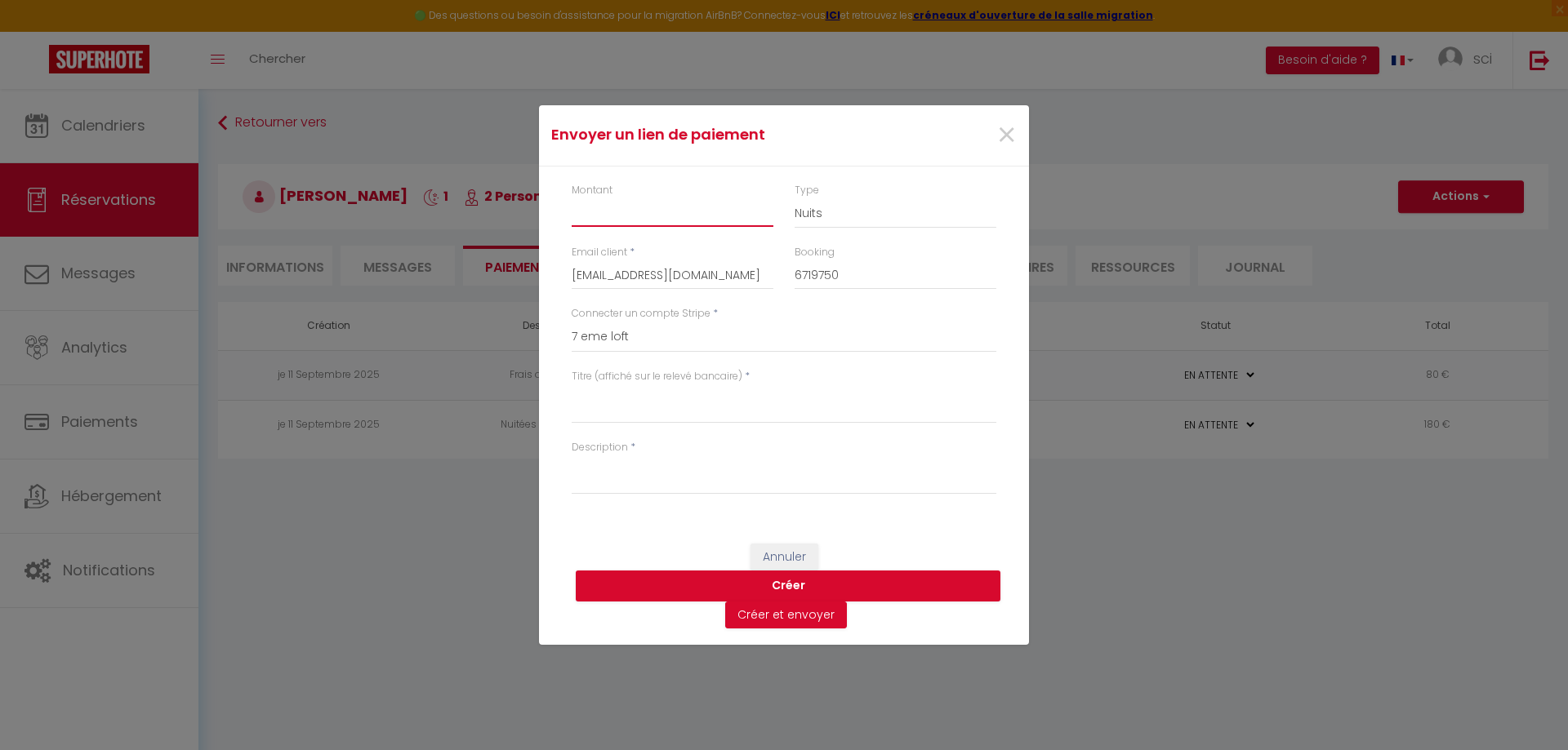
click at [654, 220] on input "Montant" at bounding box center [672, 212] width 202 height 29
click at [692, 414] on textarea "Titre (affiché sur le relevé bancaire)" at bounding box center [784, 404] width 425 height 39
click at [675, 471] on textarea "Description" at bounding box center [784, 475] width 425 height 39
click at [816, 585] on button "Créer" at bounding box center [788, 585] width 425 height 31
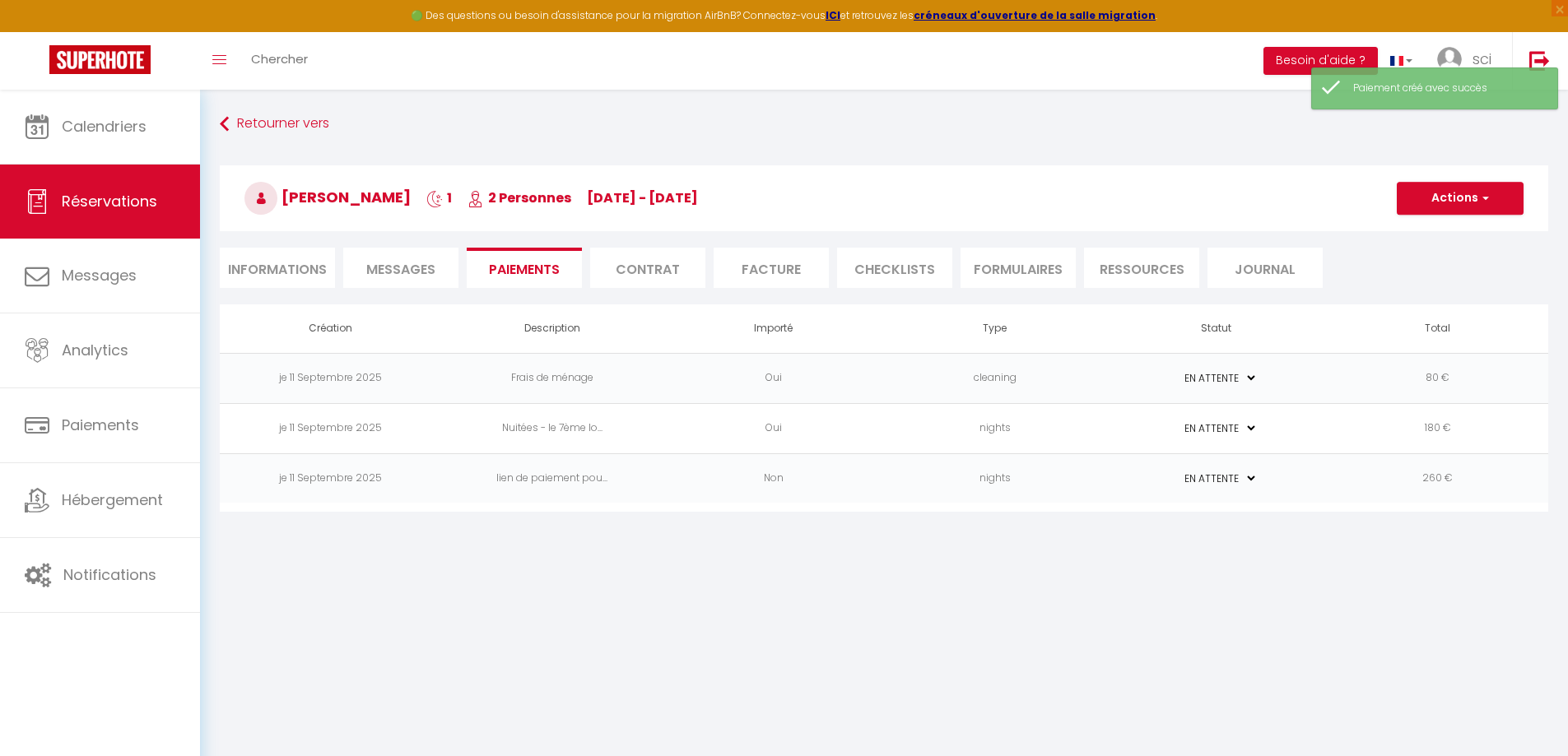
click at [1440, 480] on td "260 €" at bounding box center [1437, 479] width 221 height 51
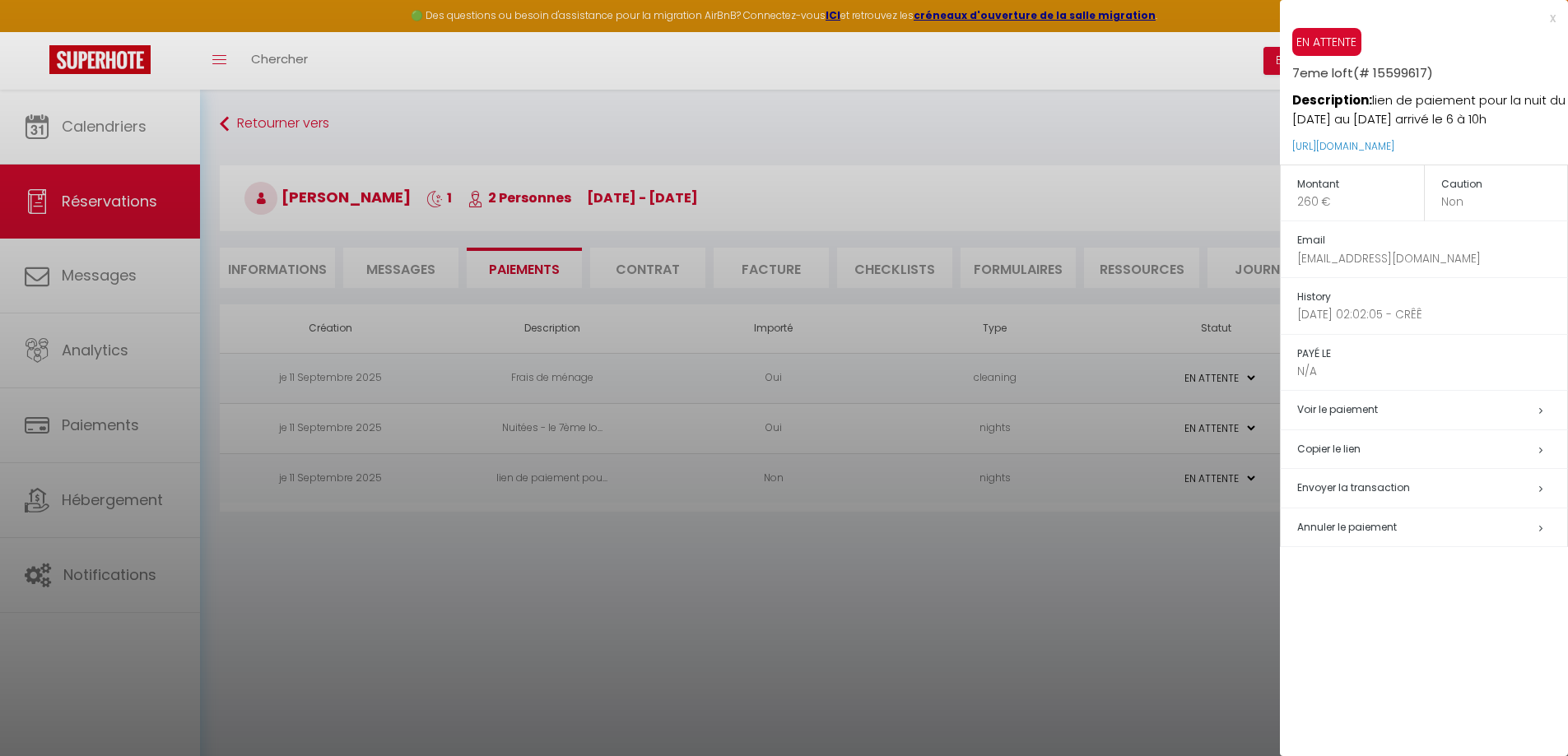
click at [1351, 494] on span "Envoyer la transaction" at bounding box center [1353, 487] width 113 height 14
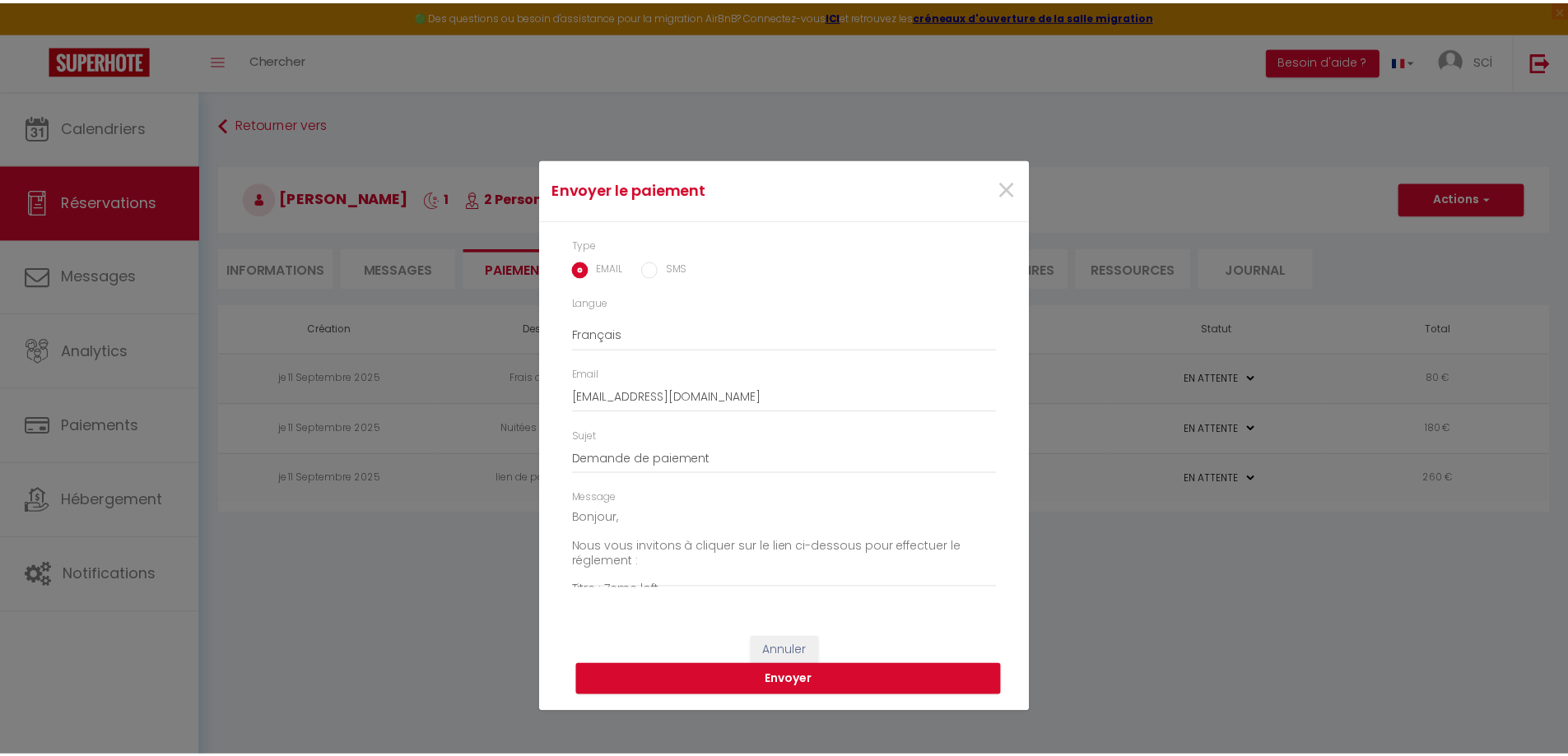
scroll to position [130, 0]
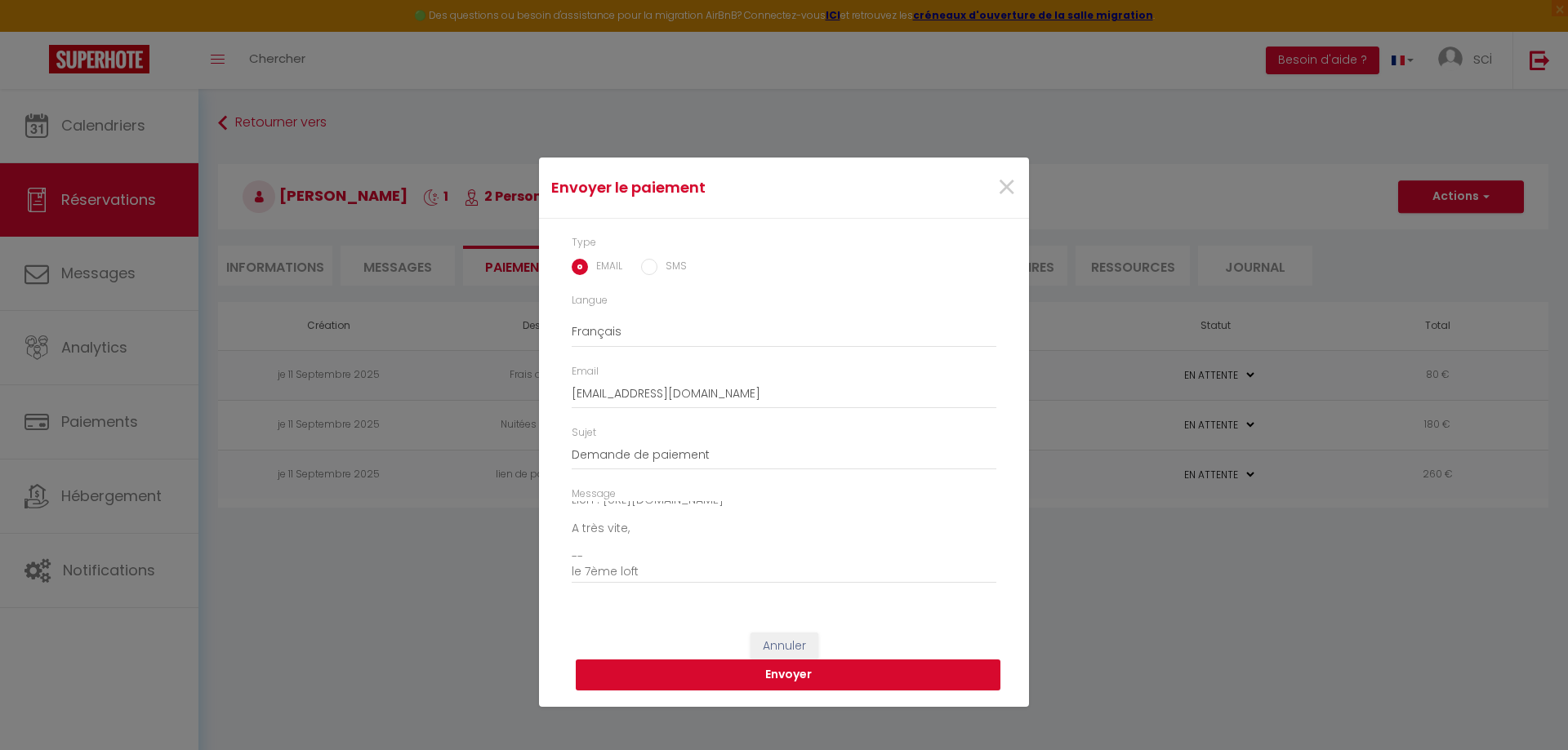
click at [775, 677] on button "Envoyer" at bounding box center [788, 674] width 425 height 31
